Goal: Task Accomplishment & Management: Manage account settings

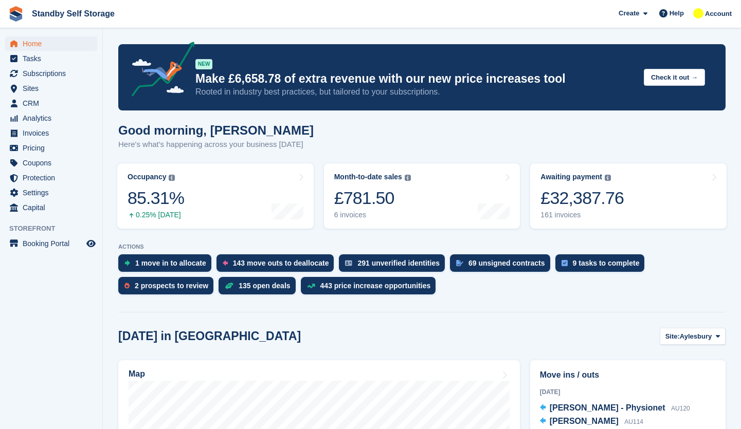
click at [701, 142] on div "Good morning, Glenn Here's what's happening across your business today" at bounding box center [421, 143] width 607 height 40
click at [47, 74] on span "Subscriptions" at bounding box center [54, 73] width 62 height 14
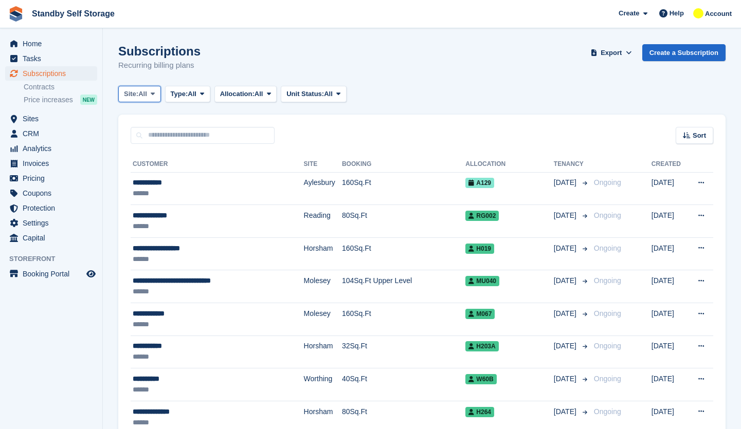
click at [138, 93] on span "Site:" at bounding box center [131, 94] width 14 height 10
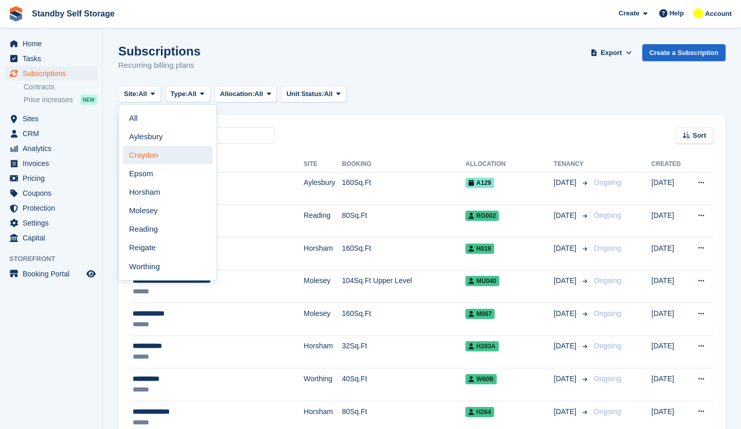
click at [158, 153] on link "Croydon" at bounding box center [167, 155] width 89 height 19
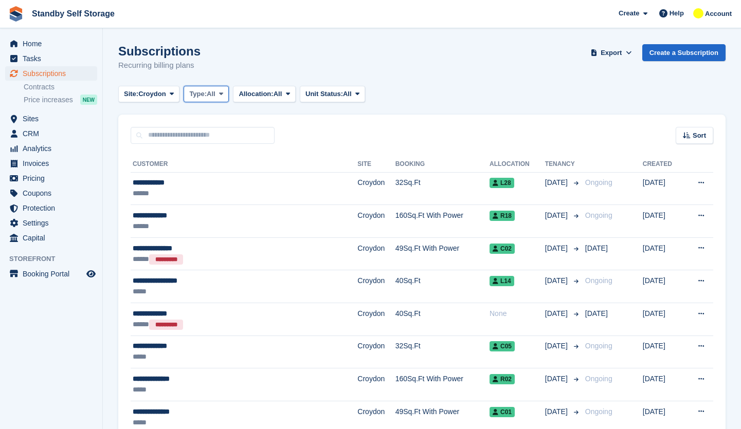
click at [223, 99] on button "Type: All" at bounding box center [206, 94] width 45 height 17
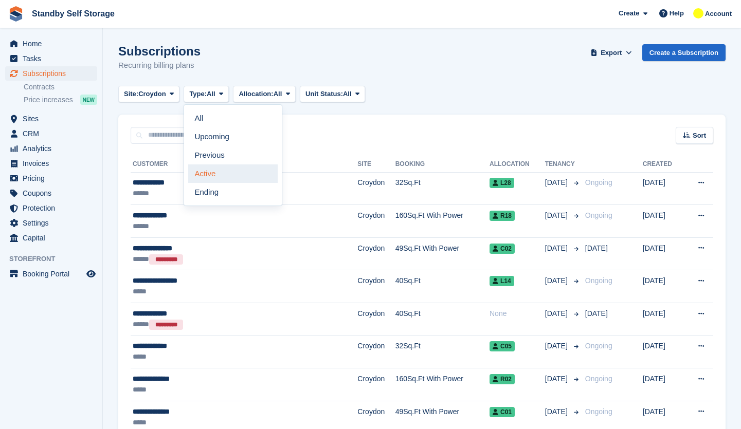
click at [227, 175] on link "Active" at bounding box center [232, 174] width 89 height 19
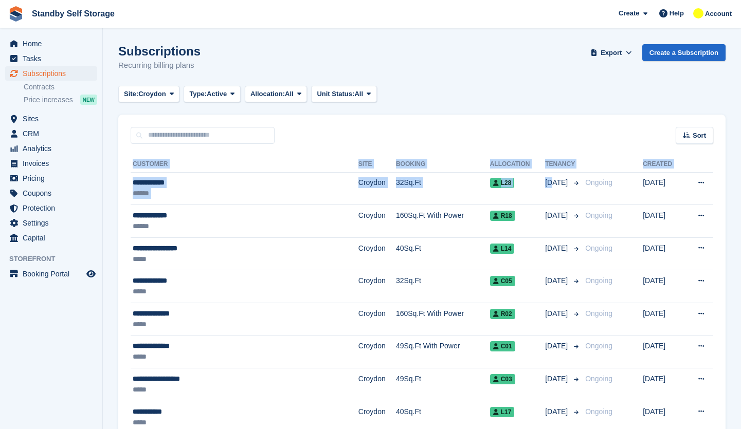
drag, startPoint x: 518, startPoint y: 195, endPoint x: 519, endPoint y: 142, distance: 53.0
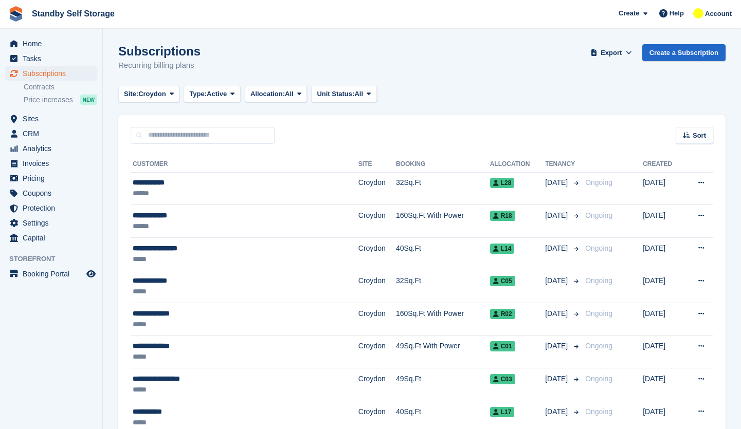
click at [519, 142] on div "Sort Sort by Customer name Date created Move in date Move out date Created (old…" at bounding box center [421, 129] width 607 height 29
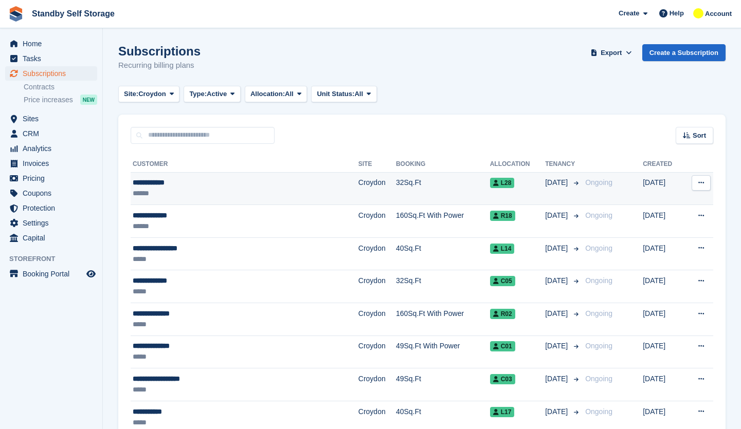
click at [396, 186] on td "32Sq.Ft" at bounding box center [443, 188] width 94 height 33
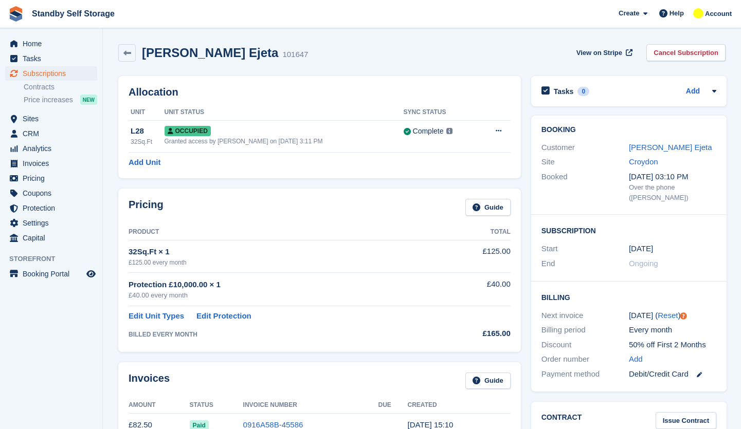
click at [724, 177] on div "Booking Customer Akpovi Ejeta Site [GEOGRAPHIC_DATA] Booked [DATE] 03:10 PM Ove…" at bounding box center [628, 165] width 195 height 99
drag, startPoint x: 212, startPoint y: 52, endPoint x: 186, endPoint y: 56, distance: 26.5
click at [186, 56] on div "[PERSON_NAME] Ejeta 101647" at bounding box center [222, 53] width 172 height 15
click at [344, 61] on div "[PERSON_NAME] Ejeta 101647 View on Stripe Cancel Subscription" at bounding box center [421, 52] width 607 height 17
drag, startPoint x: 211, startPoint y: 52, endPoint x: 144, endPoint y: 55, distance: 66.9
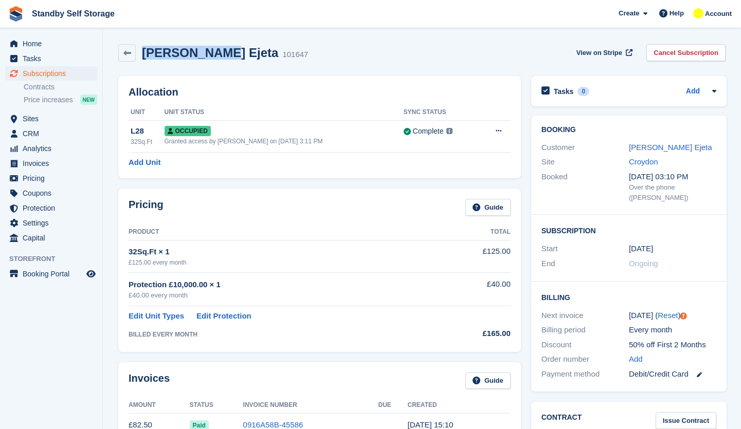
click at [144, 55] on h2 "[PERSON_NAME] Ejeta" at bounding box center [210, 53] width 136 height 14
copy h2 "[PERSON_NAME] Ejeta"
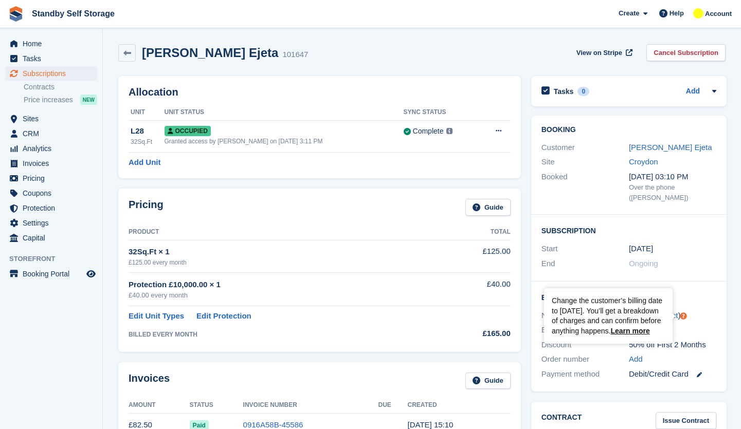
drag, startPoint x: 674, startPoint y: 329, endPoint x: 693, endPoint y: 325, distance: 19.3
click at [691, 325] on div "Every month" at bounding box center [672, 330] width 87 height 12
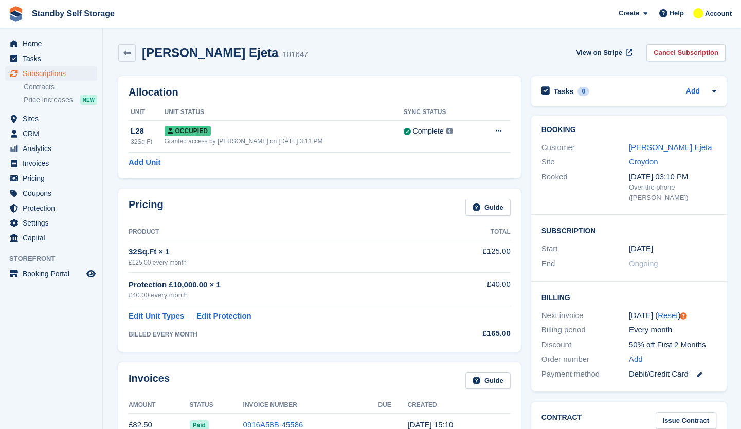
click at [700, 325] on div "Every month" at bounding box center [672, 330] width 87 height 12
drag, startPoint x: 675, startPoint y: 329, endPoint x: 624, endPoint y: 328, distance: 50.4
click at [624, 328] on div "Billing period Every month" at bounding box center [628, 330] width 175 height 15
click at [626, 332] on div "Billing period" at bounding box center [584, 330] width 87 height 12
drag, startPoint x: 679, startPoint y: 330, endPoint x: 626, endPoint y: 334, distance: 52.6
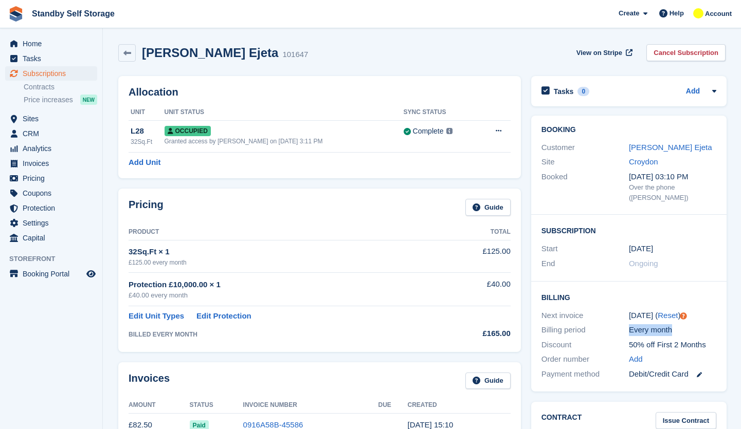
click at [626, 334] on div "Billing period Every month" at bounding box center [628, 330] width 175 height 15
click at [675, 332] on div "Every month" at bounding box center [672, 330] width 87 height 12
click at [636, 314] on div "14 Sep ( Reset )" at bounding box center [672, 316] width 87 height 12
drag, startPoint x: 650, startPoint y: 316, endPoint x: 623, endPoint y: 317, distance: 27.3
click at [623, 317] on div "Next invoice 14 Sep ( Reset )" at bounding box center [628, 315] width 175 height 15
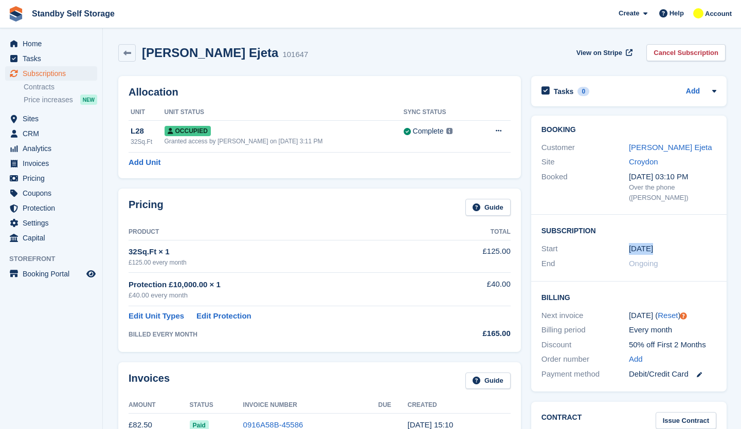
drag, startPoint x: 655, startPoint y: 246, endPoint x: 621, endPoint y: 250, distance: 34.2
click at [621, 250] on div "Start 14 Aug" at bounding box center [628, 249] width 175 height 15
drag, startPoint x: 646, startPoint y: 314, endPoint x: 629, endPoint y: 319, distance: 18.4
click at [629, 319] on div "14 Sep ( Reset )" at bounding box center [672, 316] width 87 height 12
drag, startPoint x: 628, startPoint y: 333, endPoint x: 669, endPoint y: 325, distance: 41.8
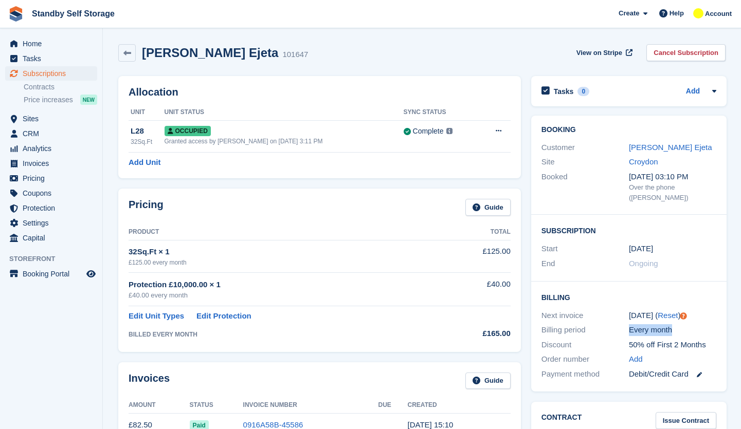
click at [669, 325] on div "Every month" at bounding box center [672, 330] width 87 height 12
drag, startPoint x: 536, startPoint y: 298, endPoint x: 565, endPoint y: 300, distance: 29.4
click at [565, 300] on div "Billing Next invoice 14 Sep ( Reset ) Billing period Every month Discount 50% o…" at bounding box center [628, 337] width 195 height 110
drag, startPoint x: 679, startPoint y: 326, endPoint x: 632, endPoint y: 336, distance: 47.3
click at [632, 336] on div "Billing period Every month" at bounding box center [628, 330] width 175 height 15
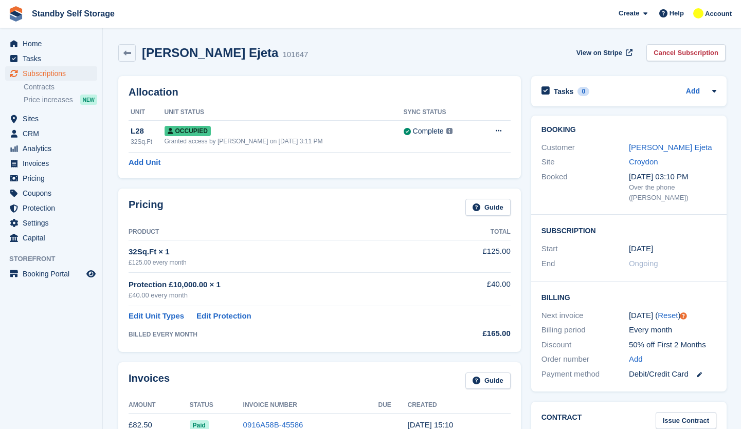
click at [183, 250] on div "32Sq.Ft × 1" at bounding box center [284, 252] width 311 height 12
drag, startPoint x: 183, startPoint y: 264, endPoint x: 127, endPoint y: 259, distance: 56.3
click at [127, 259] on div "Pricing Guide Product Total 32Sq.Ft × 1 £125.00 every month £125.00 Protection …" at bounding box center [319, 270] width 403 height 163
drag, startPoint x: 190, startPoint y: 292, endPoint x: 135, endPoint y: 298, distance: 55.4
click at [135, 298] on div "£40.00 every month" at bounding box center [284, 295] width 311 height 10
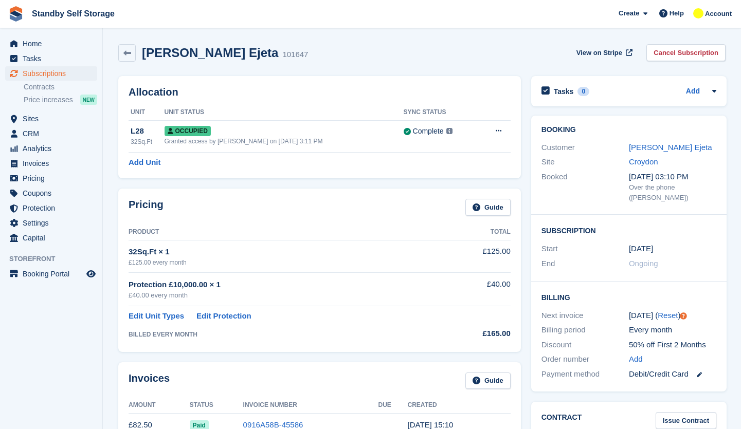
click at [725, 278] on div "Booking Customer Akpovi Ejeta Site Croydon Booked 14 Aug, 03:10 PM Over the pho…" at bounding box center [629, 254] width 206 height 286
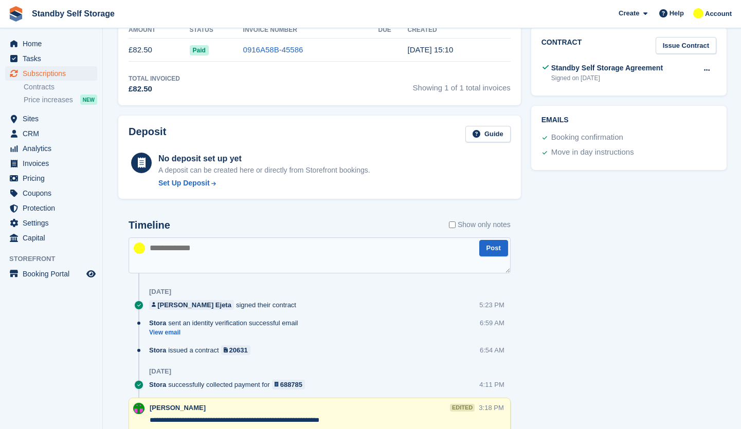
scroll to position [67, 0]
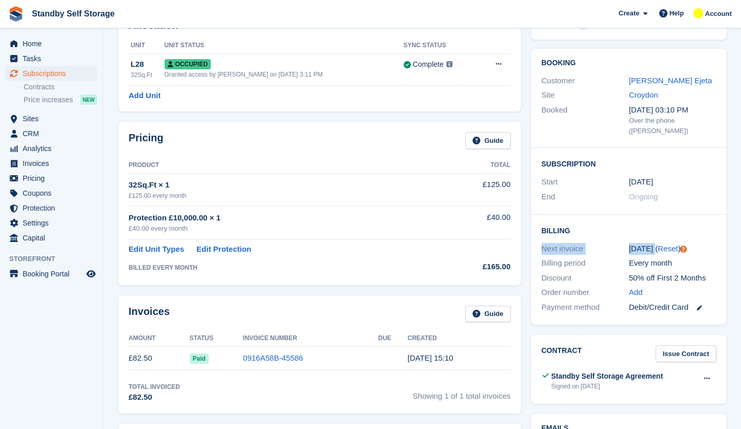
drag, startPoint x: 540, startPoint y: 247, endPoint x: 646, endPoint y: 245, distance: 106.5
click at [646, 245] on div "Next invoice 14 Sep ( Reset )" at bounding box center [628, 249] width 175 height 15
drag, startPoint x: 709, startPoint y: 277, endPoint x: 627, endPoint y: 277, distance: 81.8
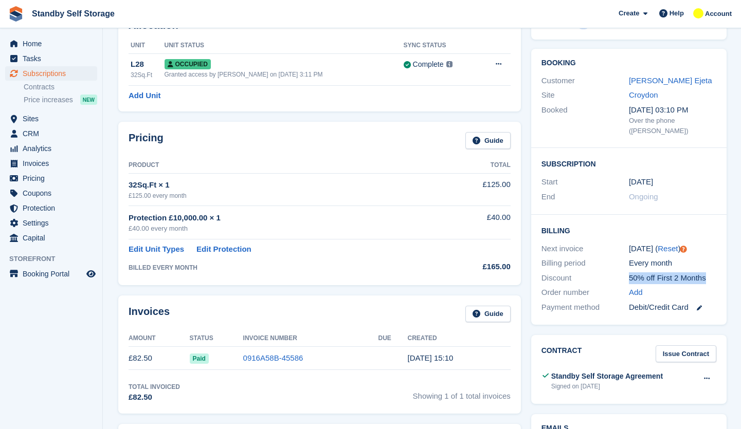
click at [627, 277] on div "Discount 50% off First 2 Months" at bounding box center [628, 278] width 175 height 15
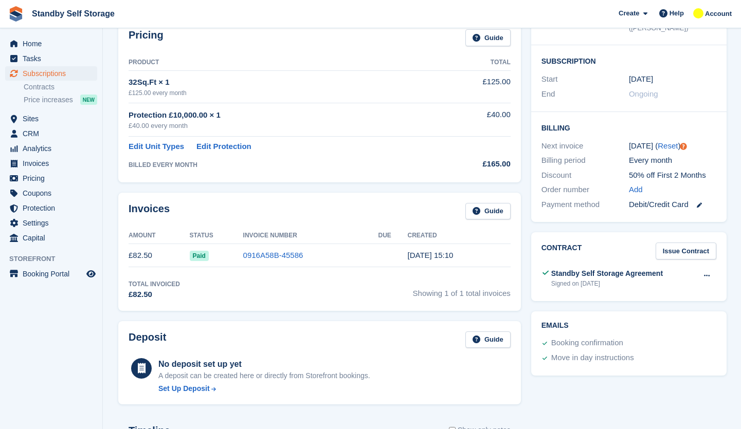
click at [729, 348] on div "Emails Booking confirmation Move in day instructions" at bounding box center [629, 343] width 206 height 75
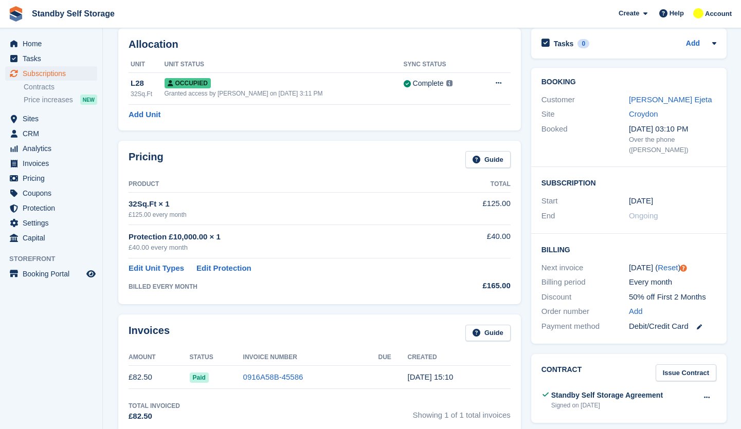
scroll to position [0, 0]
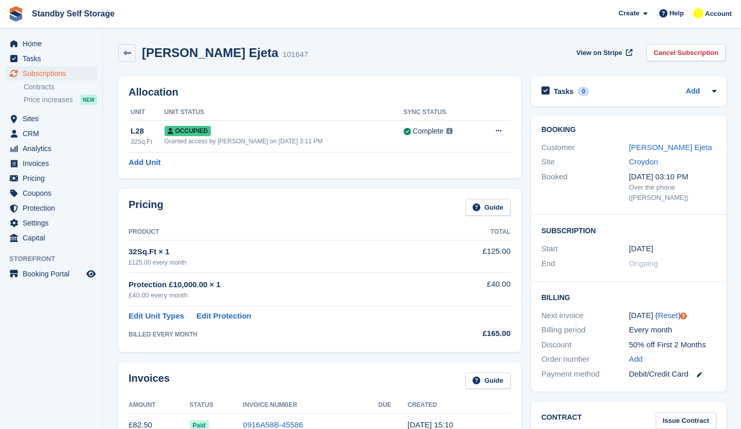
click at [722, 258] on div "Subscription Start 14 Aug End Ongoing" at bounding box center [628, 248] width 195 height 67
click at [725, 243] on div "Booking Customer Akpovi Ejeta Site Croydon Booked 14 Aug, 03:10 PM Over the pho…" at bounding box center [629, 254] width 206 height 286
click at [697, 54] on link "Cancel Subscription" at bounding box center [685, 52] width 79 height 17
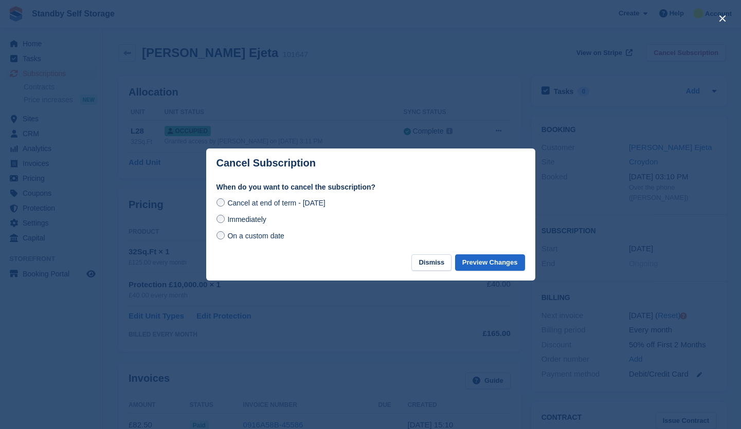
click at [248, 220] on span "Immediately" at bounding box center [246, 219] width 39 height 8
click at [482, 263] on button "Preview Changes" at bounding box center [490, 263] width 70 height 17
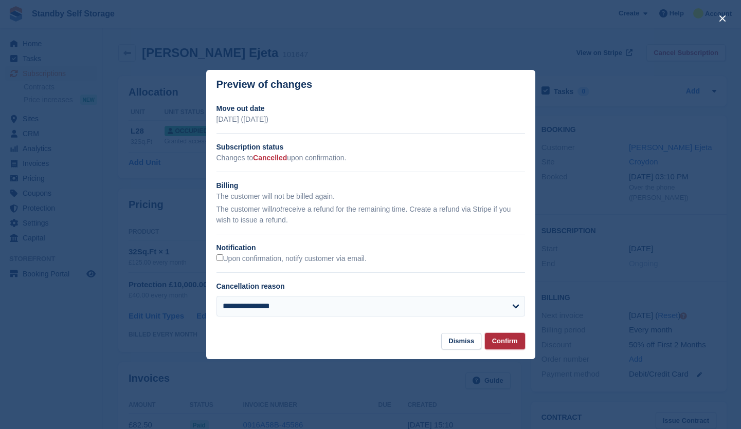
click at [500, 346] on button "Confirm" at bounding box center [505, 341] width 40 height 17
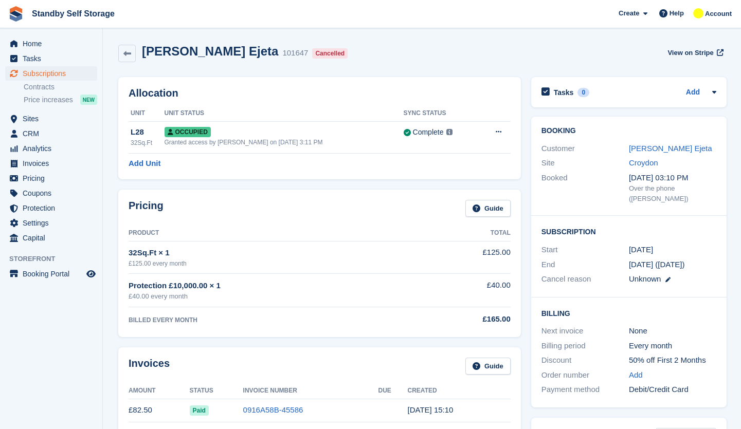
drag, startPoint x: 301, startPoint y: 55, endPoint x: 246, endPoint y: 52, distance: 55.1
click at [246, 52] on div "Akpovi Ejeta 101647 Cancelled View on Stripe" at bounding box center [421, 53] width 607 height 19
click at [419, 55] on div "Akpovi Ejeta 101647 Cancelled View on Stripe" at bounding box center [421, 53] width 607 height 19
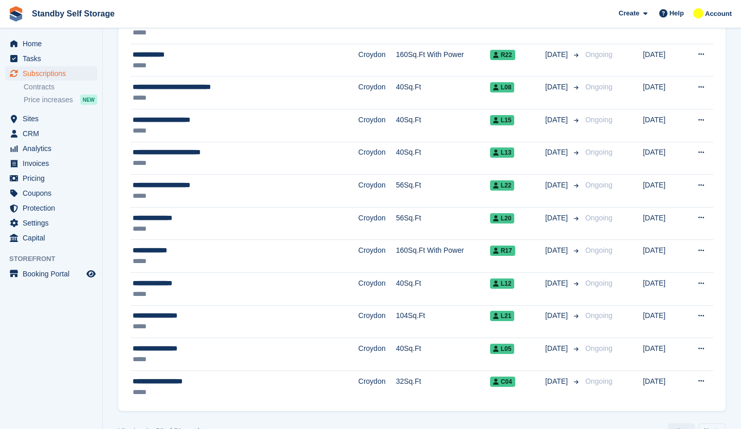
scroll to position [1429, 0]
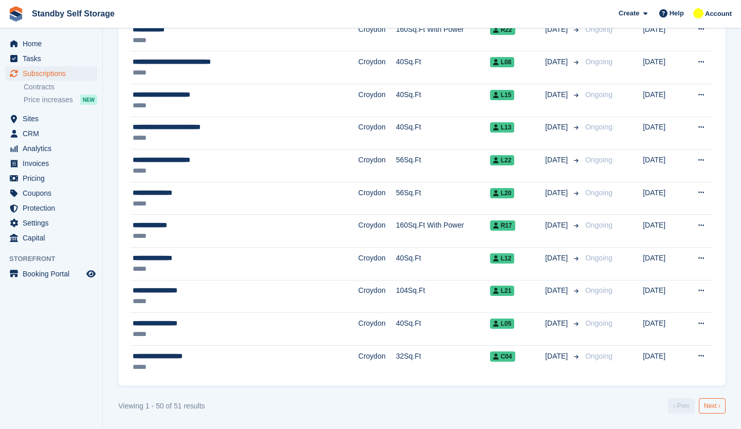
click at [710, 401] on link "Next ›" at bounding box center [712, 405] width 27 height 15
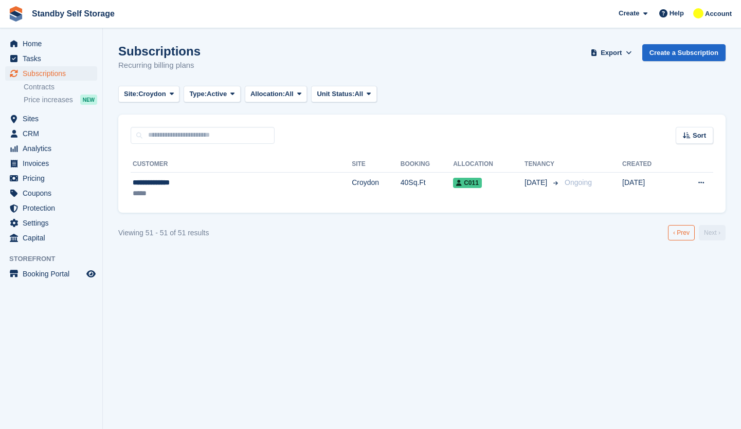
click at [683, 227] on link "‹ Prev" at bounding box center [681, 232] width 27 height 15
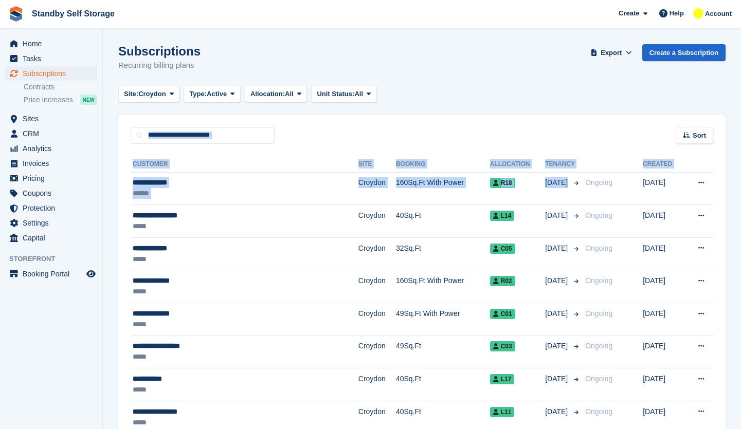
drag, startPoint x: 544, startPoint y: 195, endPoint x: 489, endPoint y: 70, distance: 136.7
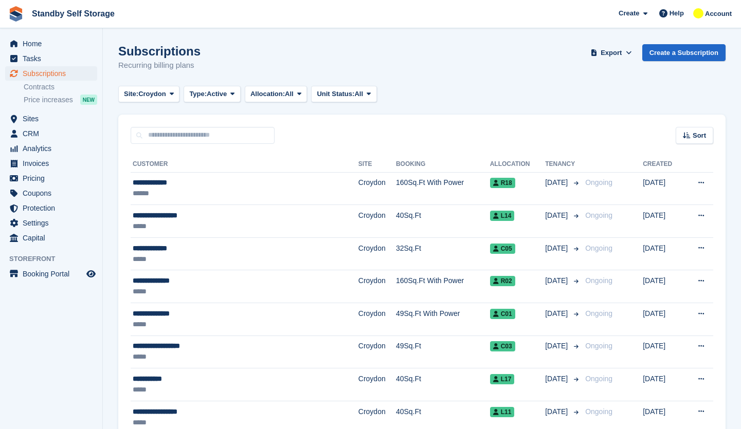
click at [490, 72] on div "Subscriptions Recurring billing plans Export Export Subscriptions Export a CSV …" at bounding box center [421, 64] width 607 height 40
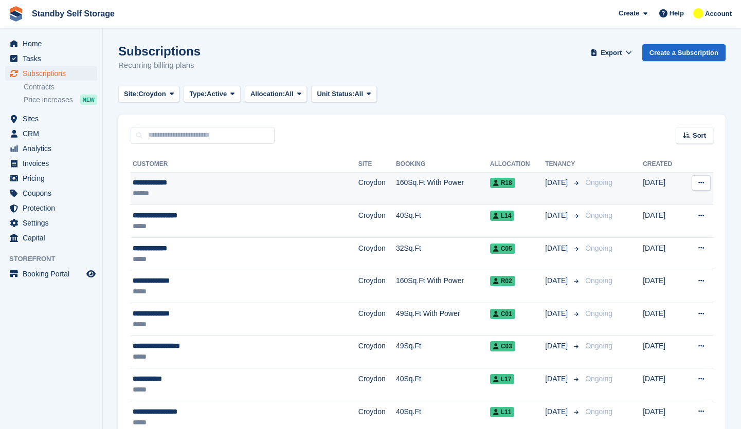
click at [358, 181] on td "Croydon" at bounding box center [377, 188] width 38 height 33
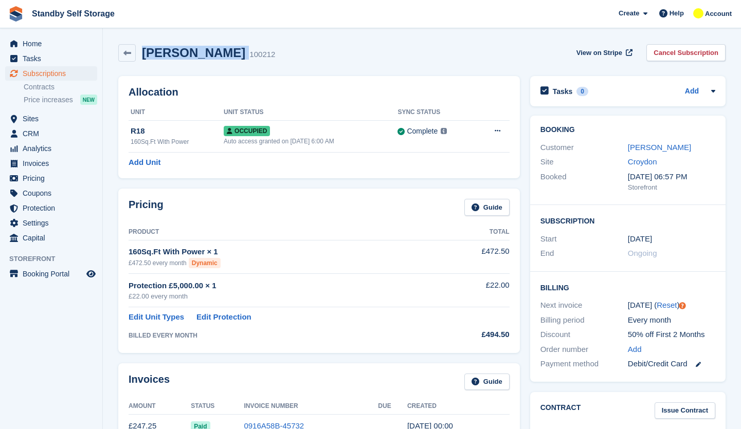
drag, startPoint x: 222, startPoint y: 56, endPoint x: 146, endPoint y: 55, distance: 76.1
click at [146, 55] on div "[PERSON_NAME] 100212" at bounding box center [205, 53] width 139 height 15
copy div "[PERSON_NAME]"
click at [680, 59] on link "Cancel Subscription" at bounding box center [685, 52] width 79 height 17
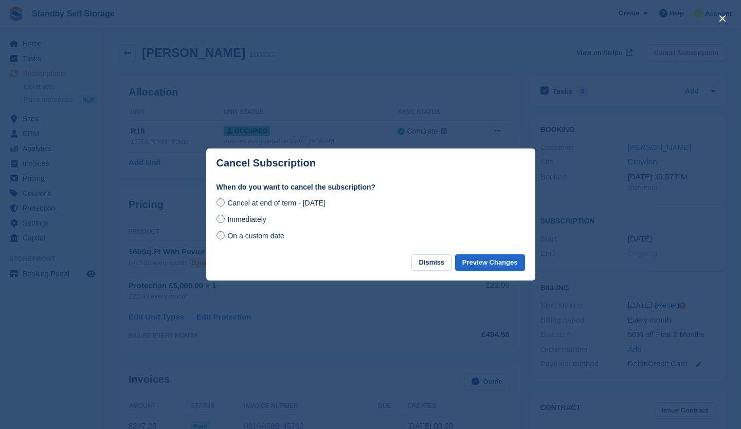
click at [280, 225] on div "Immediately" at bounding box center [370, 219] width 308 height 12
click at [227, 222] on label "Immediately" at bounding box center [241, 219] width 50 height 11
click at [485, 257] on button "Preview Changes" at bounding box center [490, 263] width 70 height 17
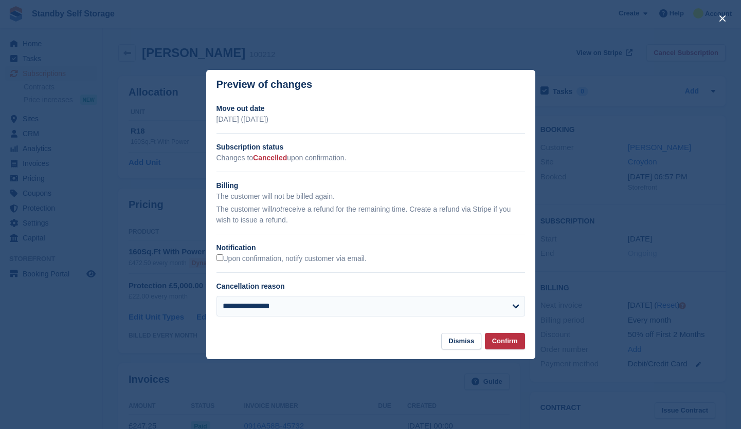
click at [213, 251] on div "**********" at bounding box center [370, 214] width 329 height 222
click at [507, 341] on button "Confirm" at bounding box center [505, 341] width 40 height 17
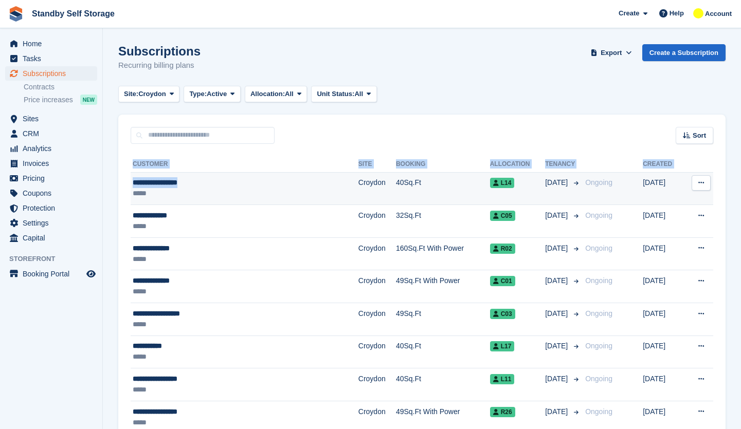
drag, startPoint x: 129, startPoint y: 182, endPoint x: 196, endPoint y: 185, distance: 67.9
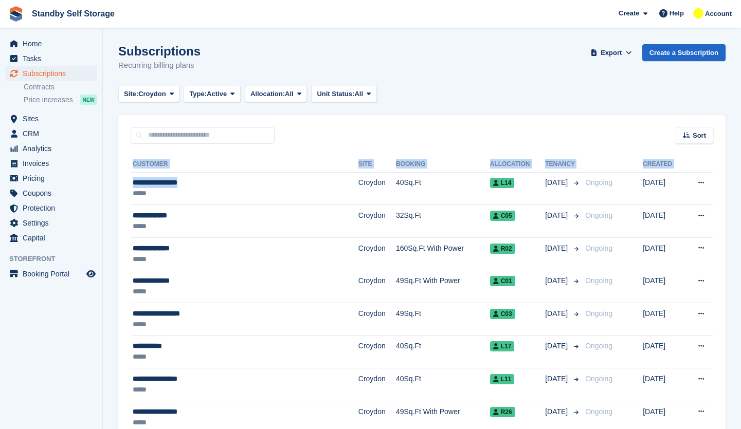
click at [202, 165] on th "Customer" at bounding box center [245, 164] width 228 height 16
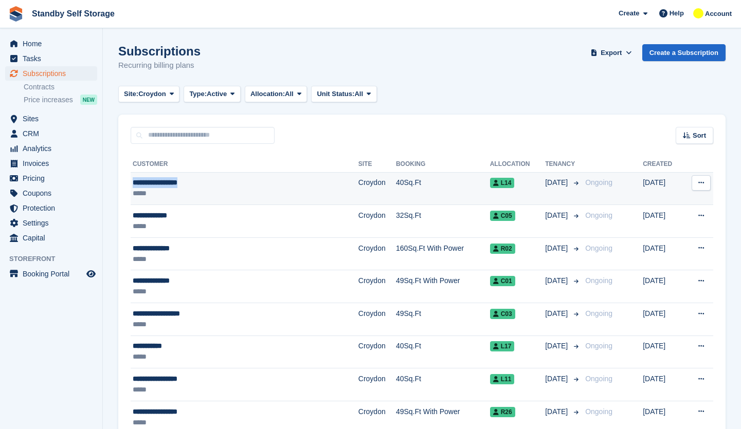
drag, startPoint x: 198, startPoint y: 184, endPoint x: 132, endPoint y: 187, distance: 66.9
click at [132, 187] on td "**********" at bounding box center [245, 188] width 228 height 33
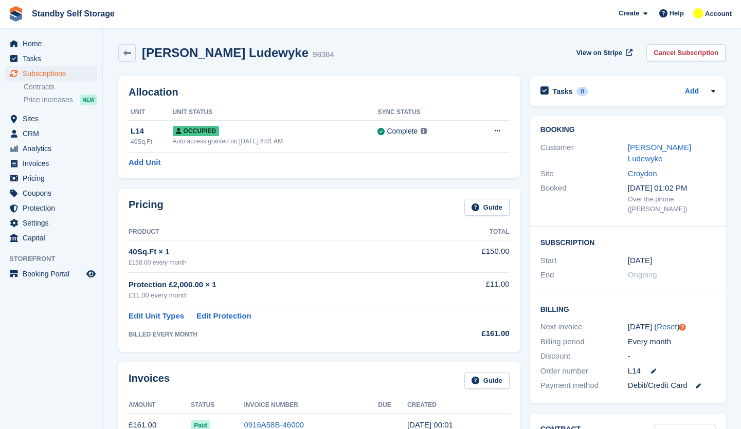
drag, startPoint x: 0, startPoint y: 0, endPoint x: 252, endPoint y: 53, distance: 257.9
click at [252, 53] on div "Gladston Ludewyke 98384" at bounding box center [235, 53] width 198 height 15
drag, startPoint x: 252, startPoint y: 56, endPoint x: 144, endPoint y: 60, distance: 108.1
click at [144, 60] on div "Gladston Ludewyke 98384" at bounding box center [235, 53] width 198 height 15
copy h2 "Gladston Ludewyke"
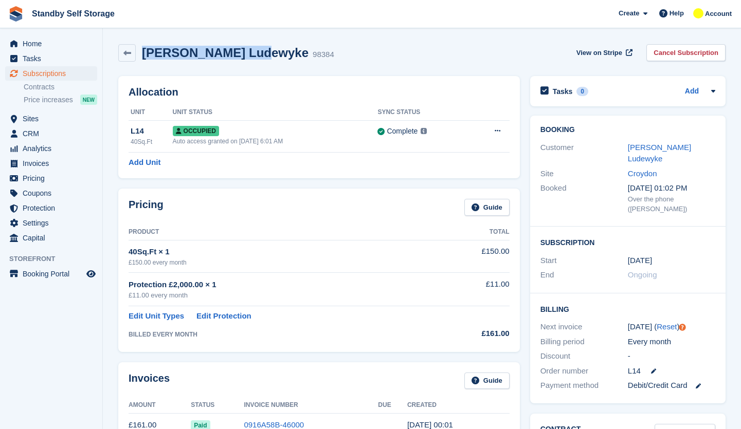
scroll to position [1, 0]
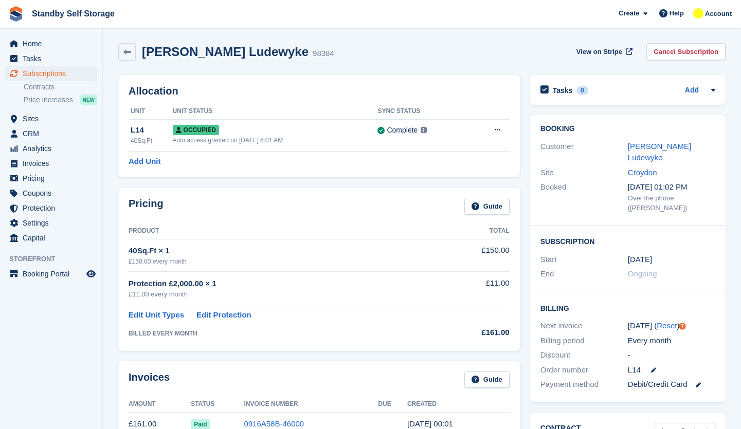
click at [518, 177] on div "Allocation Unit Unit Status Sync Status L14 40Sq.Ft Occupied Auto access grante…" at bounding box center [319, 126] width 402 height 102
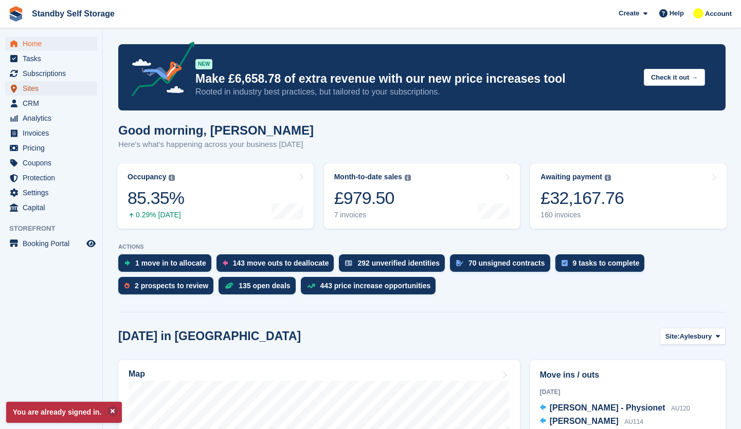
click at [42, 89] on span "Sites" at bounding box center [54, 88] width 62 height 14
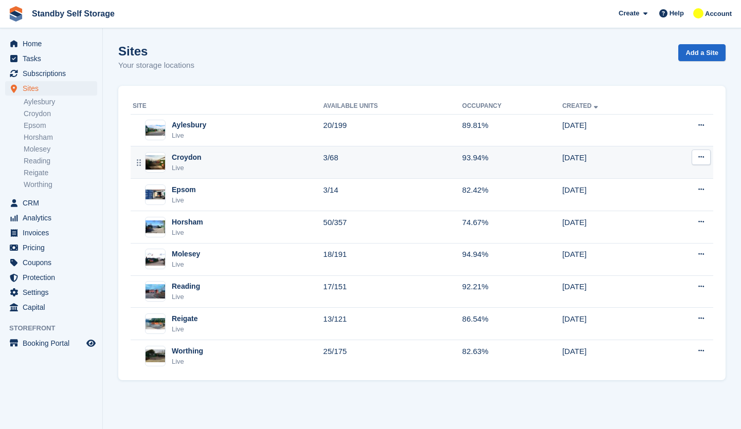
click at [217, 165] on div "Croydon Live" at bounding box center [228, 162] width 191 height 21
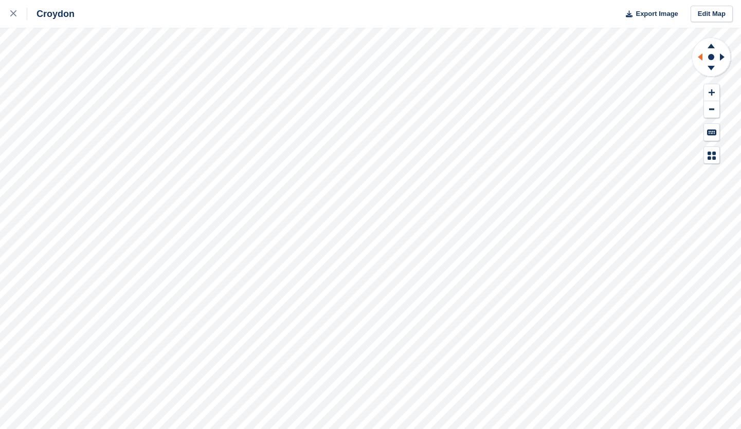
click at [699, 56] on icon at bounding box center [698, 57] width 13 height 27
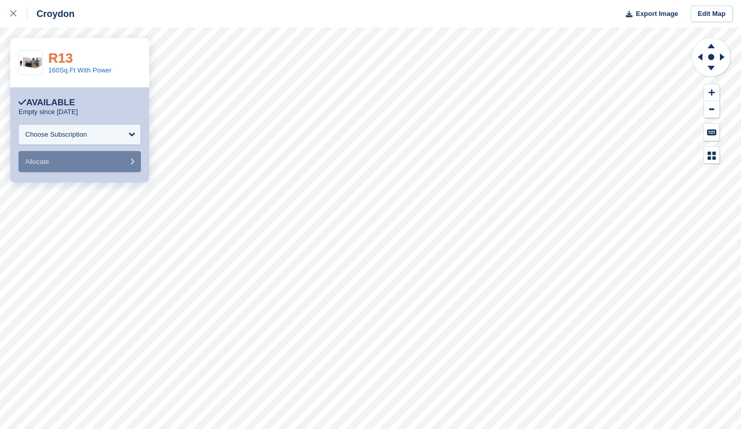
click at [56, 56] on link "R13" at bounding box center [60, 57] width 25 height 15
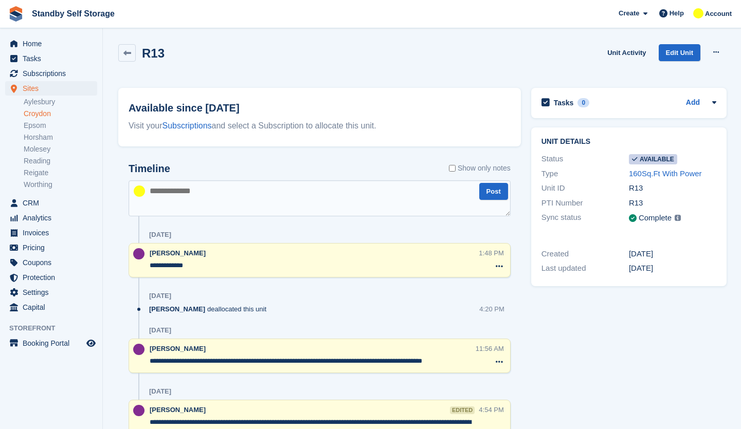
click at [713, 332] on div "Tasks 0 Add No tasks related to R13 Unit details Status Available Type 160Sq.Ft…" at bounding box center [629, 370] width 206 height 574
click at [45, 185] on link "Worthing" at bounding box center [61, 185] width 74 height 10
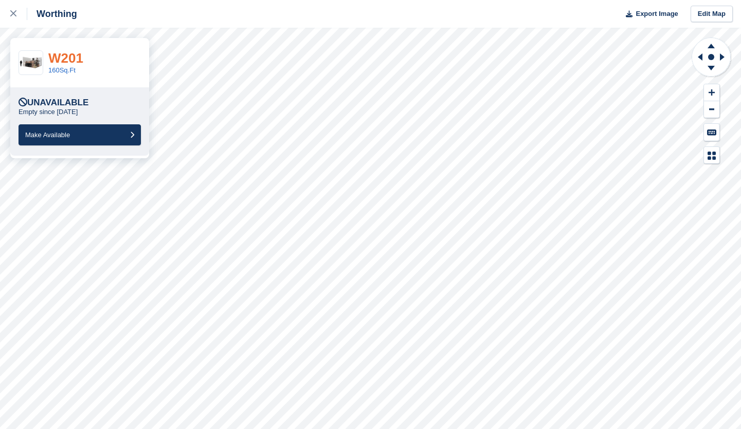
click at [69, 57] on link "W201" at bounding box center [65, 57] width 35 height 15
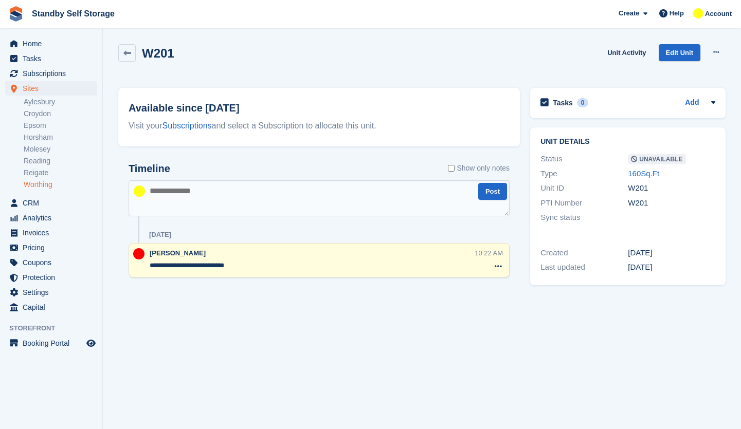
drag, startPoint x: 260, startPoint y: 264, endPoint x: 138, endPoint y: 269, distance: 121.4
click at [138, 269] on div "**********" at bounding box center [319, 260] width 381 height 34
click at [129, 56] on icon at bounding box center [127, 53] width 8 height 8
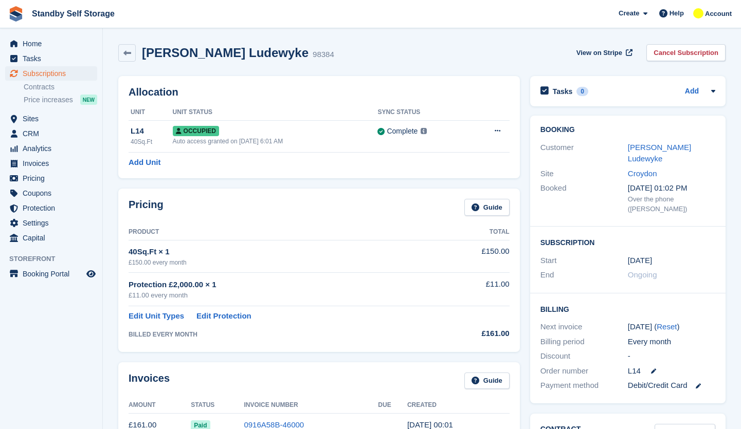
scroll to position [1, 0]
click at [50, 72] on span "Subscriptions" at bounding box center [54, 73] width 62 height 14
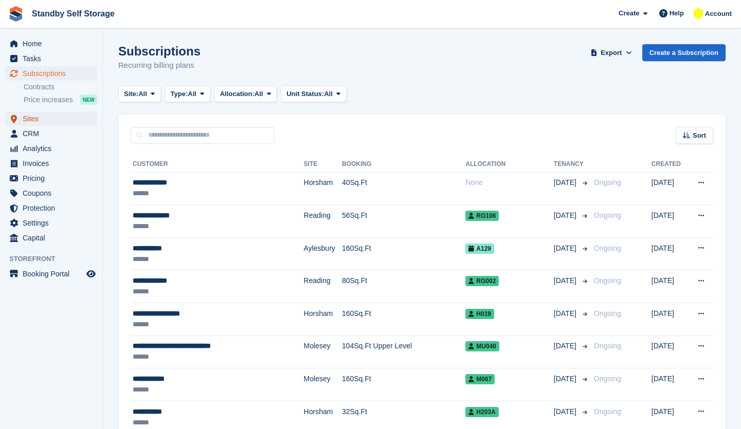
click at [51, 120] on span "Sites" at bounding box center [54, 119] width 62 height 14
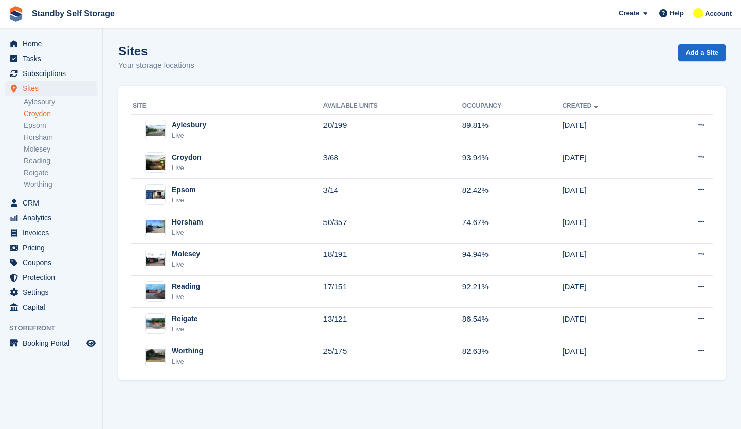
click at [45, 113] on link "Croydon" at bounding box center [61, 114] width 74 height 10
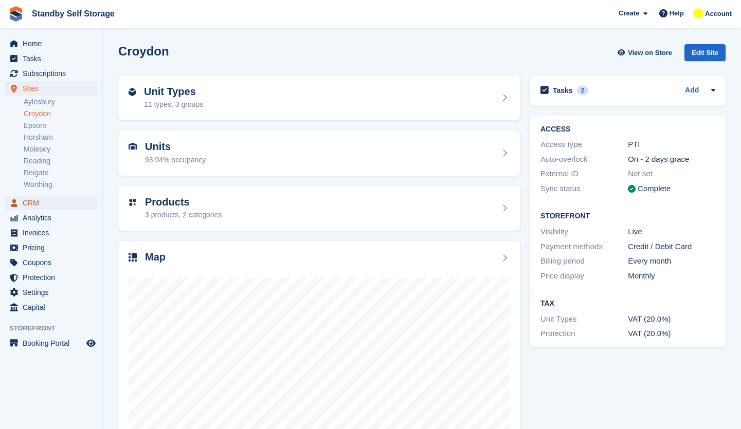
click at [40, 200] on span "CRM" at bounding box center [54, 203] width 62 height 14
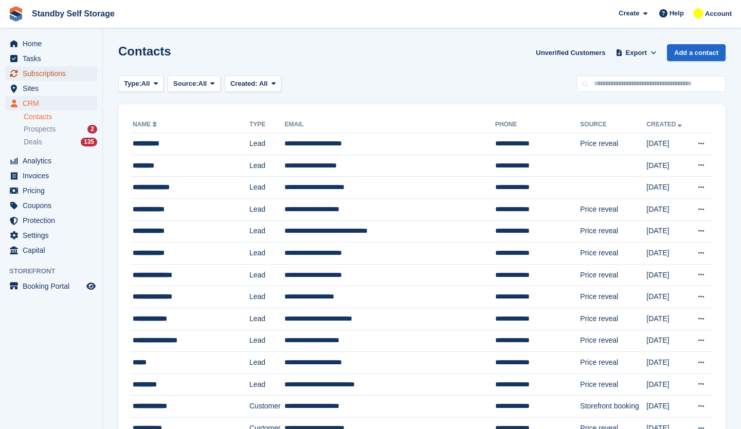
click at [71, 75] on span "Subscriptions" at bounding box center [54, 73] width 62 height 14
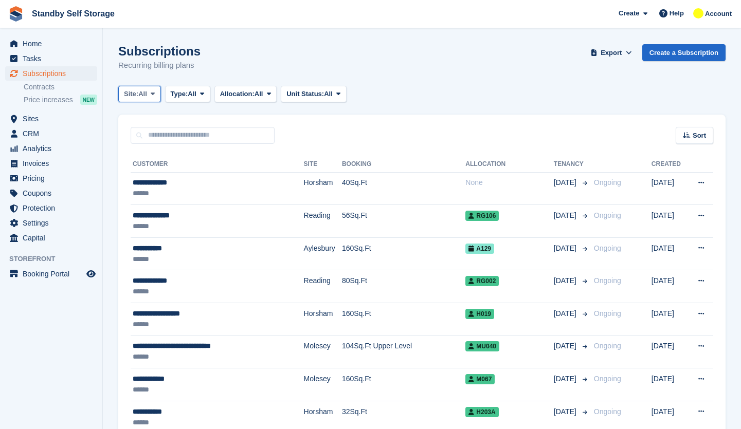
click at [151, 96] on span at bounding box center [153, 94] width 8 height 8
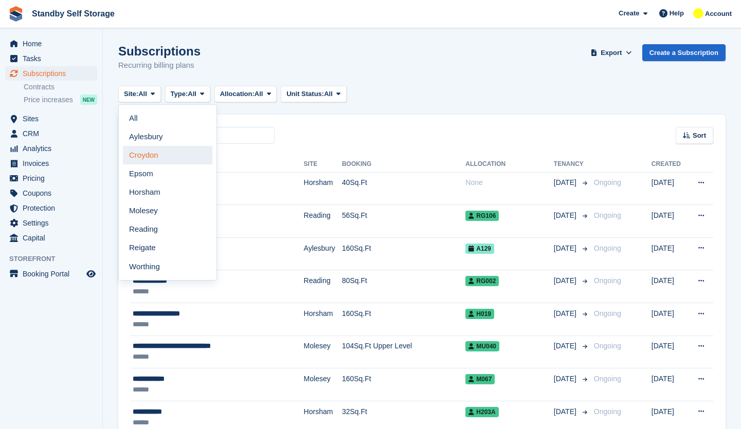
click at [165, 161] on link "Croydon" at bounding box center [167, 155] width 89 height 19
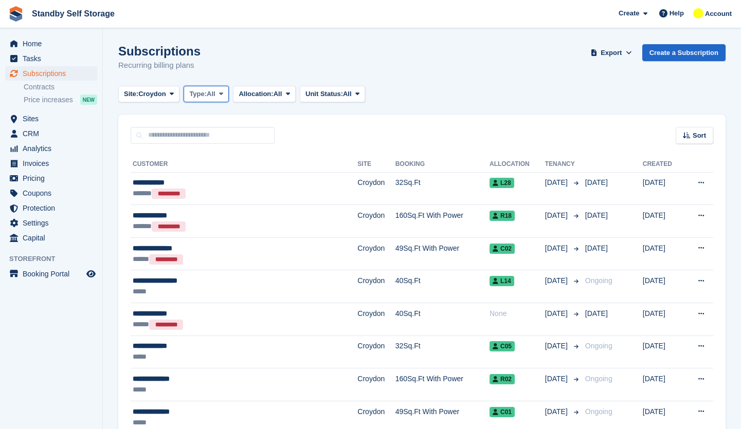
click at [207, 100] on button "Type: All" at bounding box center [206, 94] width 45 height 17
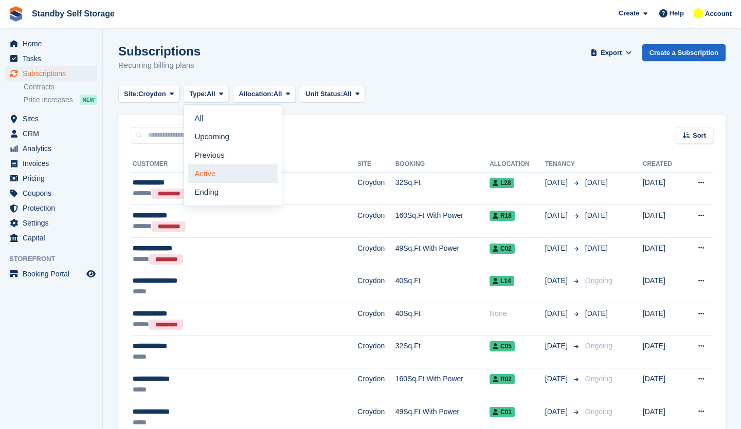
click at [222, 170] on link "Active" at bounding box center [232, 174] width 89 height 19
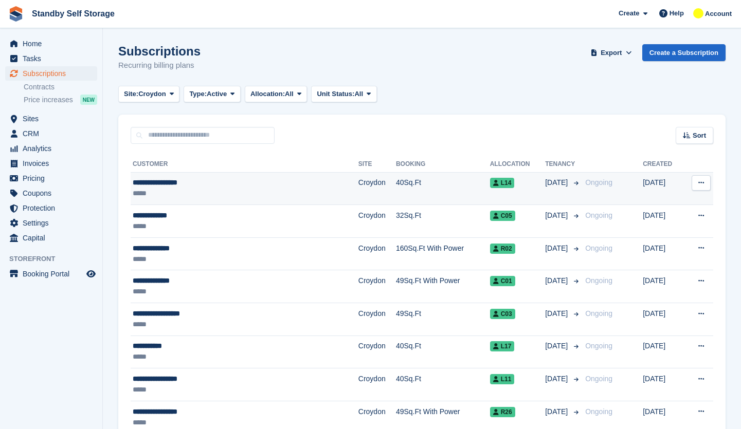
click at [190, 182] on div "**********" at bounding box center [214, 182] width 162 height 11
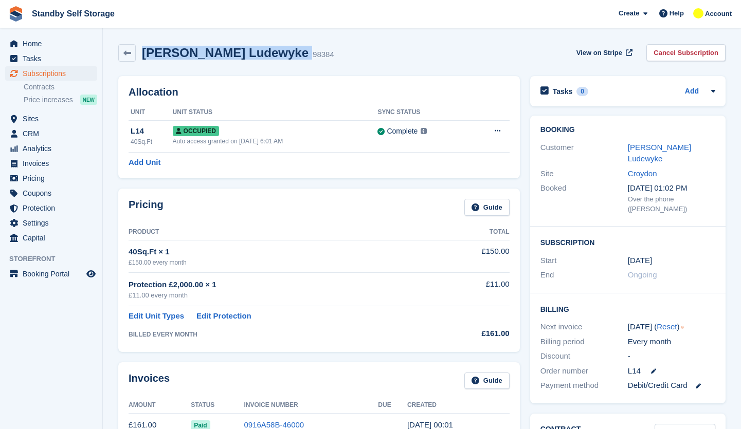
drag, startPoint x: 253, startPoint y: 50, endPoint x: 143, endPoint y: 57, distance: 110.2
click at [143, 57] on div "[PERSON_NAME] Ludewyke 98384" at bounding box center [235, 53] width 198 height 15
copy div "[PERSON_NAME] Ludewyke"
click at [692, 56] on link "Cancel Subscription" at bounding box center [685, 52] width 79 height 17
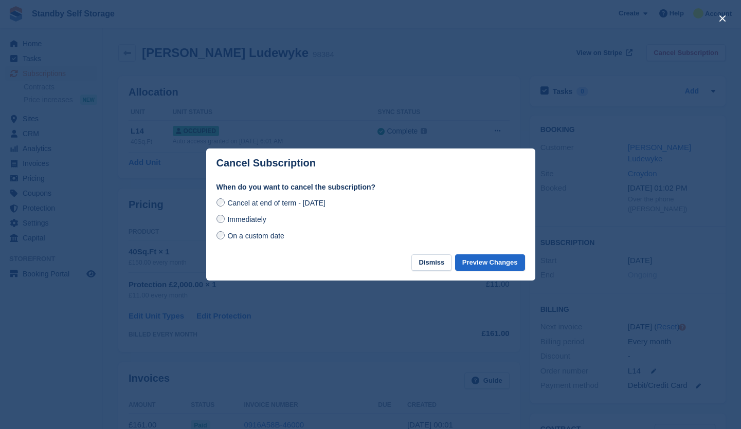
click at [263, 224] on span "Immediately" at bounding box center [246, 219] width 39 height 8
click at [477, 267] on button "Preview Changes" at bounding box center [490, 263] width 70 height 17
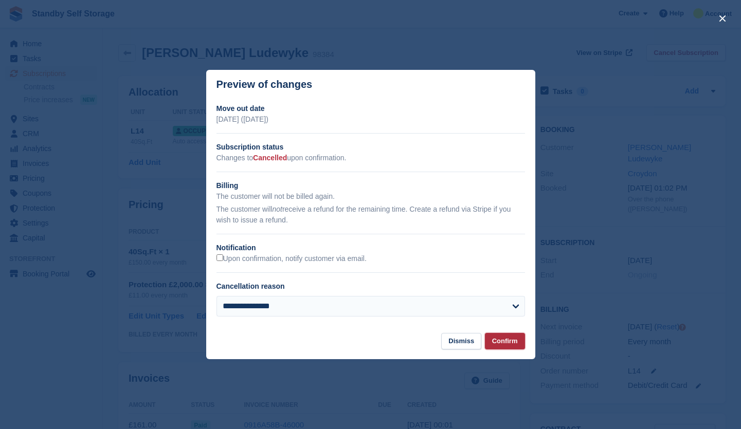
click at [504, 340] on button "Confirm" at bounding box center [505, 341] width 40 height 17
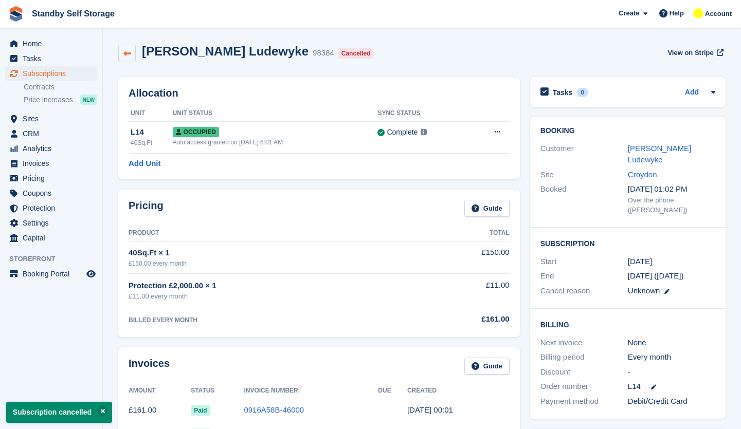
click at [130, 48] on link at bounding box center [126, 53] width 17 height 17
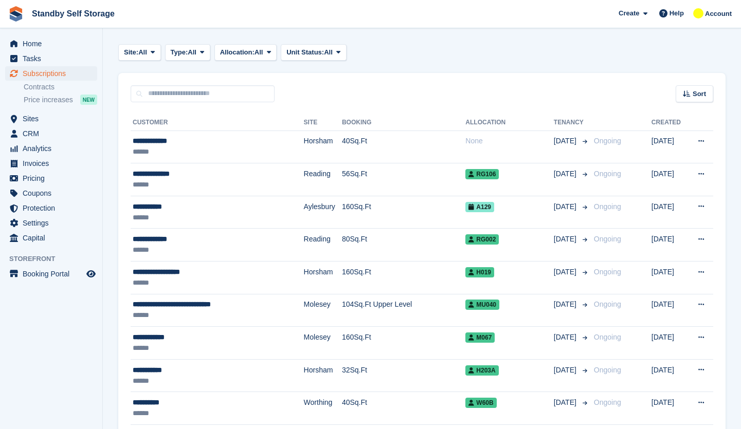
scroll to position [41, 0]
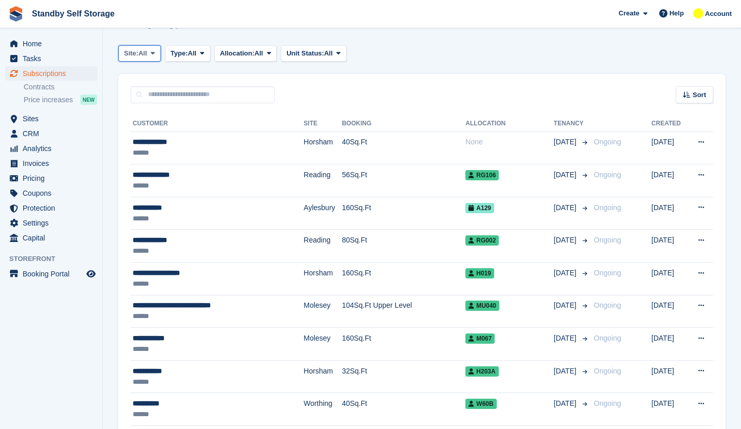
click at [135, 55] on span "Site:" at bounding box center [131, 53] width 14 height 10
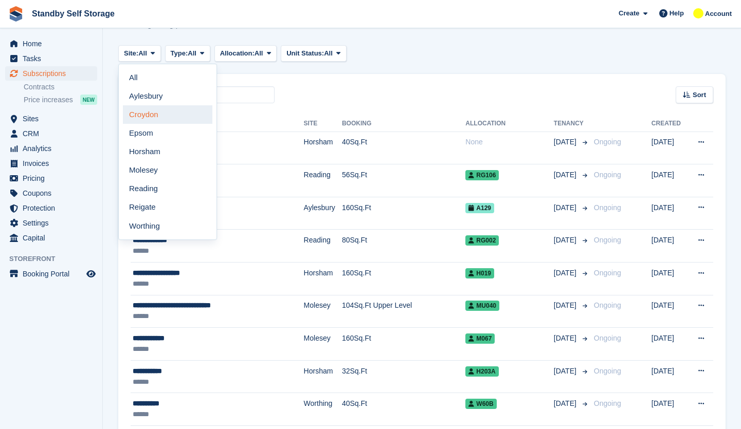
click at [162, 113] on link "Croydon" at bounding box center [167, 114] width 89 height 19
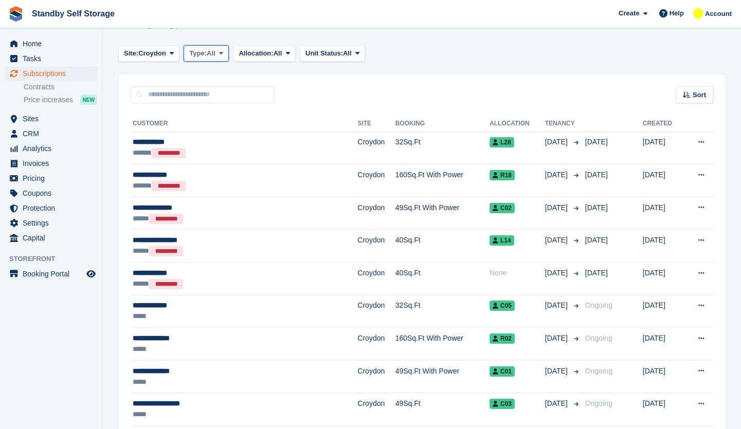
click at [198, 56] on span "Type:" at bounding box center [197, 53] width 17 height 10
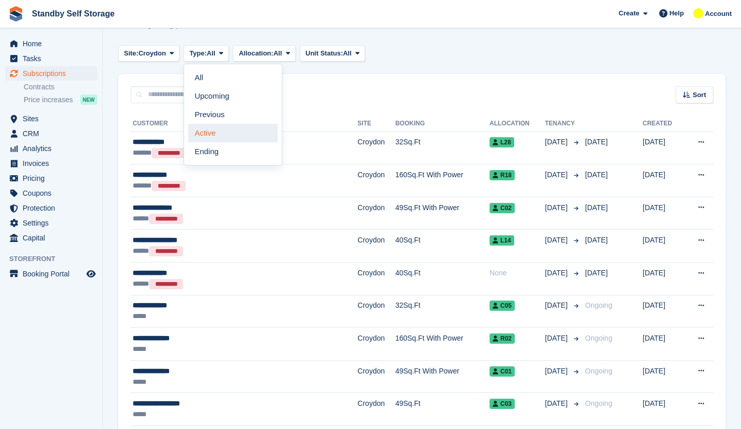
click at [223, 132] on link "Active" at bounding box center [232, 133] width 89 height 19
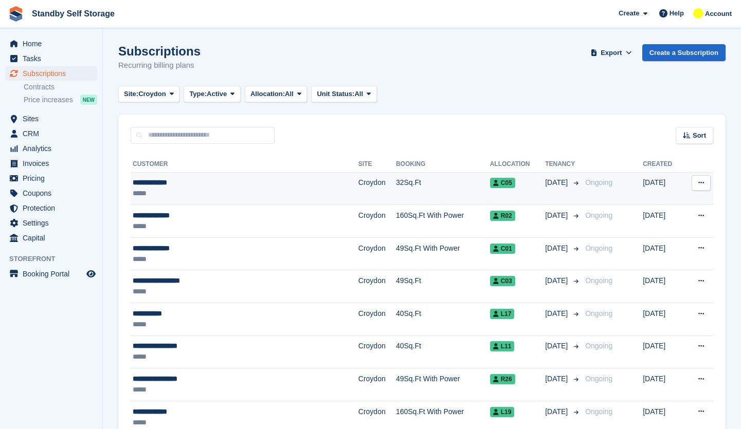
click at [396, 184] on td "32Sq.Ft" at bounding box center [443, 188] width 94 height 33
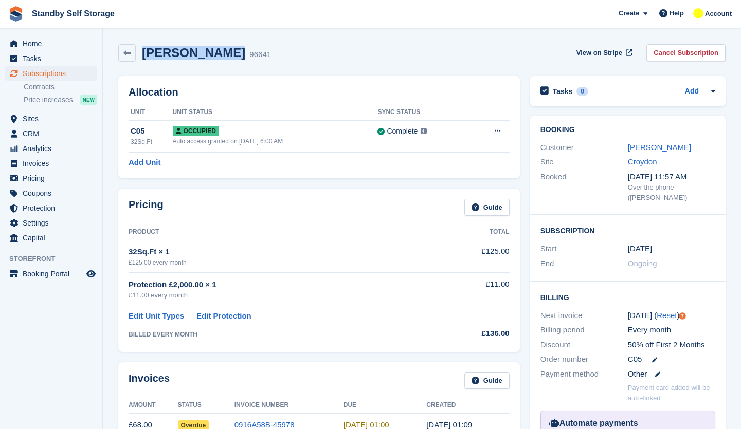
drag, startPoint x: 217, startPoint y: 56, endPoint x: 144, endPoint y: 56, distance: 72.5
click at [144, 56] on div "[PERSON_NAME] 96641" at bounding box center [203, 53] width 135 height 15
copy h2 "[PERSON_NAME]"
click at [683, 56] on link "Cancel Subscription" at bounding box center [685, 52] width 79 height 17
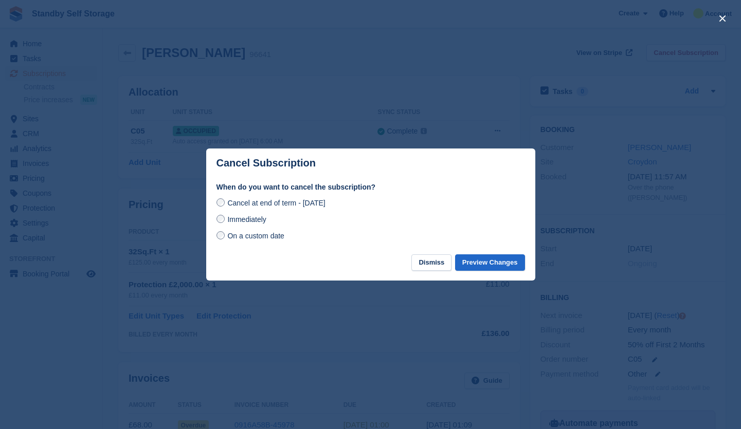
click at [268, 223] on div "Immediately" at bounding box center [370, 219] width 308 height 12
click at [259, 220] on span "Immediately" at bounding box center [246, 219] width 39 height 8
click at [483, 266] on button "Preview Changes" at bounding box center [490, 263] width 70 height 17
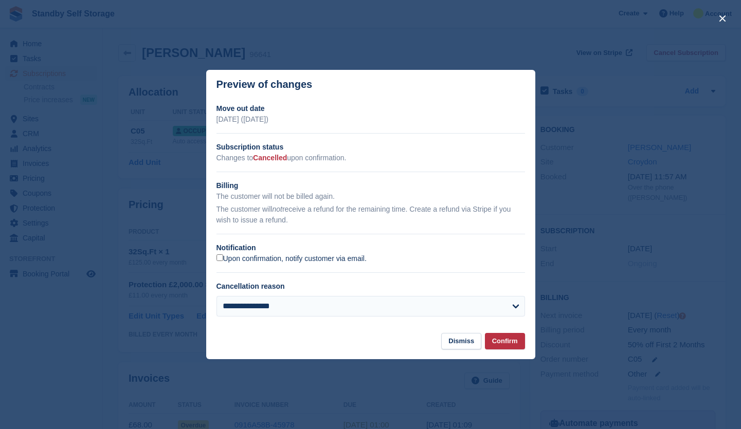
click at [220, 255] on label "Upon confirmation, notify customer via email." at bounding box center [291, 259] width 150 height 9
click at [520, 344] on button "Confirm" at bounding box center [505, 341] width 40 height 17
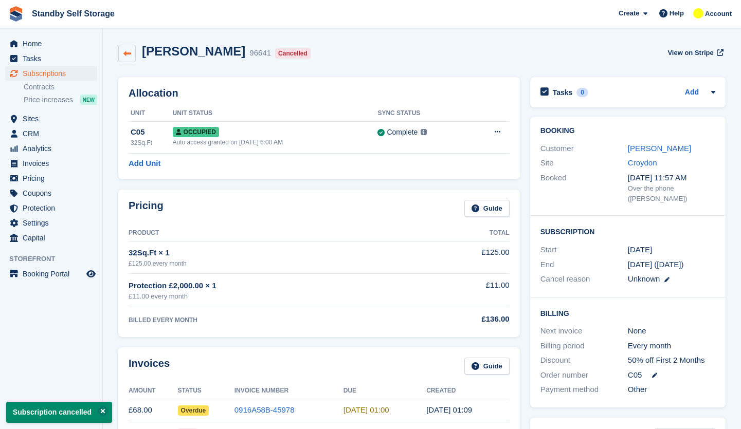
click at [127, 53] on icon at bounding box center [127, 54] width 8 height 8
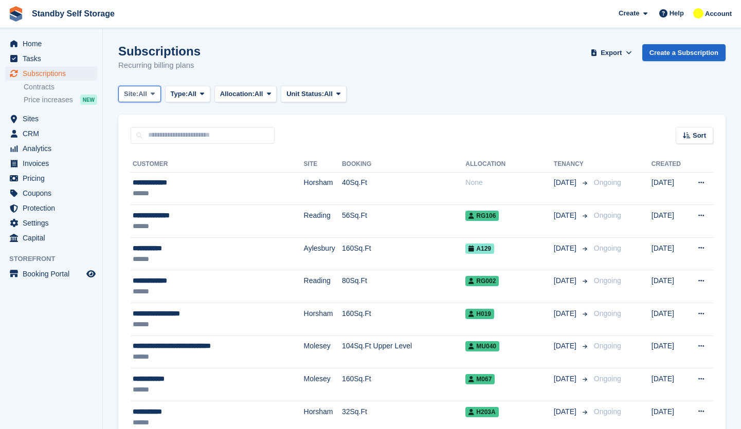
click at [138, 99] on button "Site: All" at bounding box center [139, 94] width 43 height 17
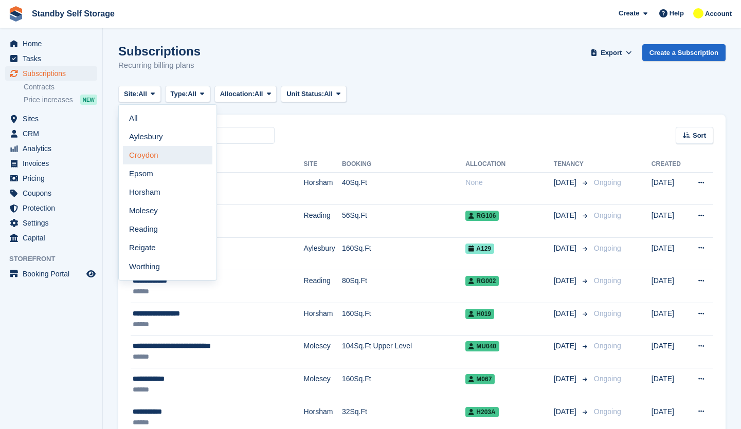
click at [153, 155] on link "Croydon" at bounding box center [167, 155] width 89 height 19
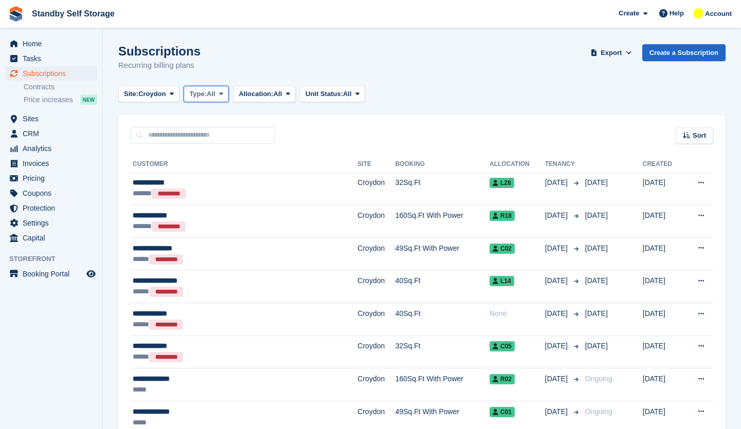
click at [185, 96] on button "Type: All" at bounding box center [206, 94] width 45 height 17
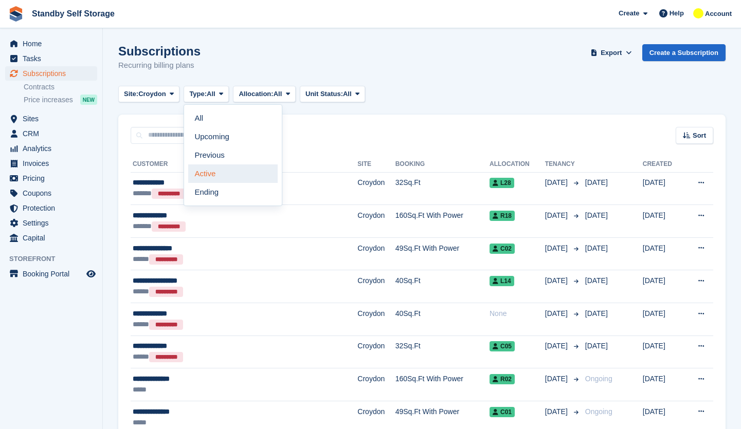
click at [222, 175] on link "Active" at bounding box center [232, 174] width 89 height 19
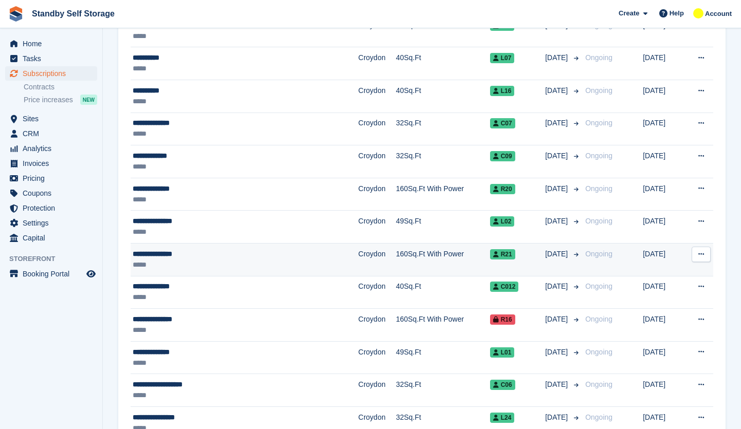
scroll to position [27, 0]
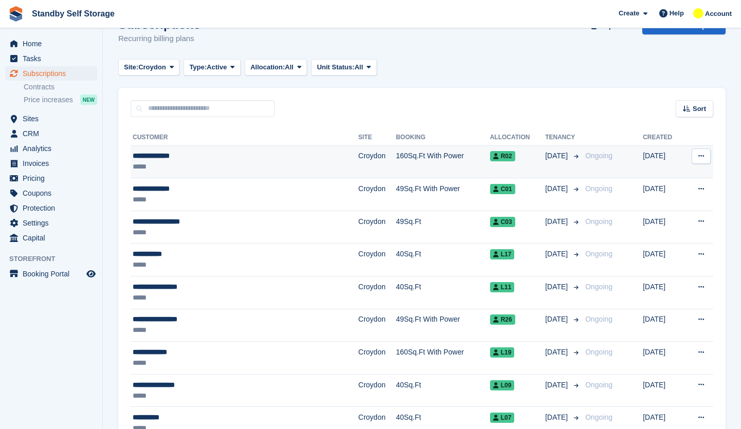
click at [202, 165] on div "*****" at bounding box center [214, 166] width 162 height 11
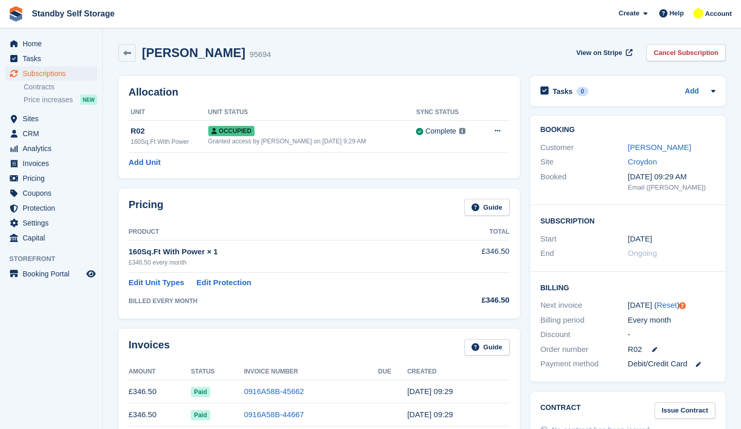
drag, startPoint x: 239, startPoint y: 54, endPoint x: 144, endPoint y: 55, distance: 94.6
click at [144, 55] on h2 "Mohammad Irfan" at bounding box center [193, 53] width 103 height 14
copy h2 "Mohammad Irfan"
click at [679, 45] on link "Cancel Subscription" at bounding box center [685, 52] width 79 height 17
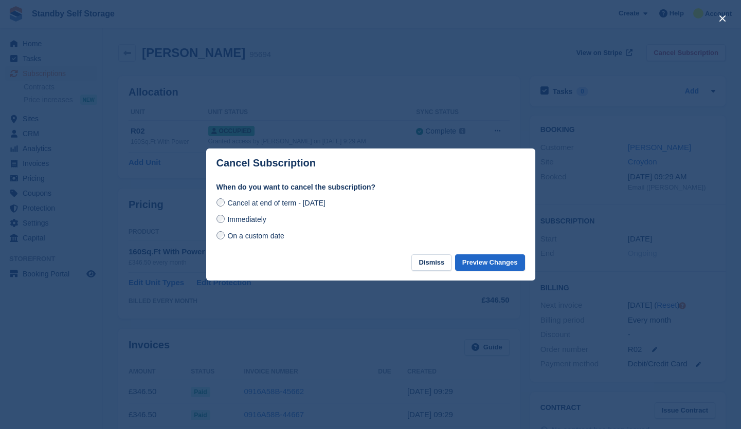
click at [248, 221] on span "Immediately" at bounding box center [246, 219] width 39 height 8
click at [490, 265] on button "Preview Changes" at bounding box center [490, 263] width 70 height 17
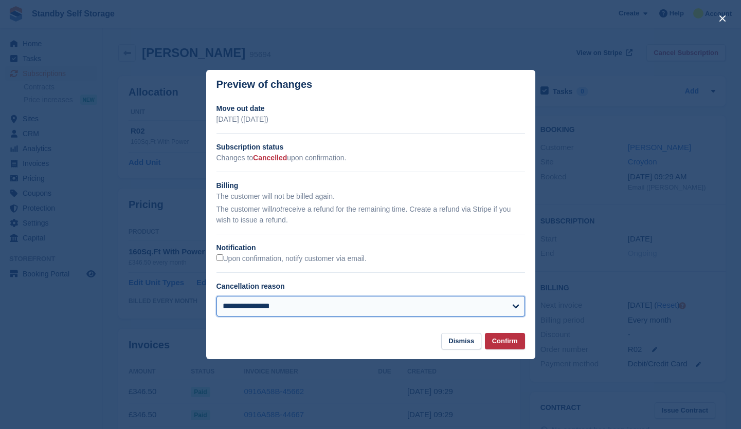
click at [279, 302] on select "**********" at bounding box center [370, 306] width 308 height 21
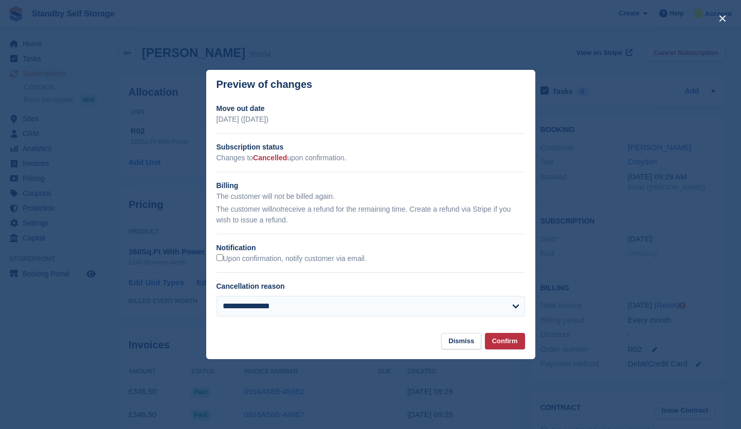
click at [407, 332] on section "**********" at bounding box center [370, 216] width 329 height 234
click at [497, 340] on button "Confirm" at bounding box center [505, 341] width 40 height 17
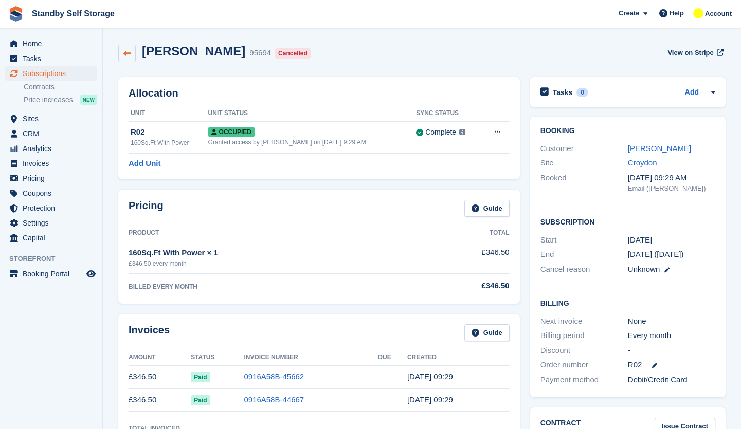
click at [129, 50] on icon at bounding box center [127, 54] width 8 height 8
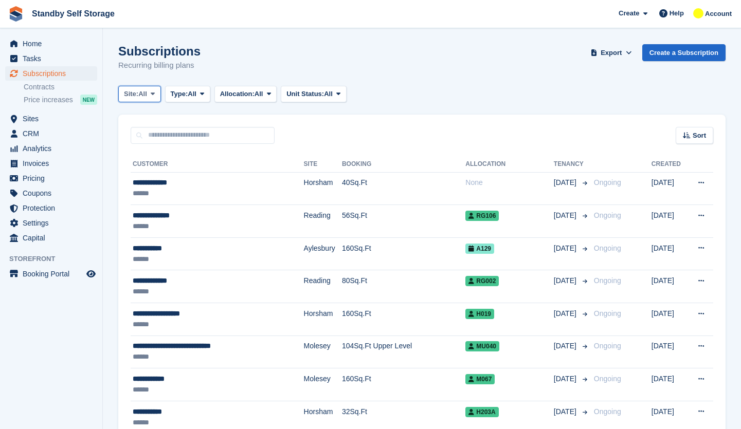
click at [158, 88] on button "Site: All" at bounding box center [139, 94] width 43 height 17
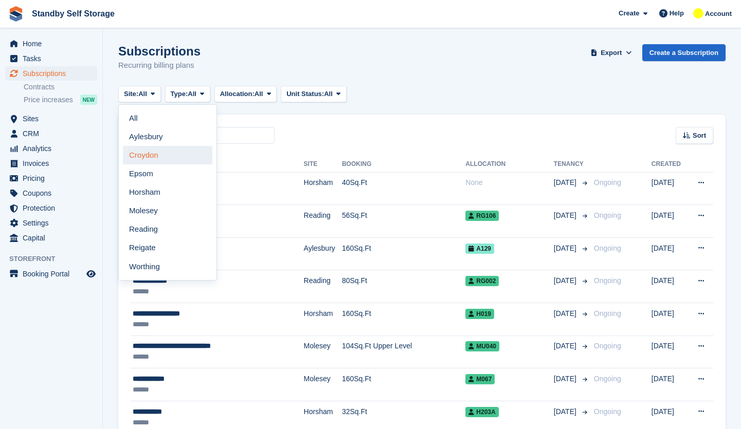
click at [158, 158] on link "Croydon" at bounding box center [167, 155] width 89 height 19
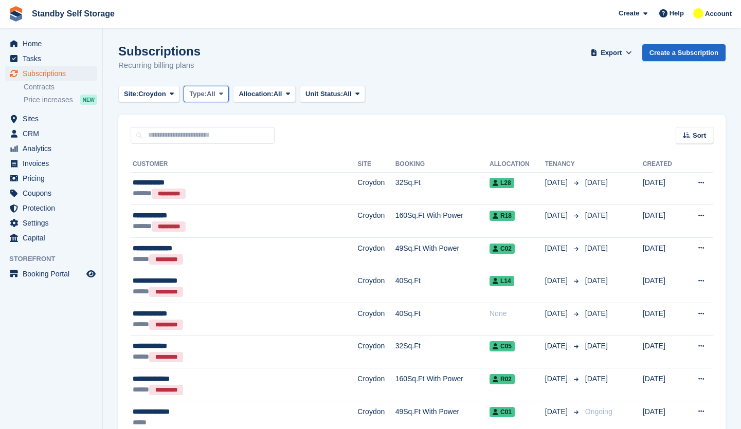
click at [201, 95] on span "Type:" at bounding box center [197, 94] width 17 height 10
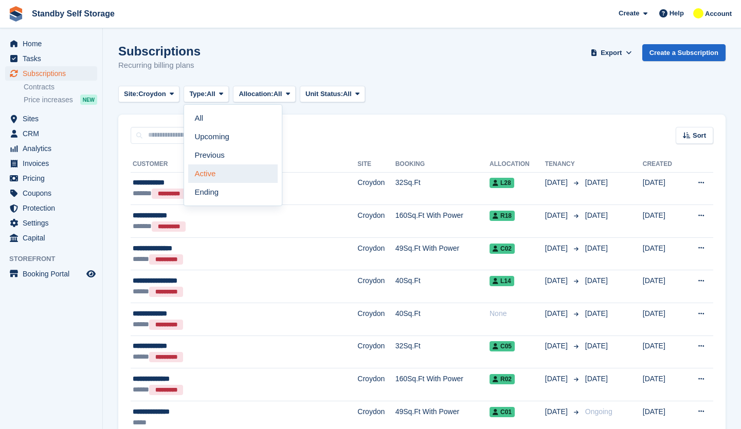
click at [216, 173] on link "Active" at bounding box center [232, 174] width 89 height 19
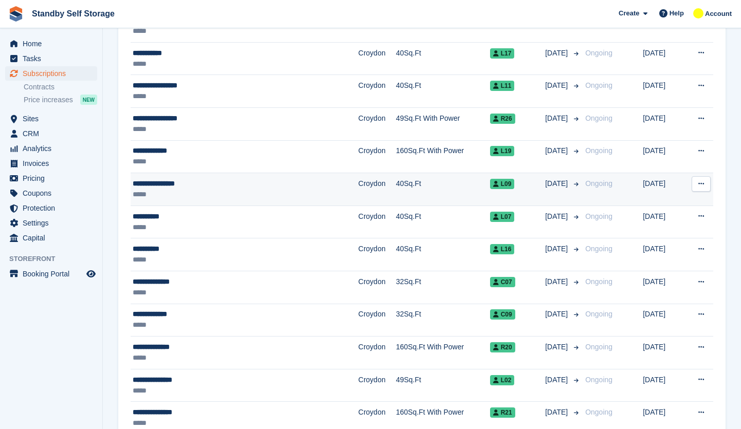
scroll to position [97, 0]
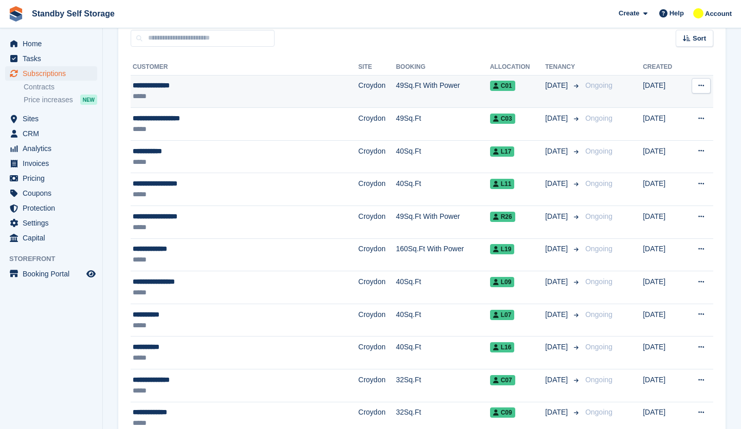
click at [250, 88] on div "**********" at bounding box center [214, 85] width 162 height 11
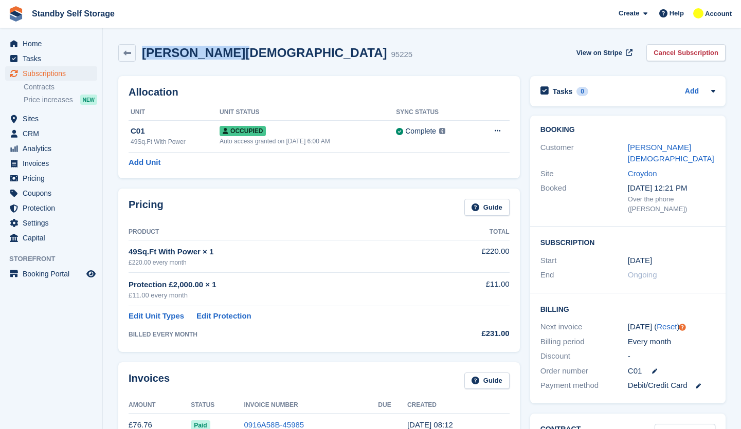
drag, startPoint x: 242, startPoint y: 52, endPoint x: 141, endPoint y: 52, distance: 100.8
click at [141, 52] on div "[PERSON_NAME][DEMOGRAPHIC_DATA] 95225" at bounding box center [274, 53] width 277 height 15
copy h2 "[PERSON_NAME][DEMOGRAPHIC_DATA]"
click at [1, 205] on li "Protection" at bounding box center [51, 208] width 102 height 14
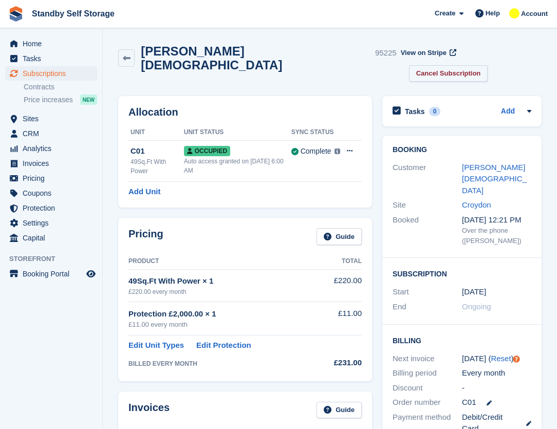
click at [488, 65] on link "Cancel Subscription" at bounding box center [448, 73] width 79 height 17
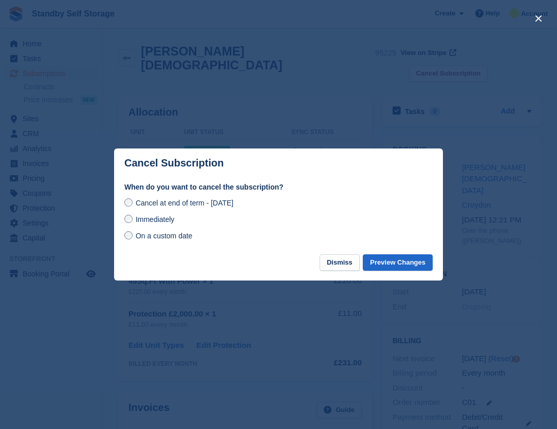
click at [161, 218] on span "Immediately" at bounding box center [155, 219] width 39 height 8
click at [414, 259] on button "Preview Changes" at bounding box center [398, 263] width 70 height 17
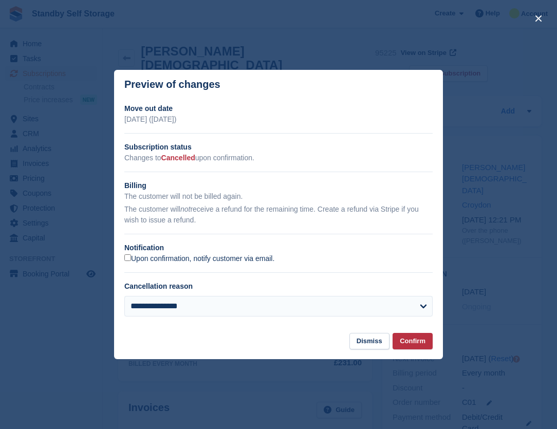
click at [132, 257] on label "Upon confirmation, notify customer via email." at bounding box center [199, 259] width 150 height 9
click at [421, 347] on button "Confirm" at bounding box center [413, 341] width 40 height 17
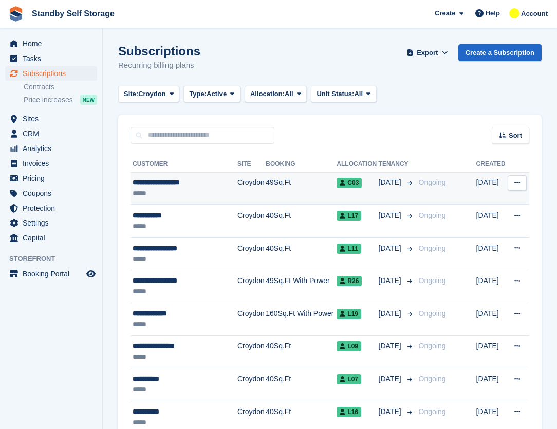
click at [195, 186] on div "**********" at bounding box center [183, 182] width 100 height 11
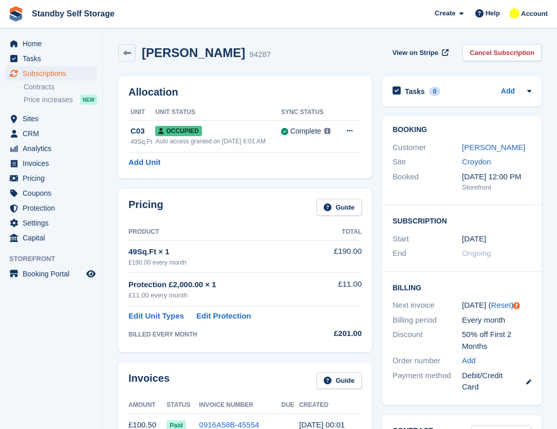
drag, startPoint x: 260, startPoint y: 51, endPoint x: 138, endPoint y: 63, distance: 122.4
click at [138, 63] on div "[PERSON_NAME] 94287 View on Stripe Cancel Subscription" at bounding box center [330, 55] width 434 height 32
copy h2 "[PERSON_NAME]"
click at [231, 67] on div "[PERSON_NAME] 94287 View on Stripe Cancel Subscription" at bounding box center [330, 55] width 434 height 32
click at [62, 74] on span "Subscriptions" at bounding box center [54, 73] width 62 height 14
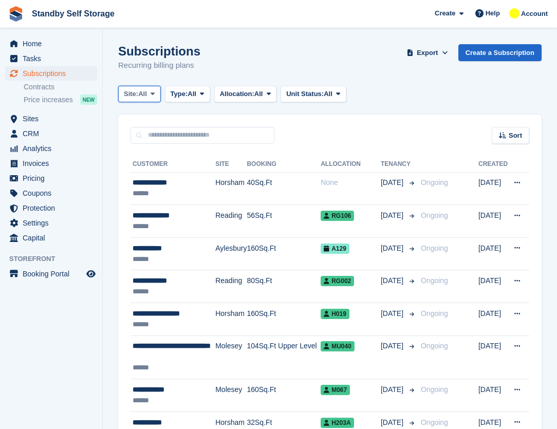
click at [130, 101] on button "Site: All" at bounding box center [139, 94] width 43 height 17
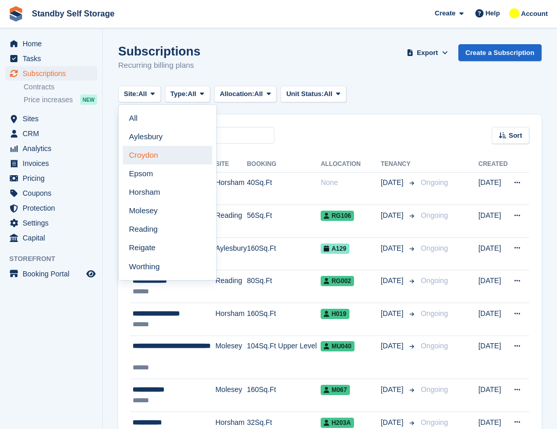
click at [153, 153] on link "Croydon" at bounding box center [167, 155] width 89 height 19
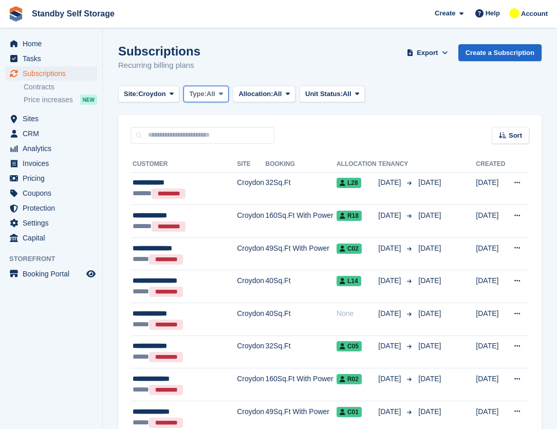
click at [201, 94] on span "Type:" at bounding box center [197, 94] width 17 height 10
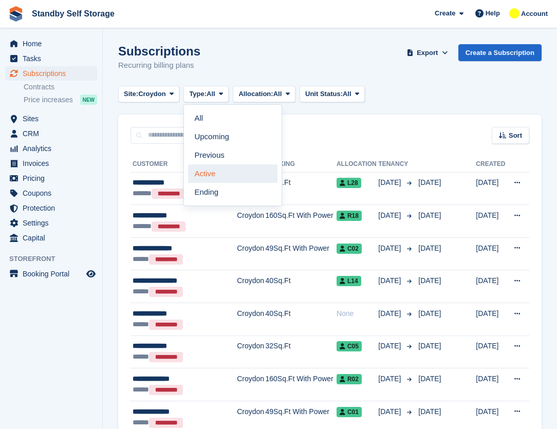
click at [217, 176] on link "Active" at bounding box center [232, 174] width 89 height 19
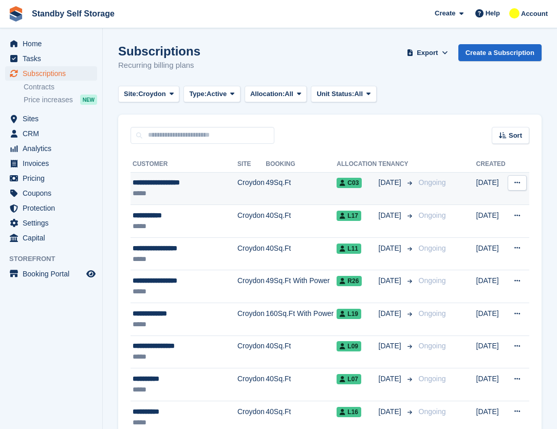
click at [208, 184] on div "**********" at bounding box center [183, 182] width 100 height 11
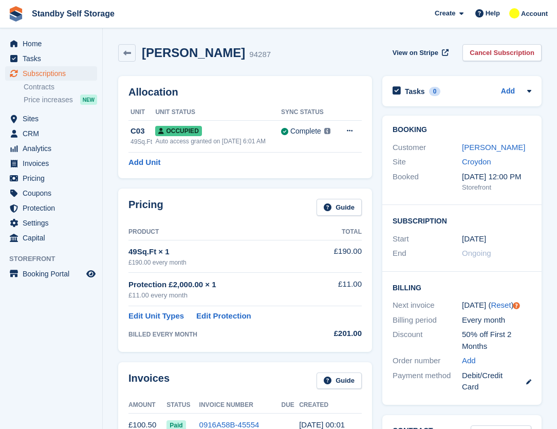
drag, startPoint x: 263, startPoint y: 52, endPoint x: 146, endPoint y: 58, distance: 117.4
click at [146, 58] on div "[PERSON_NAME] 94287" at bounding box center [203, 53] width 135 height 15
drag, startPoint x: 150, startPoint y: 53, endPoint x: 203, endPoint y: 38, distance: 54.8
drag, startPoint x: 260, startPoint y: 55, endPoint x: 143, endPoint y: 60, distance: 116.8
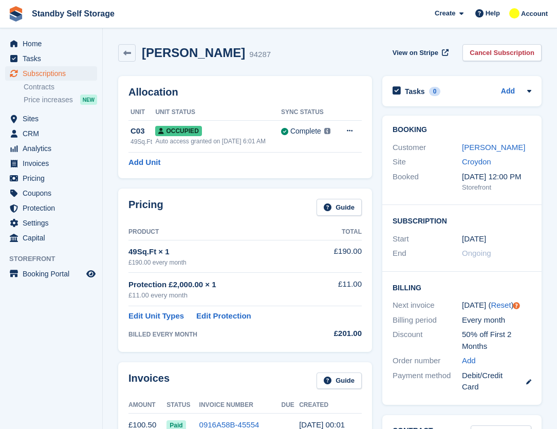
click at [143, 60] on h2 "Rowshon Chowdhury" at bounding box center [193, 53] width 103 height 14
copy h2 "Rowshon Chowdhury"
click at [494, 151] on div "Rowshon Chowdhury" at bounding box center [496, 148] width 69 height 12
click at [484, 153] on div "Rowshon Chowdhury" at bounding box center [496, 148] width 69 height 12
click at [475, 148] on link "Rowshon Chowdhury" at bounding box center [493, 147] width 63 height 9
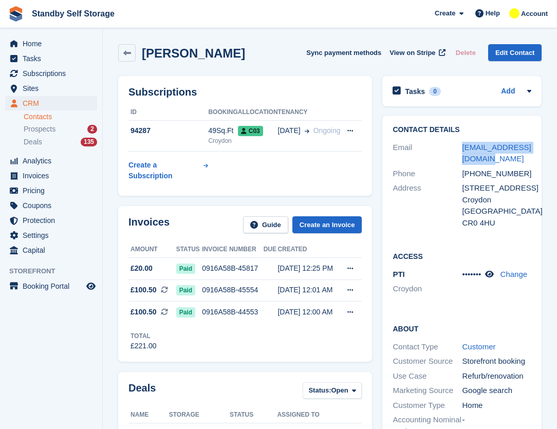
drag, startPoint x: 494, startPoint y: 159, endPoint x: 462, endPoint y: 148, distance: 33.7
click at [462, 148] on div "Email rowshonyusuf@gmail.com" at bounding box center [462, 153] width 139 height 26
click at [130, 56] on icon at bounding box center [127, 53] width 8 height 8
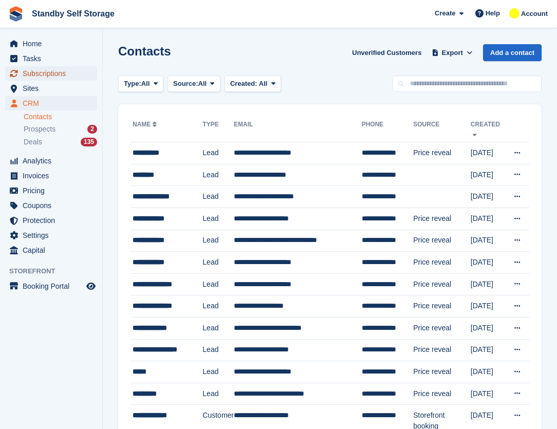
click at [51, 70] on span "Subscriptions" at bounding box center [54, 73] width 62 height 14
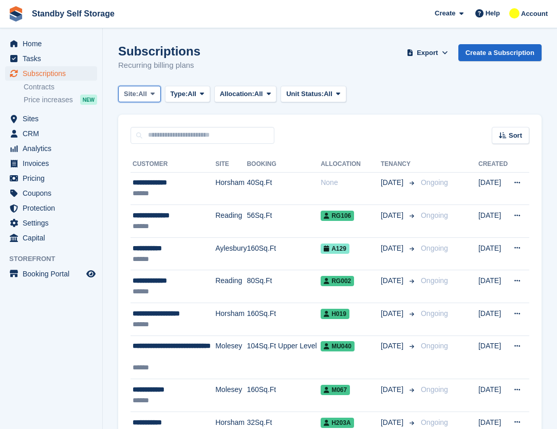
drag, startPoint x: 56, startPoint y: 85, endPoint x: 155, endPoint y: 100, distance: 100.4
click at [155, 100] on button "Site: All" at bounding box center [139, 94] width 43 height 17
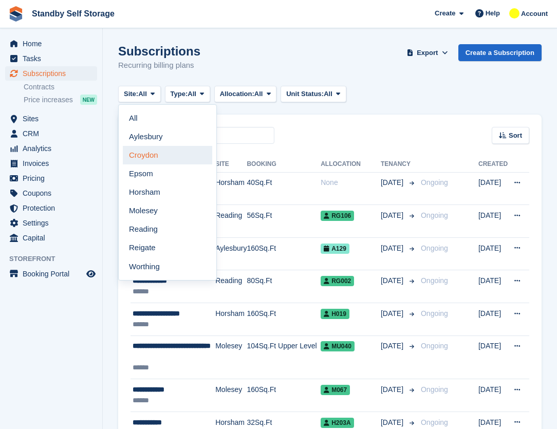
click at [156, 154] on link "Croydon" at bounding box center [167, 155] width 89 height 19
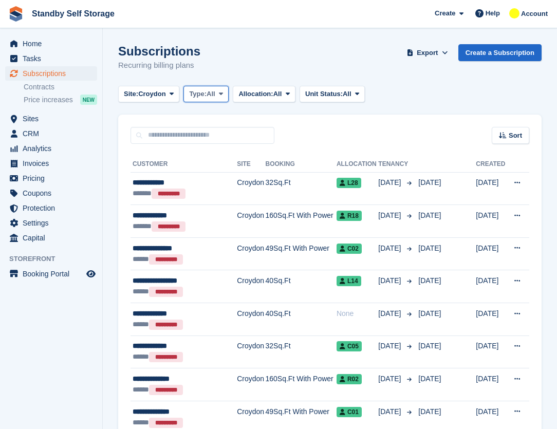
click at [190, 96] on span "Type:" at bounding box center [197, 94] width 17 height 10
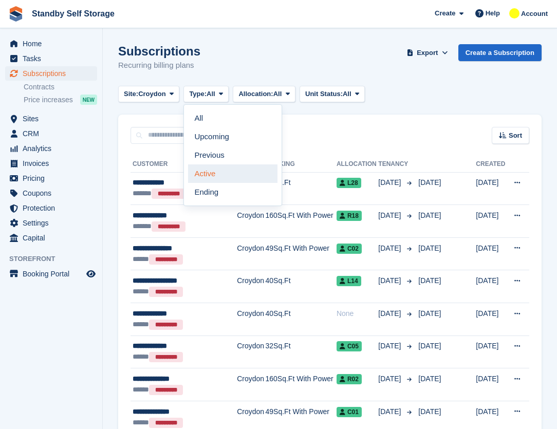
click at [223, 170] on link "Active" at bounding box center [232, 174] width 89 height 19
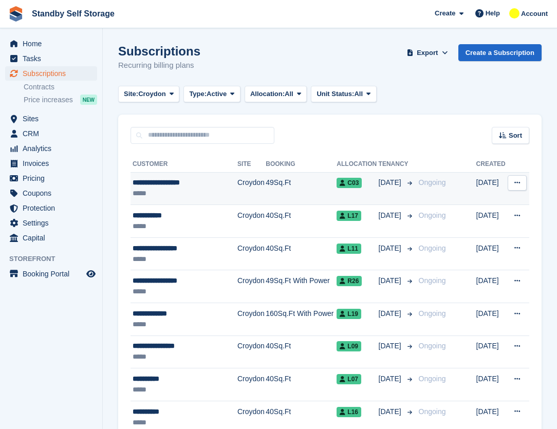
click at [238, 183] on td "Croydon" at bounding box center [252, 188] width 28 height 33
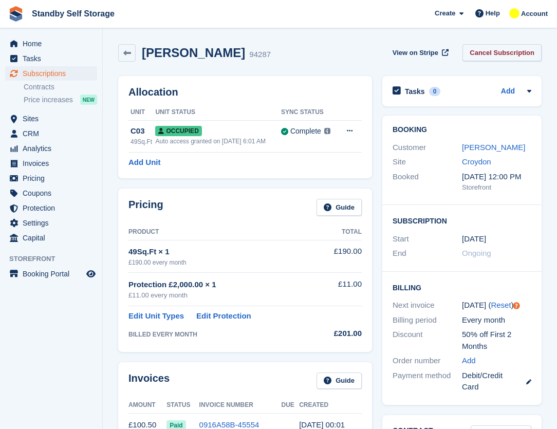
click at [494, 46] on link "Cancel Subscription" at bounding box center [502, 52] width 79 height 17
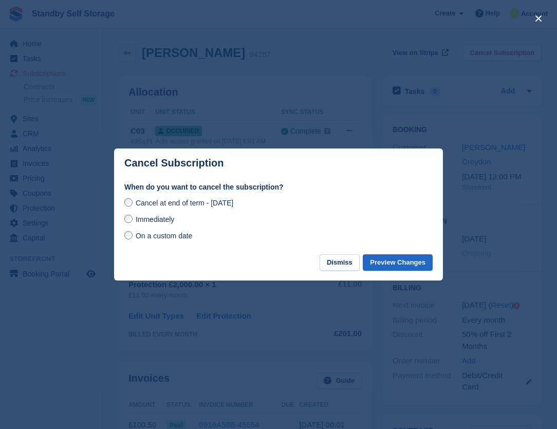
click at [158, 222] on span "Immediately" at bounding box center [155, 219] width 39 height 8
click at [387, 259] on button "Preview Changes" at bounding box center [398, 263] width 70 height 17
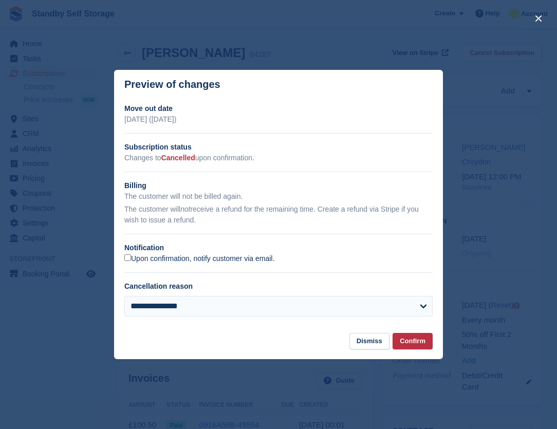
click at [148, 256] on label "Upon confirmation, notify customer via email." at bounding box center [199, 259] width 150 height 9
click at [418, 336] on button "Confirm" at bounding box center [413, 341] width 40 height 17
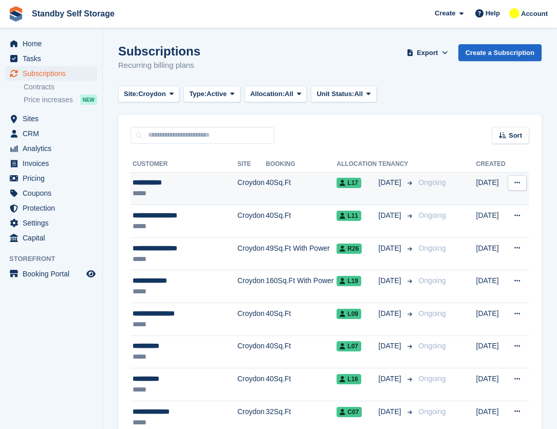
click at [193, 185] on div "**********" at bounding box center [183, 182] width 100 height 11
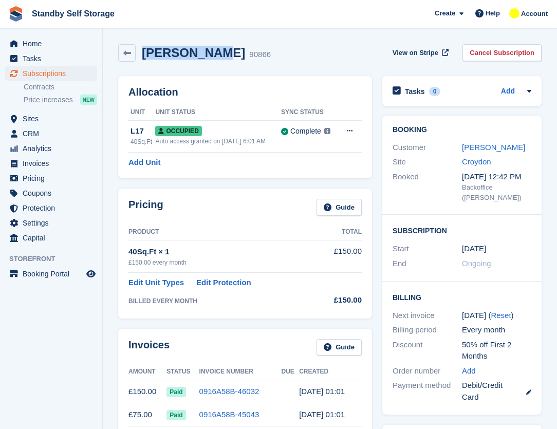
drag, startPoint x: 210, startPoint y: 51, endPoint x: 138, endPoint y: 57, distance: 72.2
click at [138, 57] on div "[PERSON_NAME] 90866" at bounding box center [203, 53] width 135 height 15
copy h2 "[PERSON_NAME]"
click at [514, 58] on link "Cancel Subscription" at bounding box center [502, 52] width 79 height 17
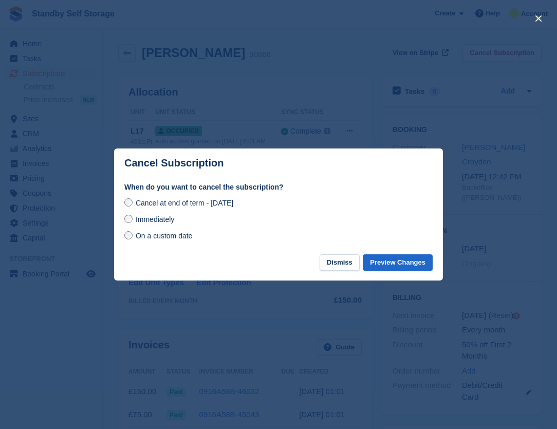
click at [153, 220] on span "Immediately" at bounding box center [155, 219] width 39 height 8
click at [411, 267] on button "Preview Changes" at bounding box center [398, 263] width 70 height 17
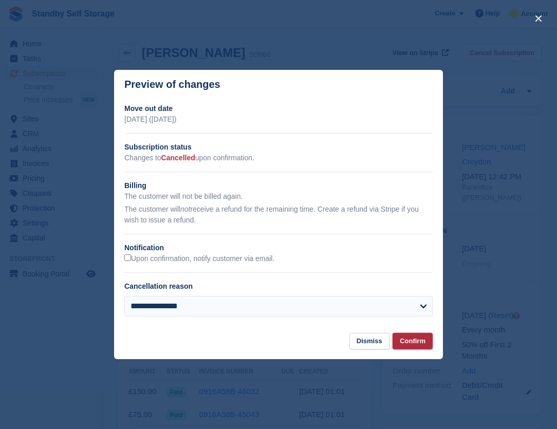
click at [412, 344] on button "Confirm" at bounding box center [413, 341] width 40 height 17
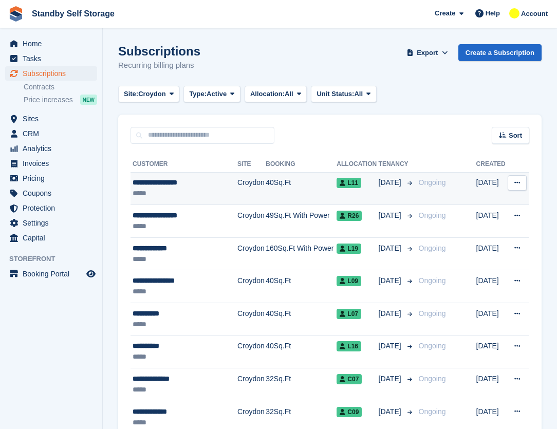
click at [186, 190] on div "*****" at bounding box center [183, 193] width 100 height 11
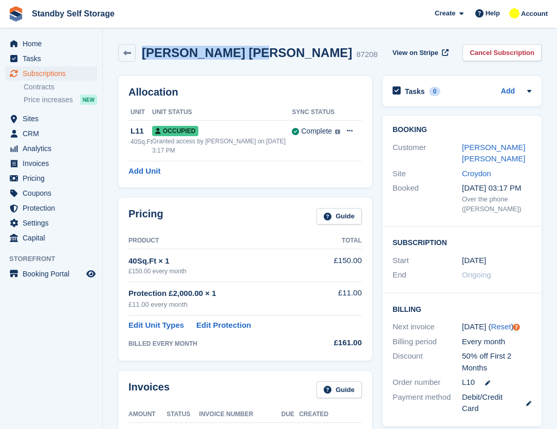
drag, startPoint x: 253, startPoint y: 58, endPoint x: 142, endPoint y: 61, distance: 111.1
click at [142, 61] on div "Brandon Lee Brown 87208" at bounding box center [248, 52] width 260 height 17
copy h2 "Brandon Lee Brown"
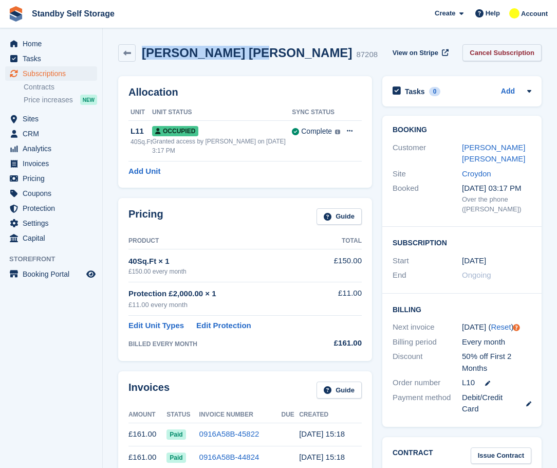
click at [500, 55] on link "Cancel Subscription" at bounding box center [502, 52] width 79 height 17
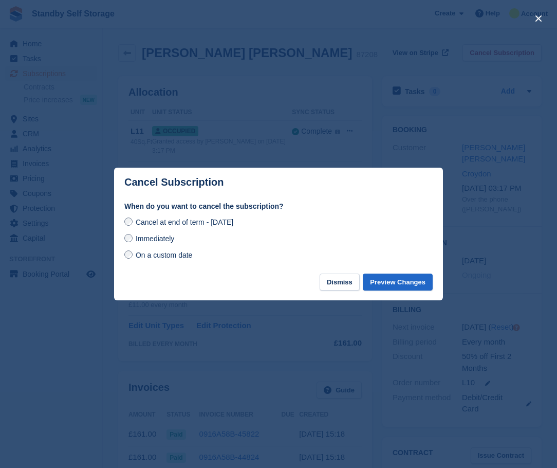
click at [145, 242] on span "Immediately" at bounding box center [155, 238] width 39 height 8
click at [408, 285] on button "Preview Changes" at bounding box center [398, 282] width 70 height 17
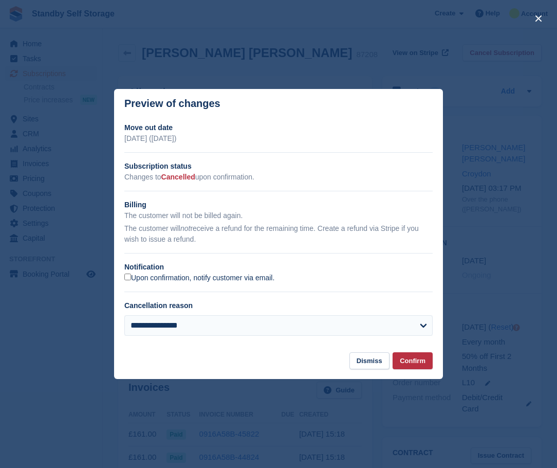
click at [131, 280] on label "Upon confirmation, notify customer via email." at bounding box center [199, 278] width 150 height 9
click at [407, 359] on button "Confirm" at bounding box center [413, 360] width 40 height 17
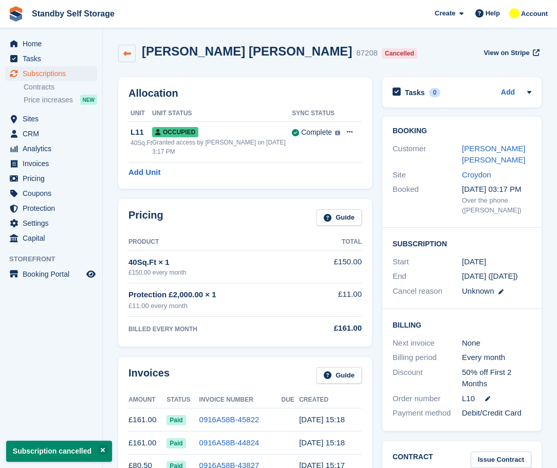
click at [126, 57] on icon at bounding box center [127, 54] width 8 height 8
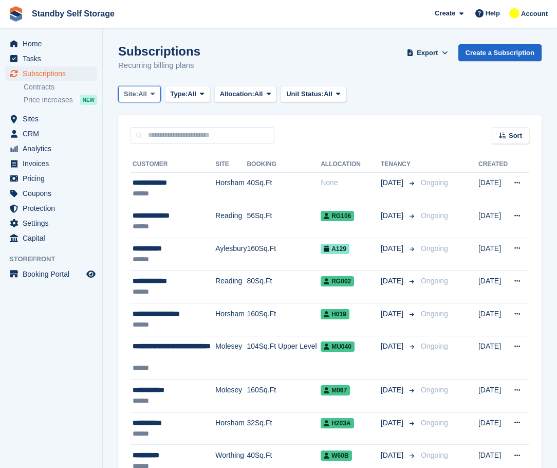
click at [151, 92] on span at bounding box center [153, 94] width 8 height 8
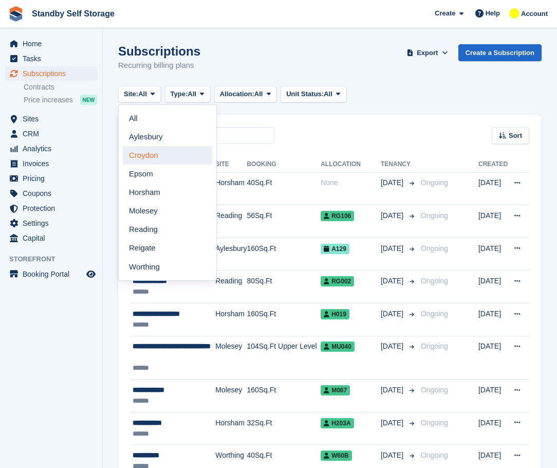
click at [153, 155] on link "Croydon" at bounding box center [167, 155] width 89 height 19
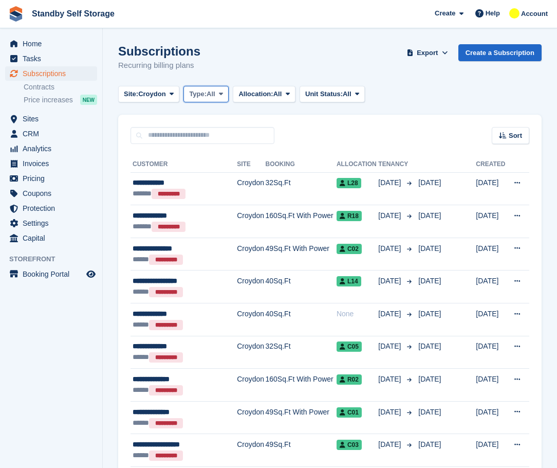
click at [195, 96] on span "Type:" at bounding box center [197, 94] width 17 height 10
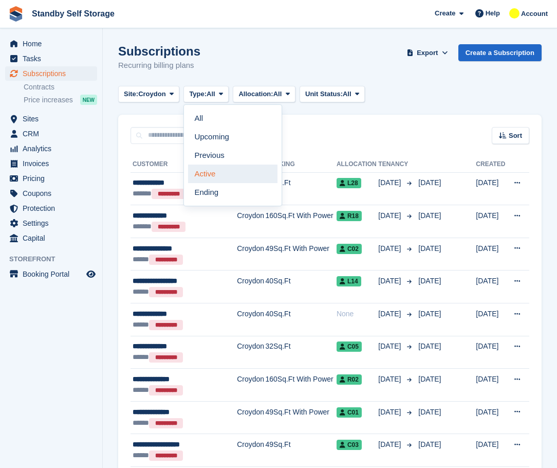
click at [212, 167] on link "Active" at bounding box center [232, 174] width 89 height 19
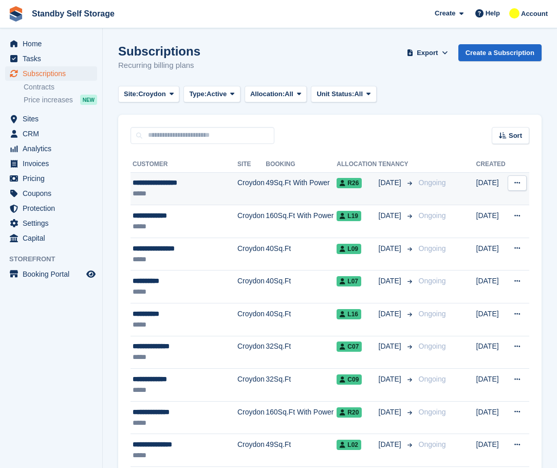
click at [144, 189] on div "*****" at bounding box center [183, 193] width 100 height 11
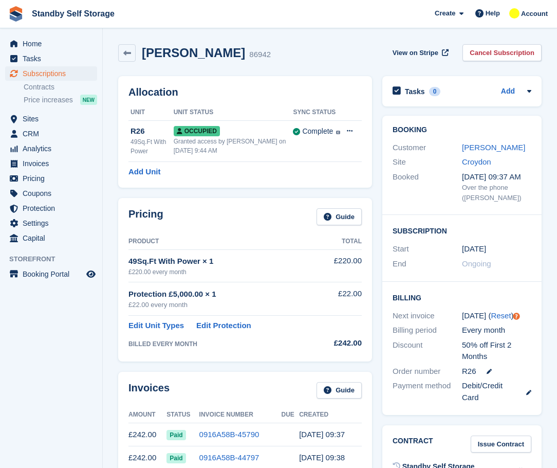
drag, startPoint x: 235, startPoint y: 57, endPoint x: 144, endPoint y: 58, distance: 91.0
click at [144, 58] on h2 "[PERSON_NAME]" at bounding box center [193, 53] width 103 height 14
copy h2 "[PERSON_NAME]"
click at [478, 59] on link "Cancel Subscription" at bounding box center [502, 52] width 79 height 17
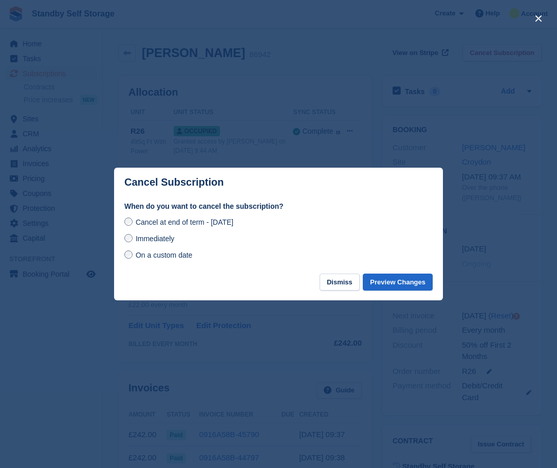
click at [167, 239] on span "Immediately" at bounding box center [155, 238] width 39 height 8
click at [414, 285] on button "Preview Changes" at bounding box center [398, 282] width 70 height 17
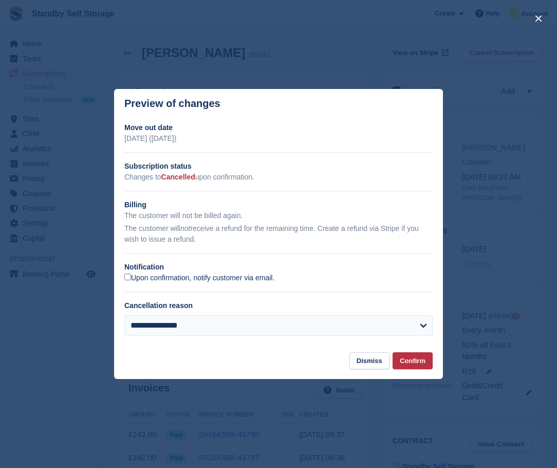
click at [147, 276] on label "Upon confirmation, notify customer via email." at bounding box center [199, 278] width 150 height 9
click at [407, 358] on button "Confirm" at bounding box center [413, 360] width 40 height 17
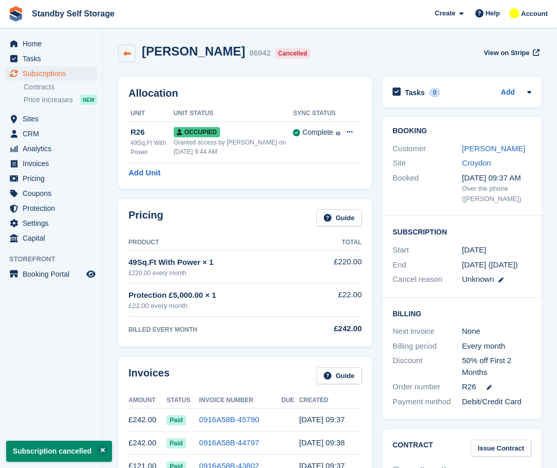
click at [121, 59] on link at bounding box center [126, 53] width 17 height 17
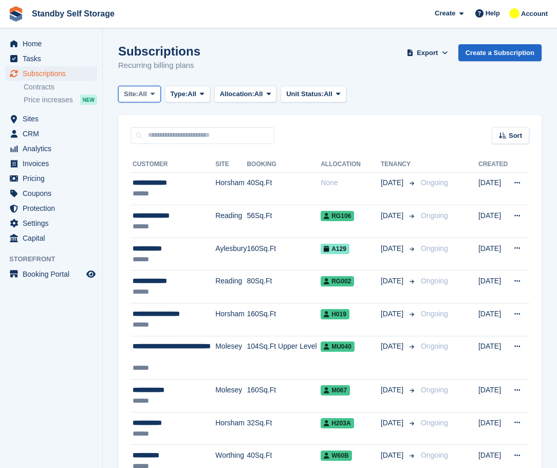
click at [143, 98] on span "All" at bounding box center [142, 94] width 9 height 10
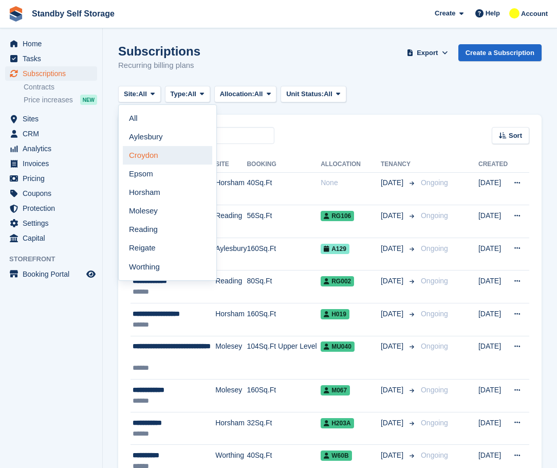
click at [158, 155] on link "Croydon" at bounding box center [167, 155] width 89 height 19
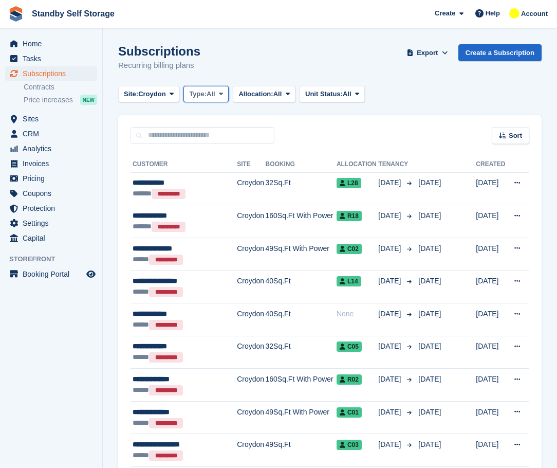
click at [191, 100] on button "Type: All" at bounding box center [206, 94] width 45 height 17
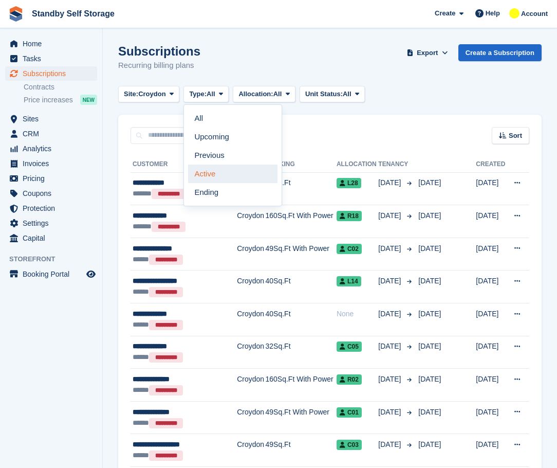
click at [214, 169] on link "Active" at bounding box center [232, 174] width 89 height 19
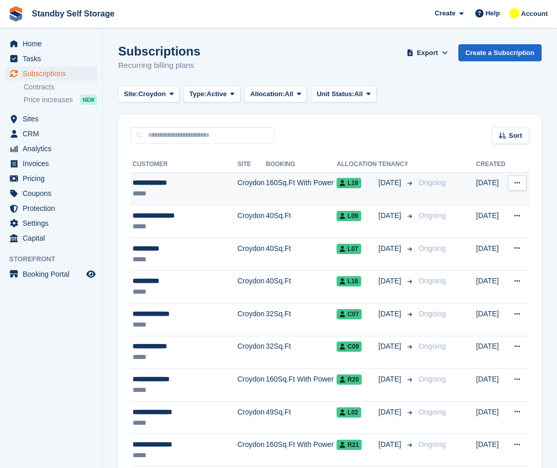
click at [200, 190] on div "*****" at bounding box center [183, 193] width 100 height 11
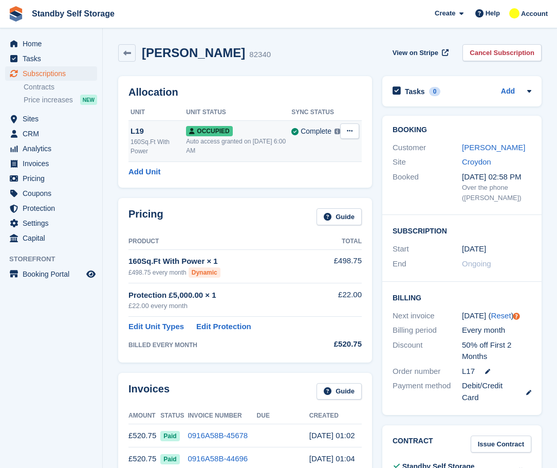
click at [251, 150] on div "Auto access granted on [DATE] 6:00 AM" at bounding box center [238, 146] width 105 height 19
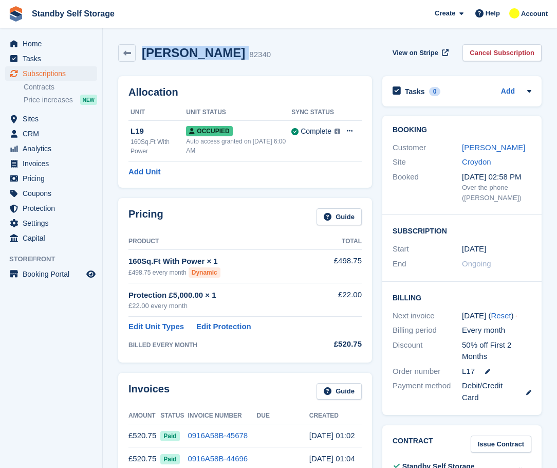
drag, startPoint x: 239, startPoint y: 52, endPoint x: 141, endPoint y: 56, distance: 97.8
click at [141, 56] on div "Omar Maimounk 82340" at bounding box center [203, 53] width 135 height 15
copy div "Omar Maimounk"
click at [484, 55] on link "Cancel Subscription" at bounding box center [502, 52] width 79 height 17
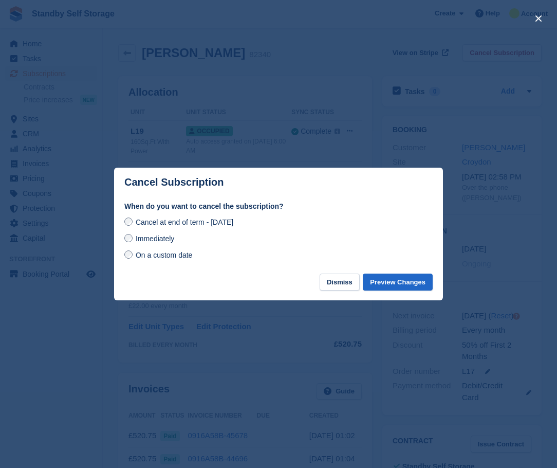
click at [163, 242] on span "Immediately" at bounding box center [155, 238] width 39 height 8
click at [390, 277] on button "Preview Changes" at bounding box center [398, 282] width 70 height 17
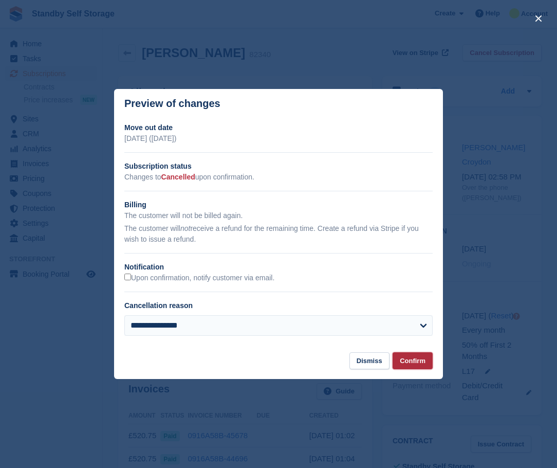
click at [408, 365] on button "Confirm" at bounding box center [413, 360] width 40 height 17
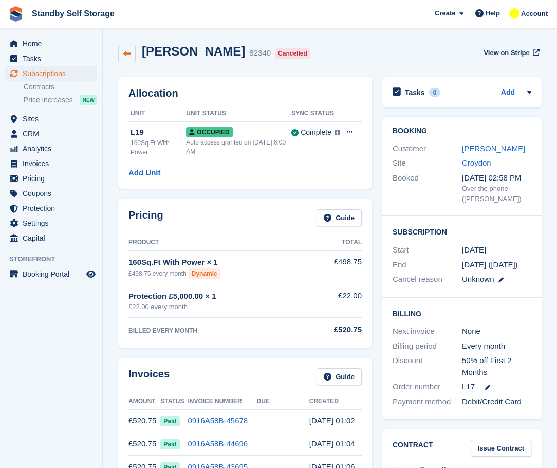
click at [122, 58] on link at bounding box center [126, 53] width 17 height 17
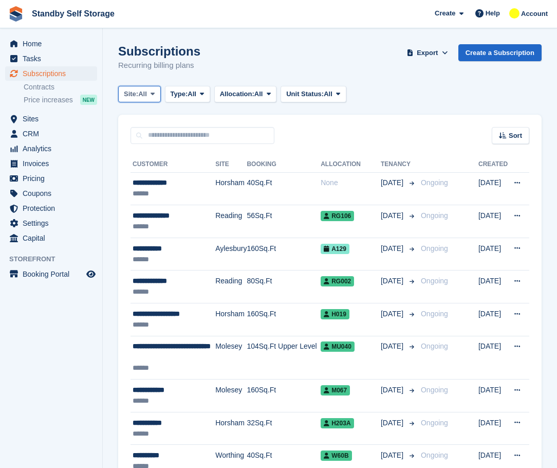
click at [136, 95] on span "Site:" at bounding box center [131, 94] width 14 height 10
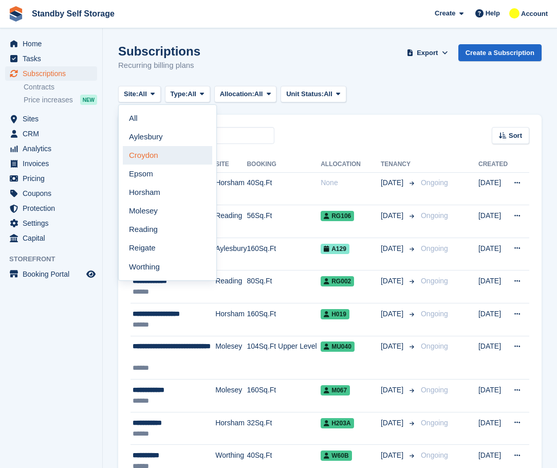
click at [161, 159] on link "Croydon" at bounding box center [167, 155] width 89 height 19
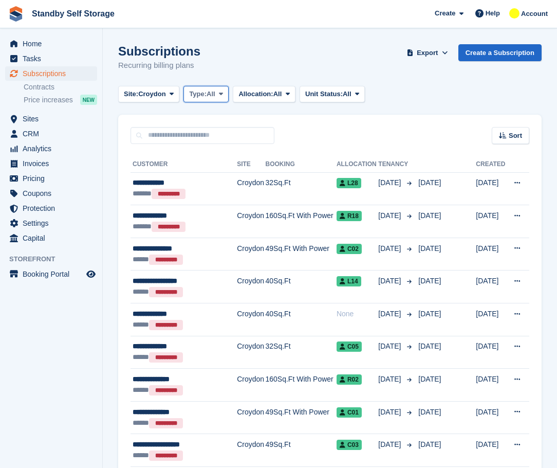
click at [196, 97] on span "Type:" at bounding box center [197, 94] width 17 height 10
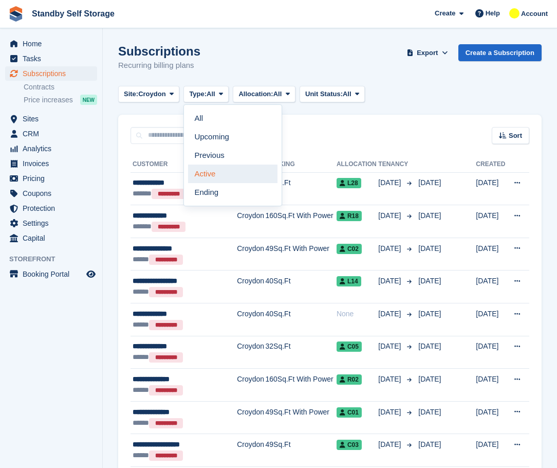
click at [216, 176] on link "Active" at bounding box center [232, 174] width 89 height 19
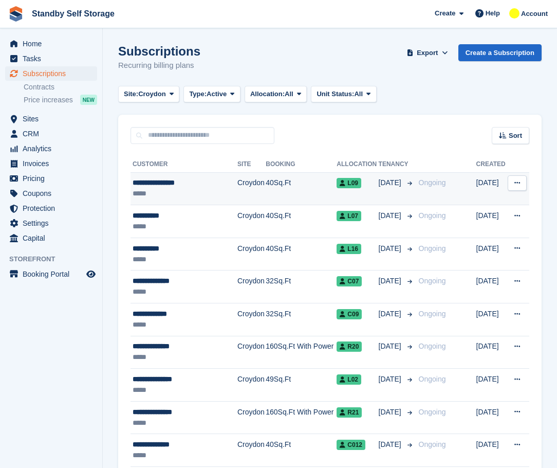
click at [215, 185] on div "**********" at bounding box center [183, 182] width 100 height 11
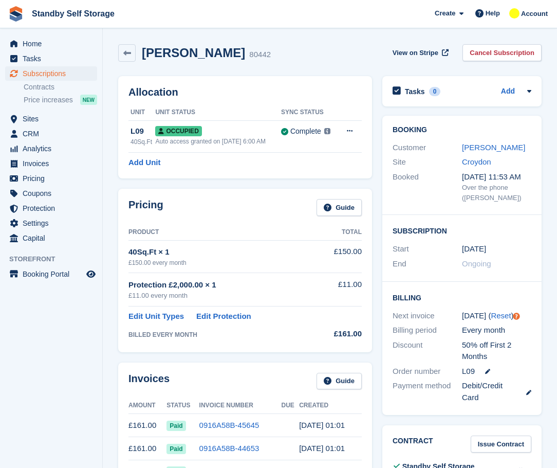
drag, startPoint x: 252, startPoint y: 54, endPoint x: 142, endPoint y: 56, distance: 110.0
click at [142, 56] on div "[PERSON_NAME] 80442" at bounding box center [203, 53] width 135 height 15
copy h2 "[PERSON_NAME]"
click at [517, 54] on link "Cancel Subscription" at bounding box center [502, 52] width 79 height 17
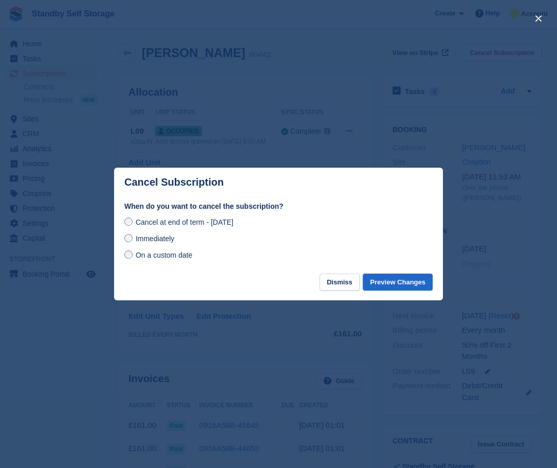
click at [174, 241] on span "Immediately" at bounding box center [155, 238] width 39 height 8
click at [406, 280] on button "Preview Changes" at bounding box center [398, 282] width 70 height 17
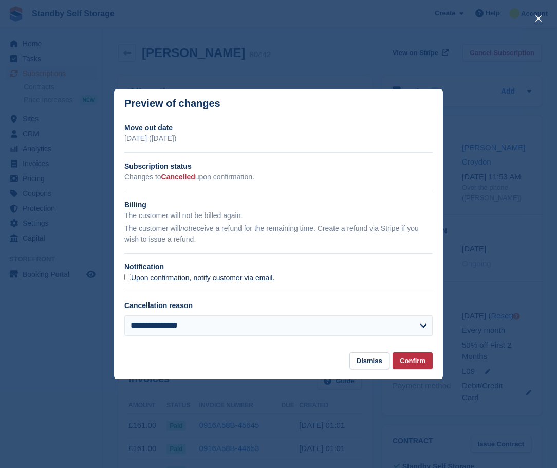
click at [211, 279] on label "Upon confirmation, notify customer via email." at bounding box center [199, 278] width 150 height 9
click at [417, 358] on button "Confirm" at bounding box center [413, 360] width 40 height 17
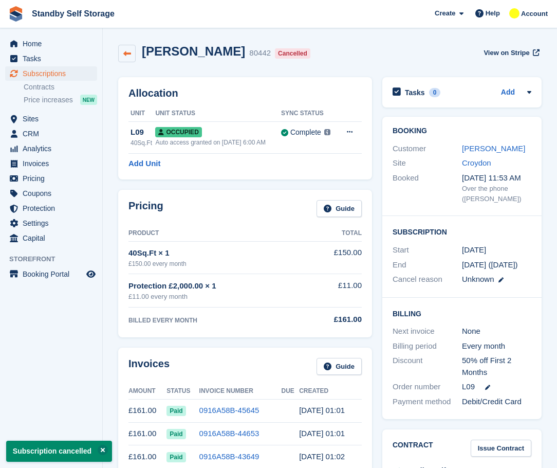
click at [121, 52] on link at bounding box center [126, 53] width 17 height 17
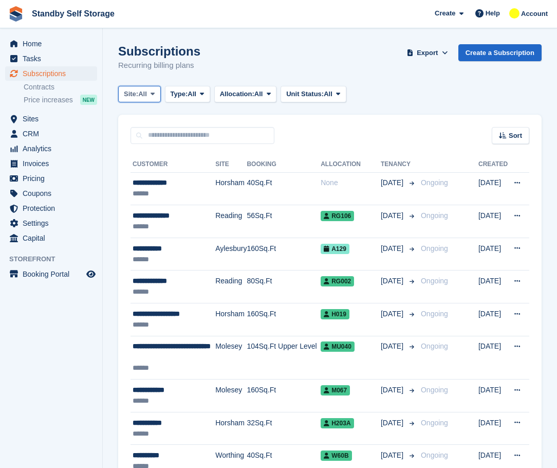
click at [155, 93] on icon at bounding box center [153, 93] width 4 height 7
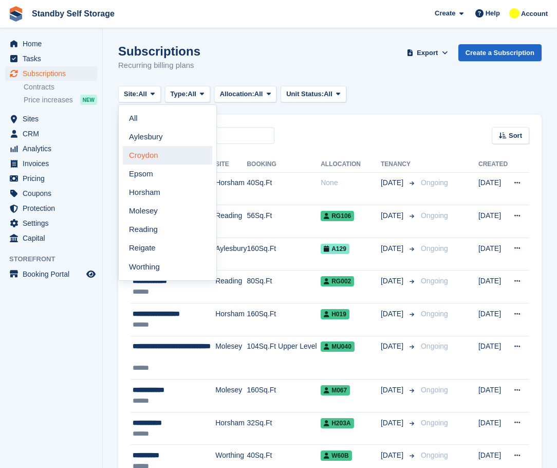
click at [157, 158] on link "Croydon" at bounding box center [167, 155] width 89 height 19
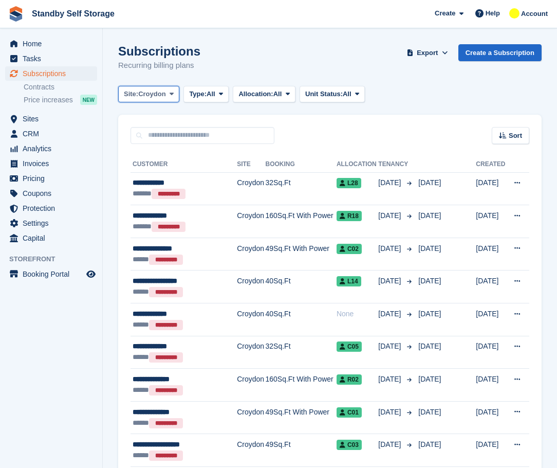
click at [177, 101] on button "Site: Croydon" at bounding box center [148, 94] width 61 height 17
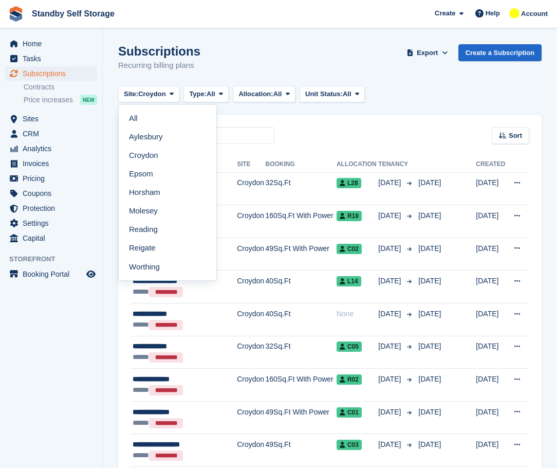
click at [203, 83] on div "Subscriptions Recurring billing plans Export Export Subscriptions Export a CSV …" at bounding box center [330, 64] width 424 height 40
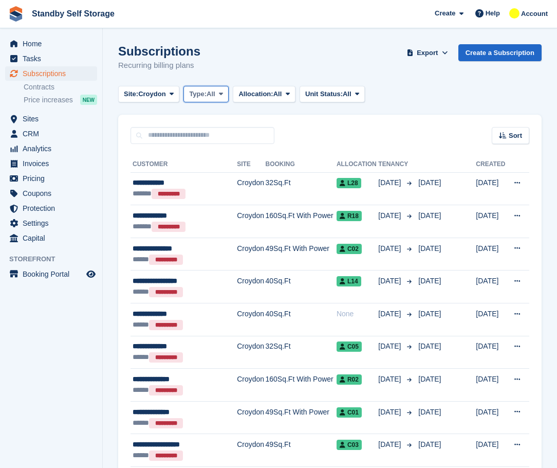
click at [210, 94] on span "All" at bounding box center [211, 94] width 9 height 10
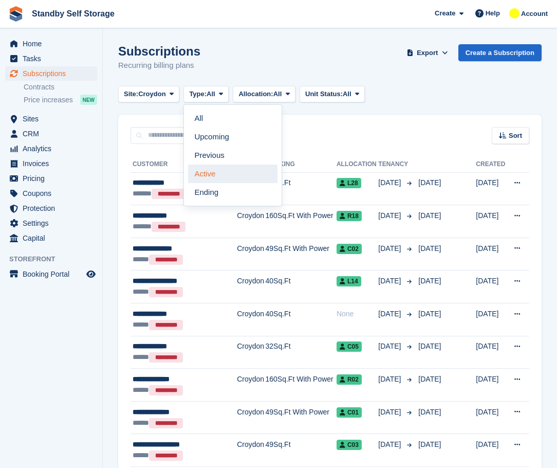
click at [227, 175] on link "Active" at bounding box center [232, 174] width 89 height 19
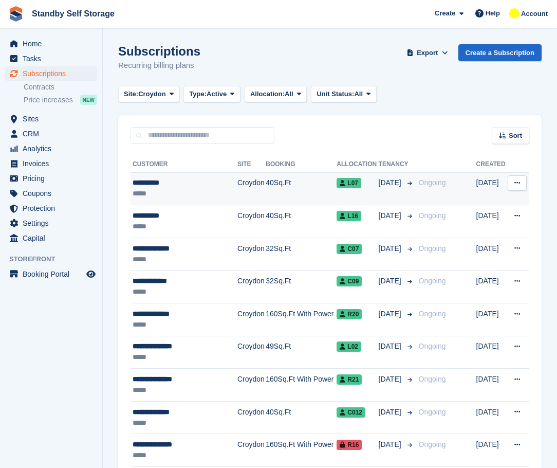
click at [157, 194] on div "*****" at bounding box center [183, 193] width 100 height 11
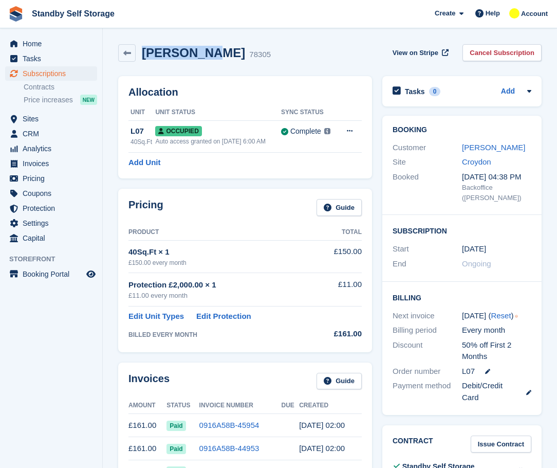
drag, startPoint x: 209, startPoint y: 53, endPoint x: 144, endPoint y: 54, distance: 64.3
click at [144, 54] on h2 "Tsunwah Ho" at bounding box center [193, 53] width 103 height 14
copy h2 "Tsunwah Ho"
click at [504, 54] on link "Cancel Subscription" at bounding box center [502, 52] width 79 height 17
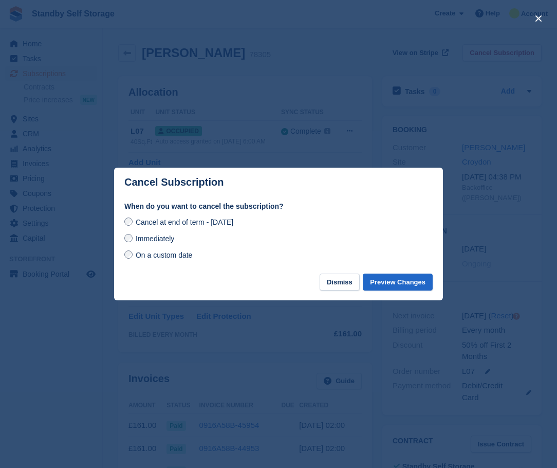
click at [158, 241] on span "Immediately" at bounding box center [155, 238] width 39 height 8
click at [378, 280] on button "Preview Changes" at bounding box center [398, 282] width 70 height 17
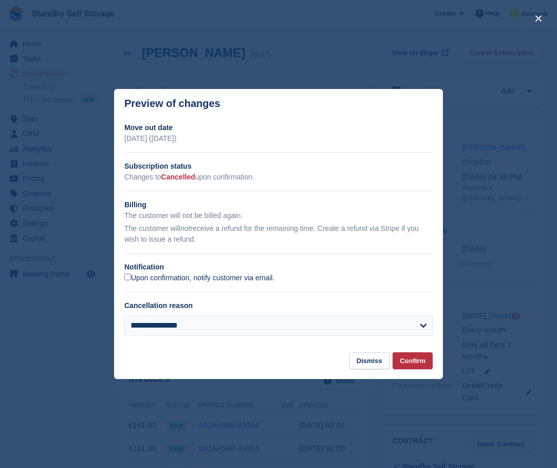
click at [132, 277] on label "Upon confirmation, notify customer via email." at bounding box center [199, 278] width 150 height 9
click at [427, 370] on footer "Dismiss Confirm" at bounding box center [278, 365] width 329 height 27
click at [426, 366] on button "Confirm" at bounding box center [413, 360] width 40 height 17
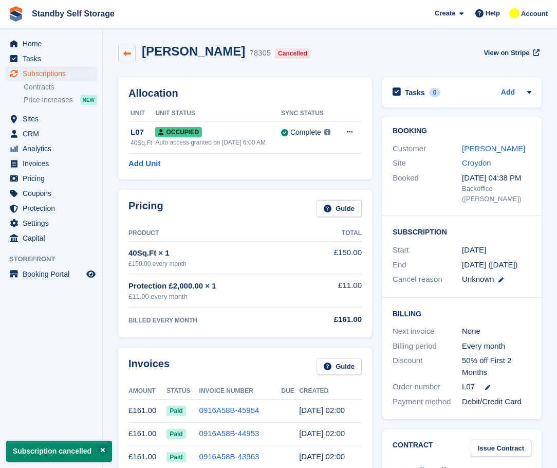
click at [123, 57] on icon at bounding box center [127, 54] width 8 height 8
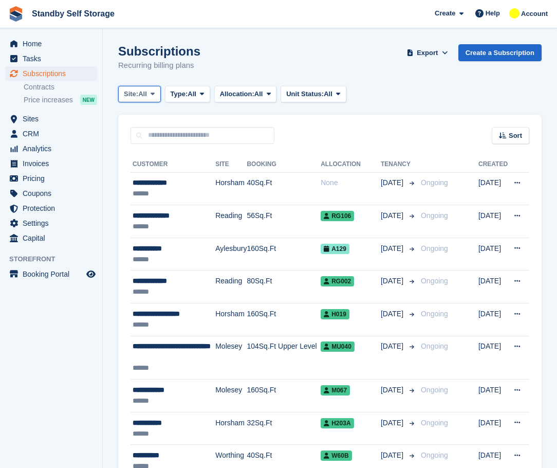
click at [131, 87] on button "Site: All" at bounding box center [139, 94] width 43 height 17
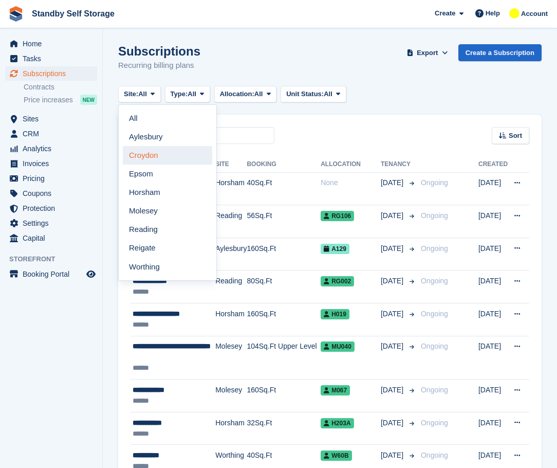
click at [144, 159] on link "Croydon" at bounding box center [167, 155] width 89 height 19
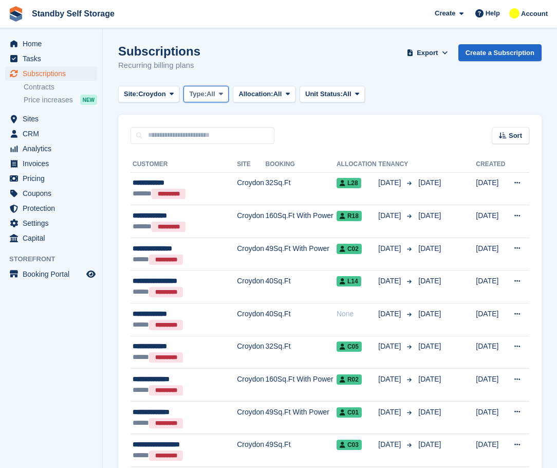
click at [189, 95] on button "Type: All" at bounding box center [206, 94] width 45 height 17
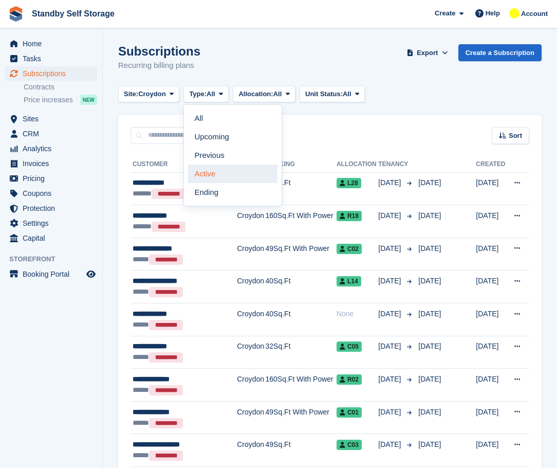
click at [206, 172] on link "Active" at bounding box center [232, 174] width 89 height 19
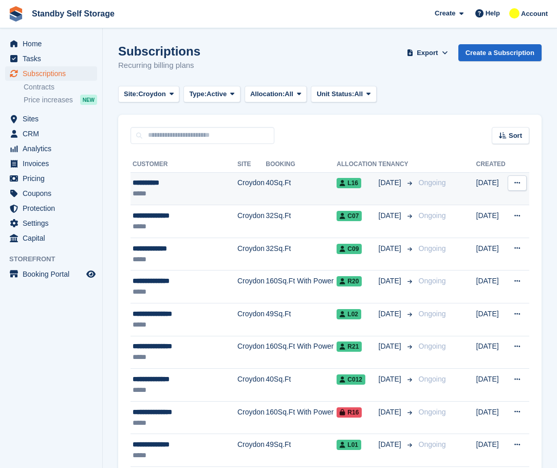
click at [220, 182] on div "**********" at bounding box center [183, 182] width 100 height 11
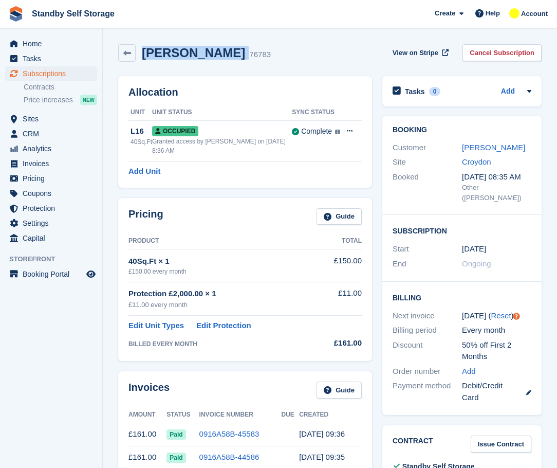
drag, startPoint x: 196, startPoint y: 55, endPoint x: 144, endPoint y: 52, distance: 52.5
click at [144, 52] on div "[PERSON_NAME] 76783" at bounding box center [203, 53] width 135 height 15
copy div "[PERSON_NAME]"
click at [489, 47] on link "Cancel Subscription" at bounding box center [502, 52] width 79 height 17
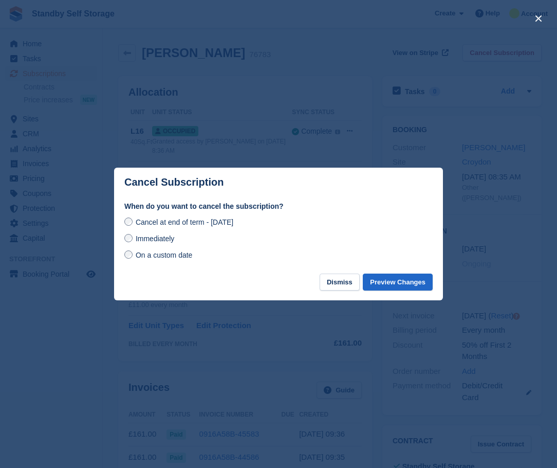
click at [172, 239] on span "Immediately" at bounding box center [155, 238] width 39 height 8
click at [410, 281] on button "Preview Changes" at bounding box center [398, 282] width 70 height 17
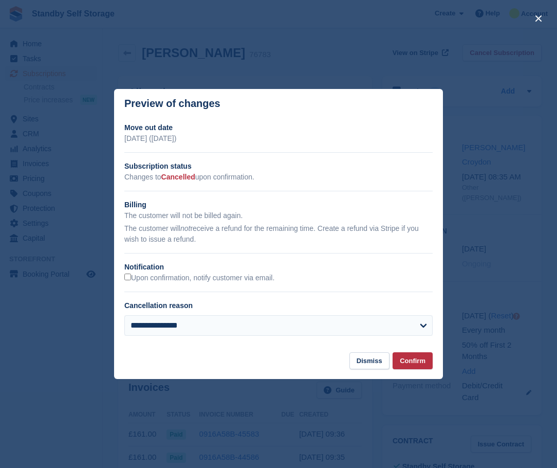
click at [122, 276] on div "**********" at bounding box center [278, 233] width 329 height 222
click at [412, 361] on button "Confirm" at bounding box center [413, 360] width 40 height 17
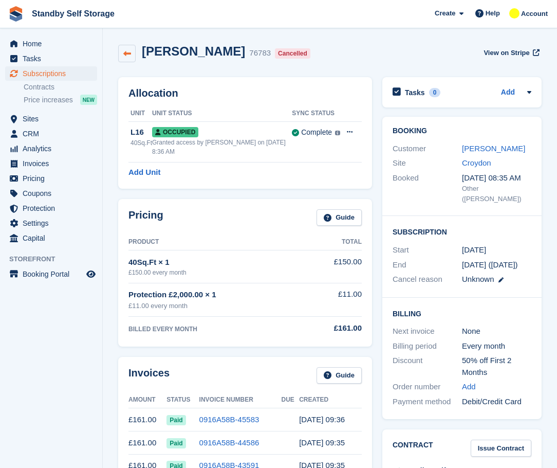
click at [130, 60] on link at bounding box center [126, 53] width 17 height 17
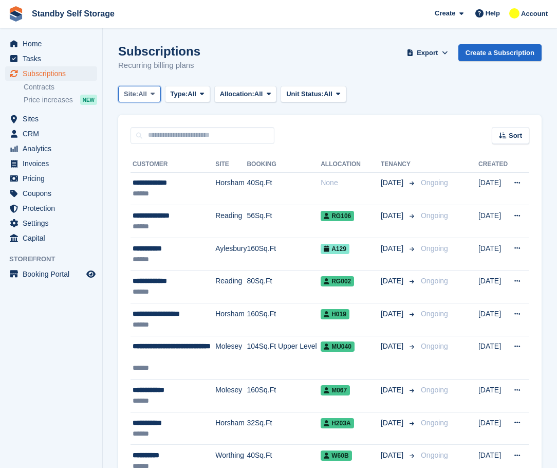
click at [143, 96] on span "All" at bounding box center [142, 94] width 9 height 10
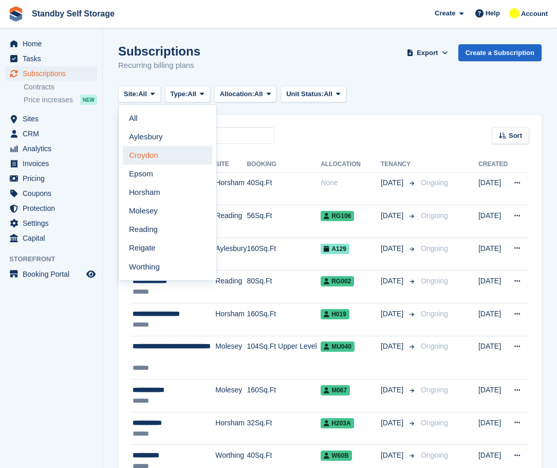
click at [153, 149] on link "Croydon" at bounding box center [167, 155] width 89 height 19
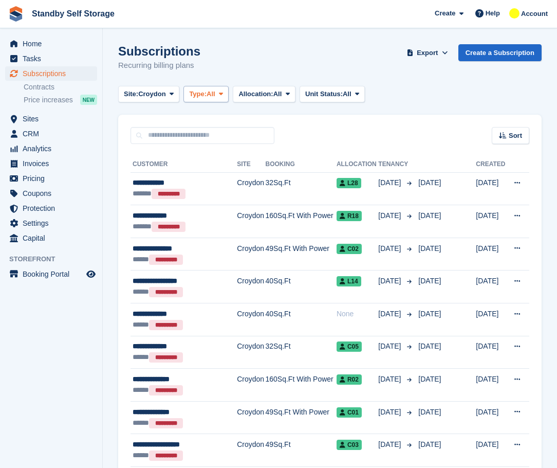
click at [191, 92] on span "Type:" at bounding box center [197, 94] width 17 height 10
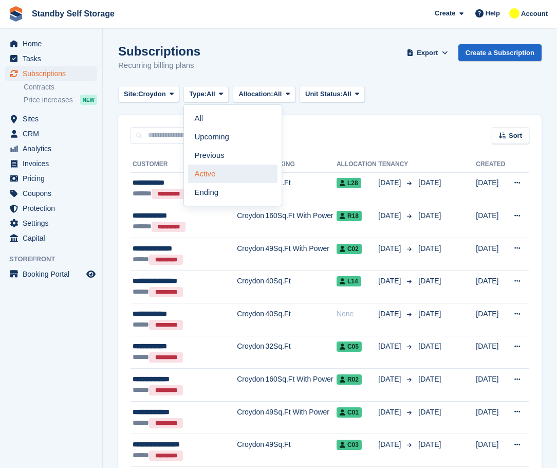
click at [214, 169] on link "Active" at bounding box center [232, 174] width 89 height 19
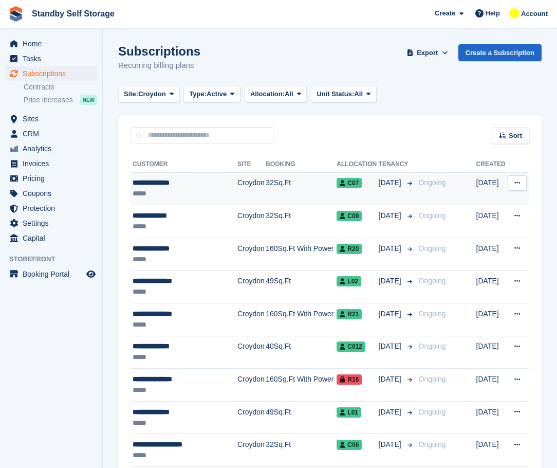
click at [213, 184] on div "**********" at bounding box center [183, 182] width 100 height 11
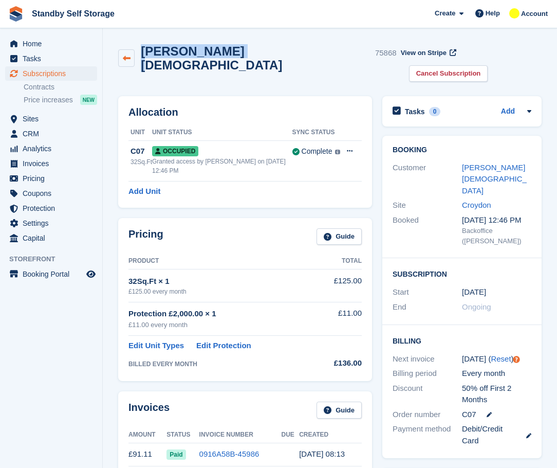
drag, startPoint x: 242, startPoint y: 56, endPoint x: 124, endPoint y: 59, distance: 117.3
click at [124, 59] on div "[DEMOGRAPHIC_DATA][PERSON_NAME][DEMOGRAPHIC_DATA] 75868" at bounding box center [257, 58] width 279 height 28
copy div "[PERSON_NAME][DEMOGRAPHIC_DATA]"
click at [488, 65] on link "Cancel Subscription" at bounding box center [448, 73] width 79 height 17
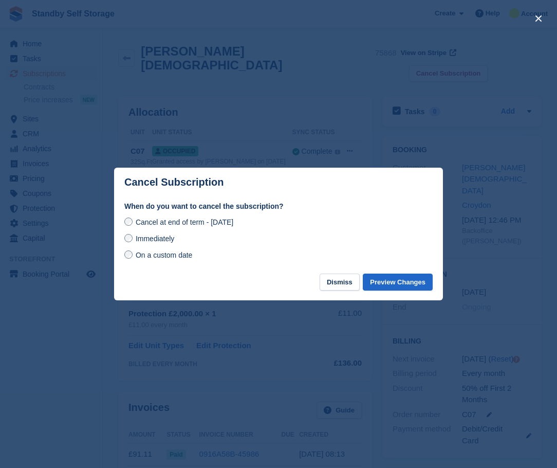
click at [157, 241] on span "Immediately" at bounding box center [155, 238] width 39 height 8
click at [386, 285] on button "Preview Changes" at bounding box center [398, 282] width 70 height 17
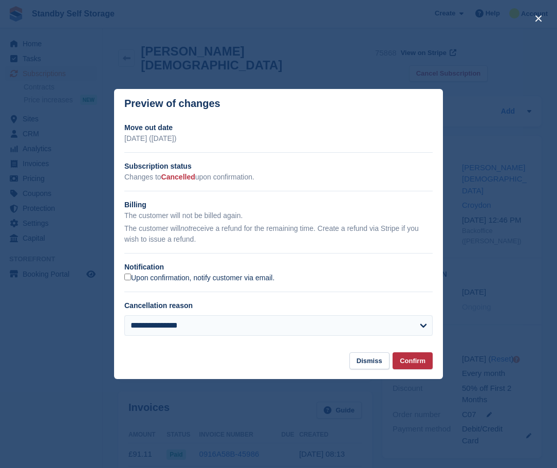
click at [132, 280] on label "Upon confirmation, notify customer via email." at bounding box center [199, 278] width 150 height 9
click at [427, 355] on button "Confirm" at bounding box center [413, 360] width 40 height 17
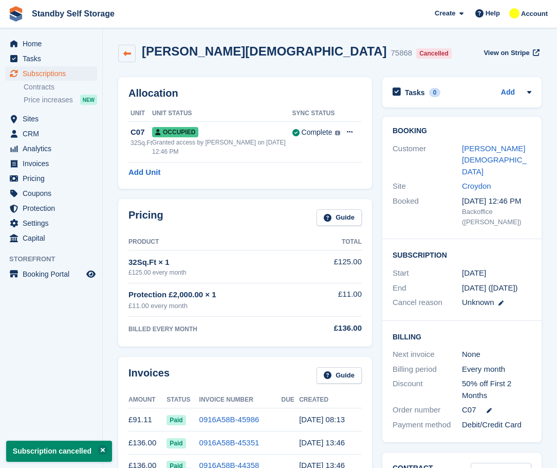
click at [130, 58] on link at bounding box center [126, 53] width 17 height 17
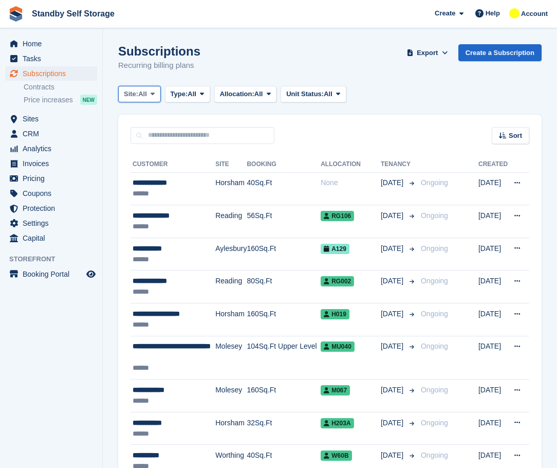
click at [146, 101] on button "Site: All" at bounding box center [139, 94] width 43 height 17
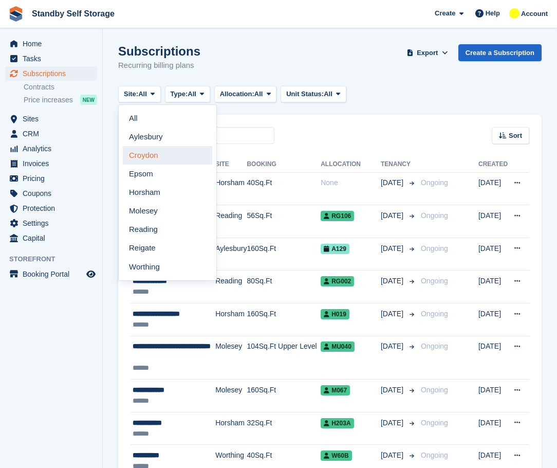
click at [148, 157] on link "Croydon" at bounding box center [167, 155] width 89 height 19
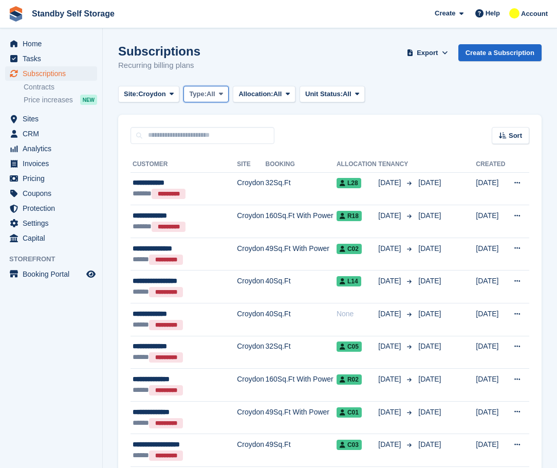
click at [204, 102] on button "Type: All" at bounding box center [206, 94] width 45 height 17
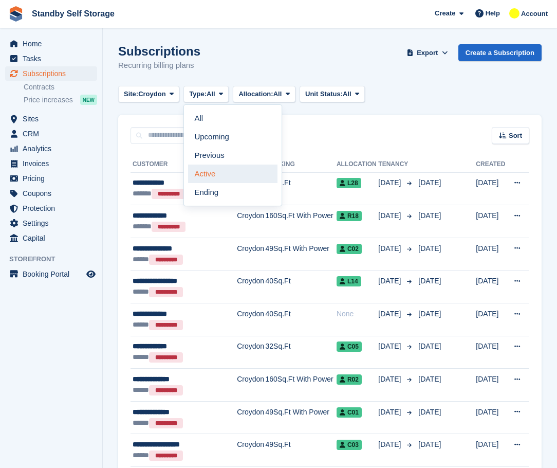
click at [222, 168] on link "Active" at bounding box center [232, 174] width 89 height 19
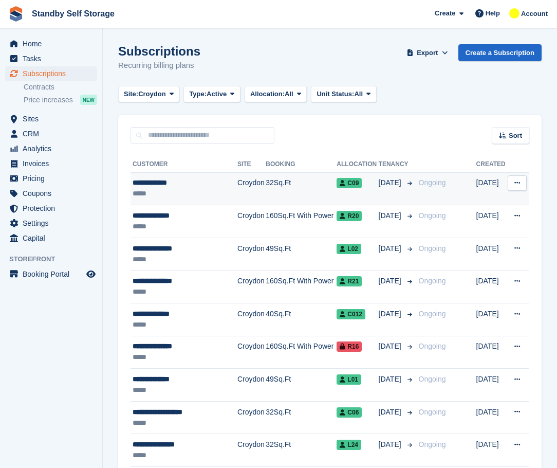
click at [228, 184] on div "**********" at bounding box center [183, 182] width 100 height 11
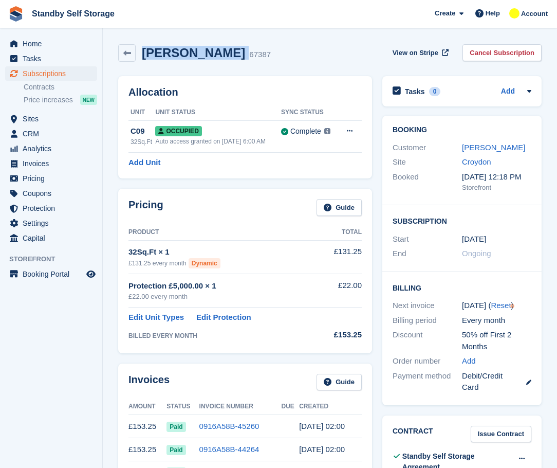
drag, startPoint x: 229, startPoint y: 54, endPoint x: 144, endPoint y: 58, distance: 85.4
click at [144, 58] on div "[PERSON_NAME] 67387" at bounding box center [203, 53] width 135 height 15
copy div "[PERSON_NAME]"
click at [225, 317] on link "Edit Protection" at bounding box center [223, 318] width 55 height 12
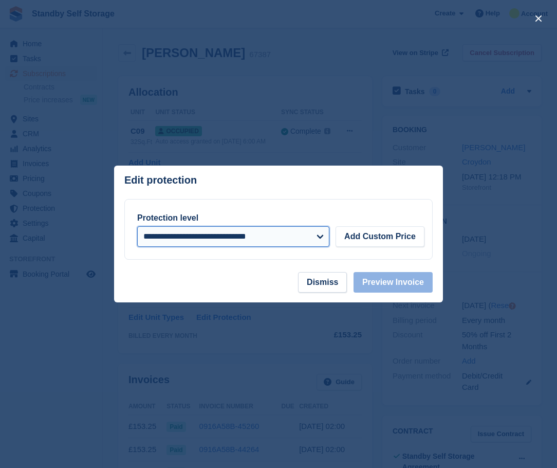
click at [185, 238] on select "**********" at bounding box center [233, 236] width 192 height 21
click at [137, 227] on select "**********" at bounding box center [233, 236] width 192 height 21
click at [331, 282] on button "Dismiss" at bounding box center [322, 282] width 49 height 21
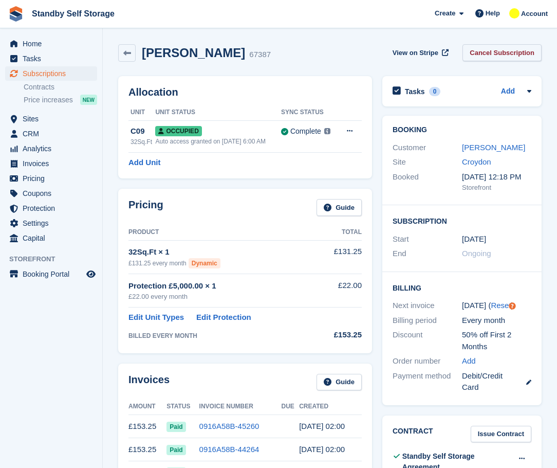
click at [520, 57] on link "Cancel Subscription" at bounding box center [502, 52] width 79 height 17
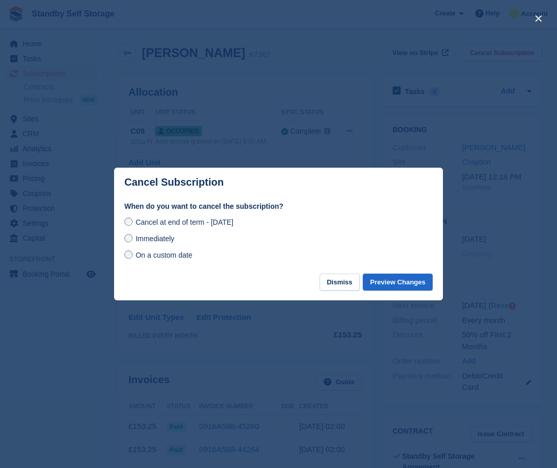
click at [164, 240] on span "Immediately" at bounding box center [155, 238] width 39 height 8
click at [385, 278] on button "Preview Changes" at bounding box center [398, 282] width 70 height 17
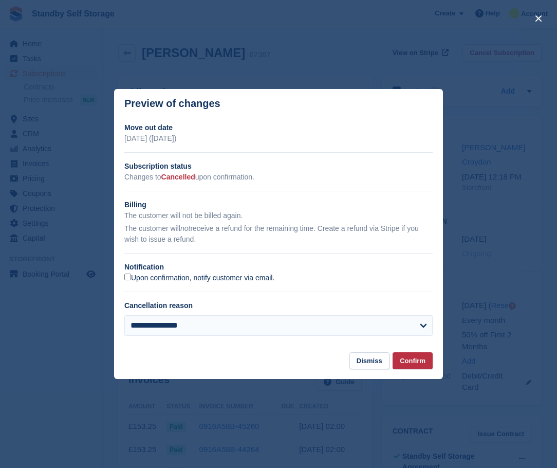
click at [134, 275] on label "Upon confirmation, notify customer via email." at bounding box center [199, 278] width 150 height 9
click at [411, 365] on button "Confirm" at bounding box center [413, 360] width 40 height 17
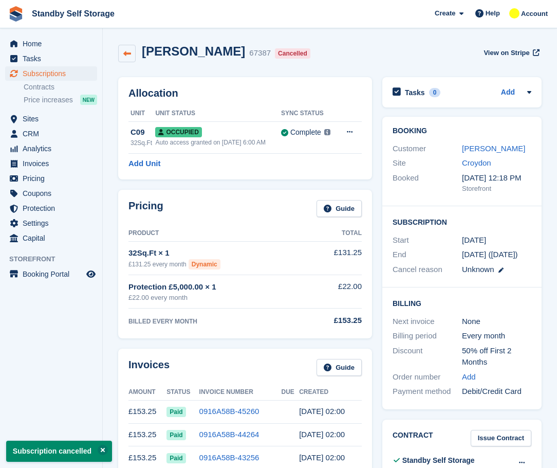
click at [125, 50] on icon at bounding box center [127, 54] width 8 height 8
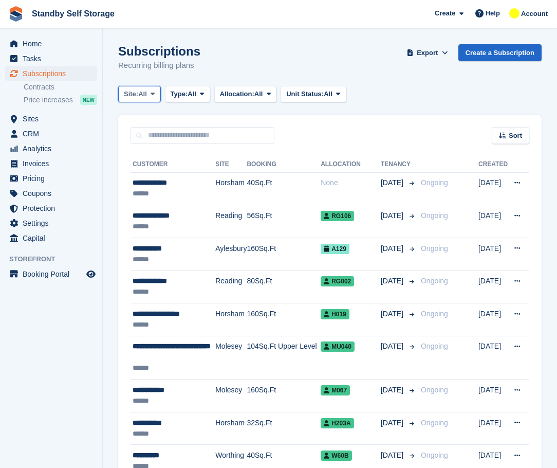
click at [132, 93] on span "Site:" at bounding box center [131, 94] width 14 height 10
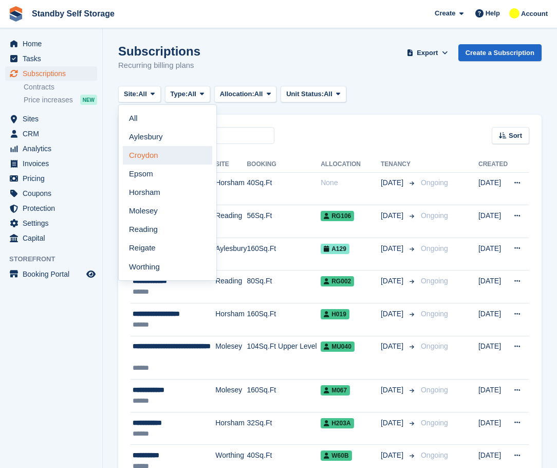
click at [159, 158] on link "Croydon" at bounding box center [167, 155] width 89 height 19
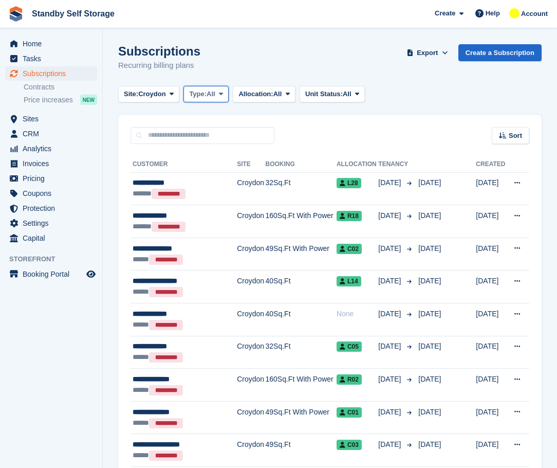
click at [194, 97] on span "Type:" at bounding box center [197, 94] width 17 height 10
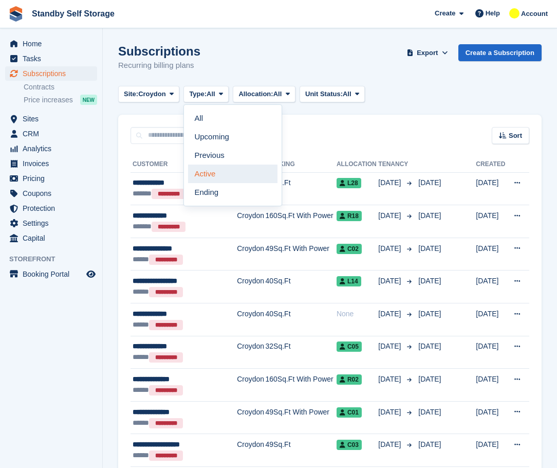
click at [210, 175] on link "Active" at bounding box center [232, 174] width 89 height 19
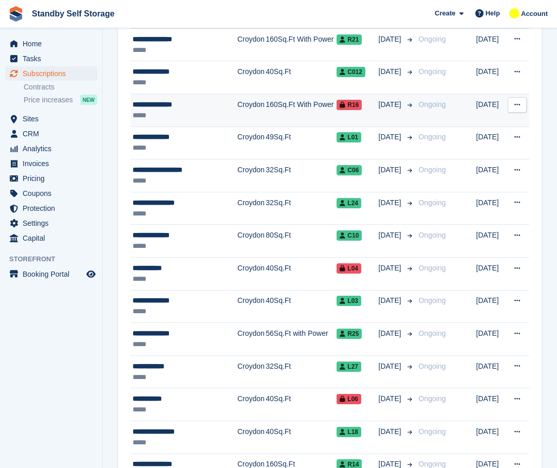
scroll to position [59, 0]
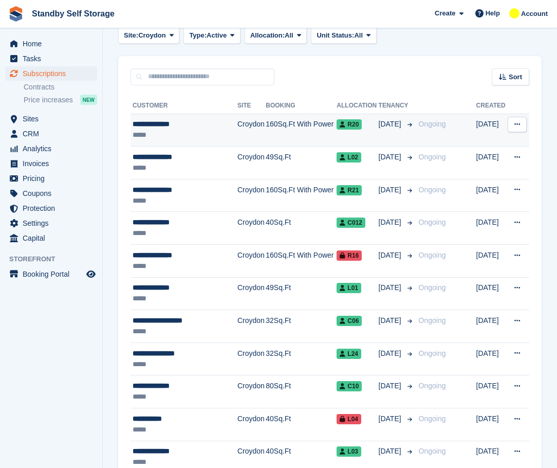
click at [197, 128] on div "**********" at bounding box center [183, 124] width 100 height 11
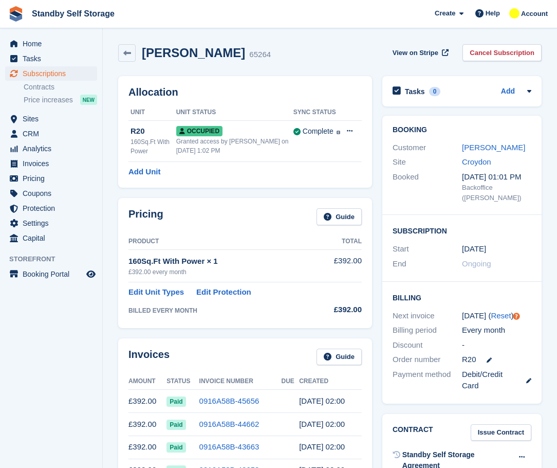
drag, startPoint x: 219, startPoint y: 55, endPoint x: 141, endPoint y: 57, distance: 78.2
click at [141, 57] on div "Britena Clarke 65264" at bounding box center [203, 53] width 135 height 15
copy h2 "Britena Clarke"
click at [514, 57] on link "Cancel Subscription" at bounding box center [502, 52] width 79 height 17
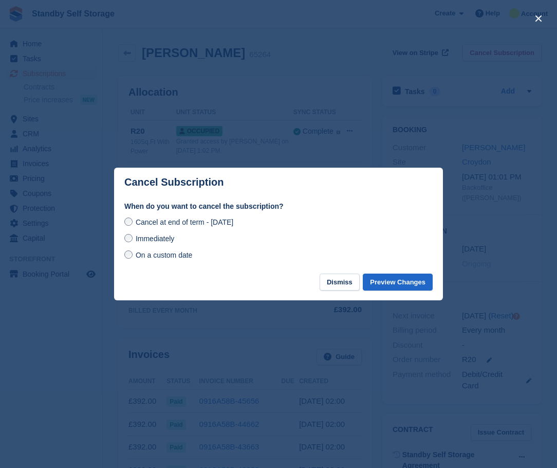
click at [147, 239] on span "Immediately" at bounding box center [155, 238] width 39 height 8
click at [396, 287] on button "Preview Changes" at bounding box center [398, 282] width 70 height 17
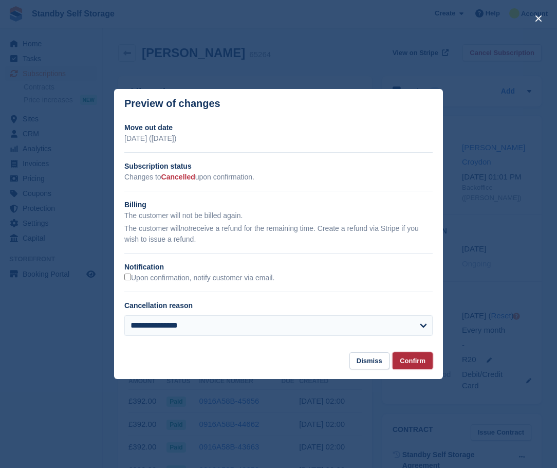
click at [410, 359] on button "Confirm" at bounding box center [413, 360] width 40 height 17
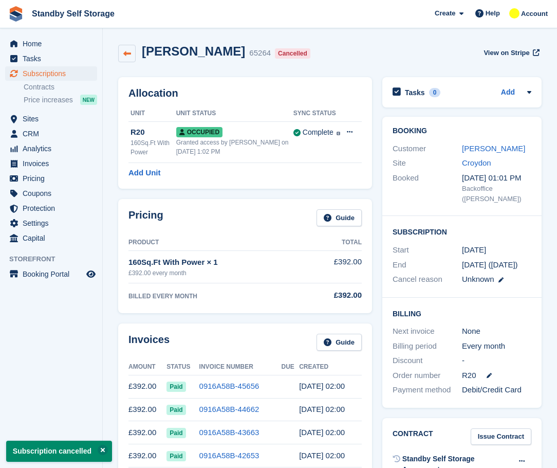
click at [130, 57] on icon at bounding box center [127, 54] width 8 height 8
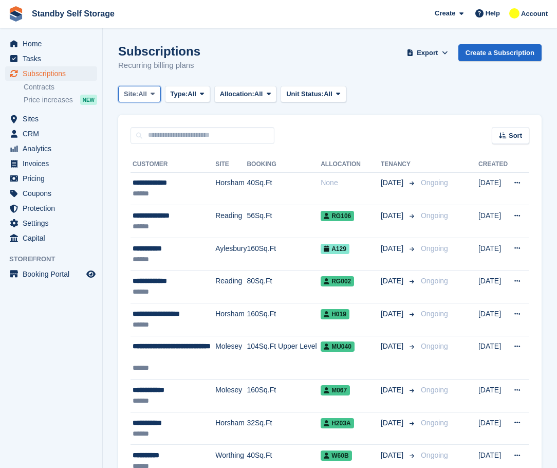
click at [138, 91] on span "Site:" at bounding box center [131, 94] width 14 height 10
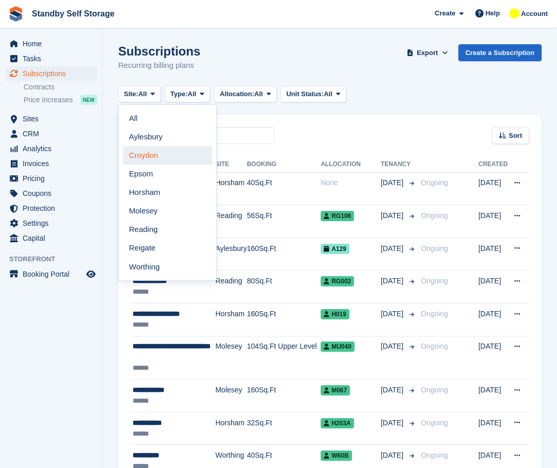
click at [144, 153] on link "Croydon" at bounding box center [167, 155] width 89 height 19
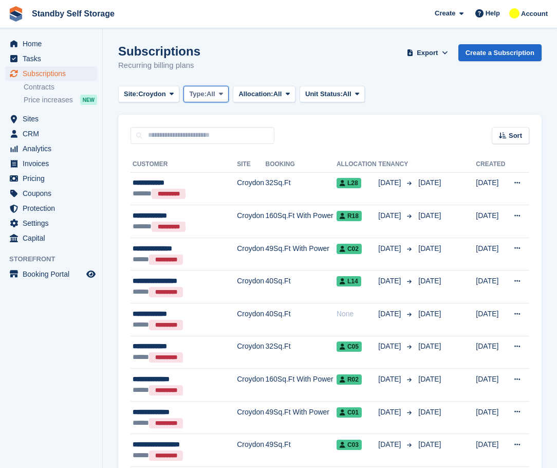
click at [190, 96] on span "Type:" at bounding box center [197, 94] width 17 height 10
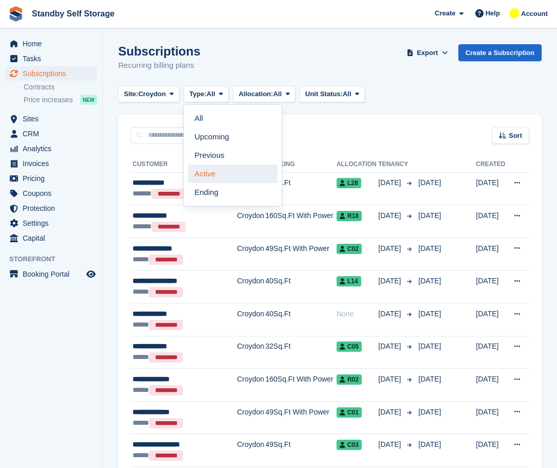
click at [208, 172] on link "Active" at bounding box center [232, 174] width 89 height 19
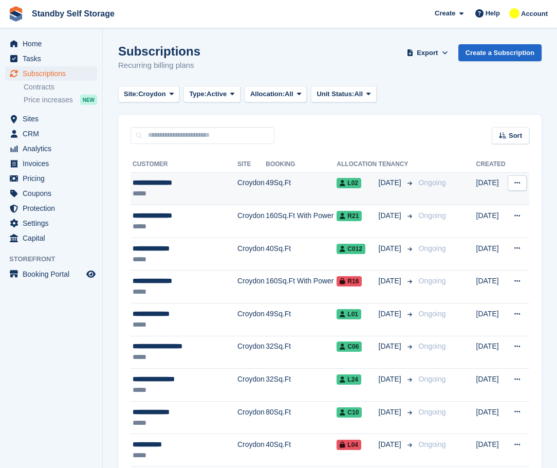
click at [191, 185] on div "**********" at bounding box center [183, 182] width 100 height 11
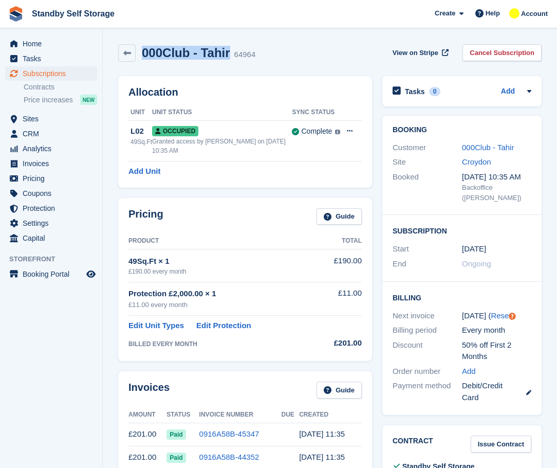
drag, startPoint x: 228, startPoint y: 53, endPoint x: 144, endPoint y: 57, distance: 83.9
click at [144, 57] on div "000Club - Tahir 64964" at bounding box center [196, 53] width 120 height 15
copy h2 "000Club - Tahir"
click at [501, 57] on link "Cancel Subscription" at bounding box center [502, 52] width 79 height 17
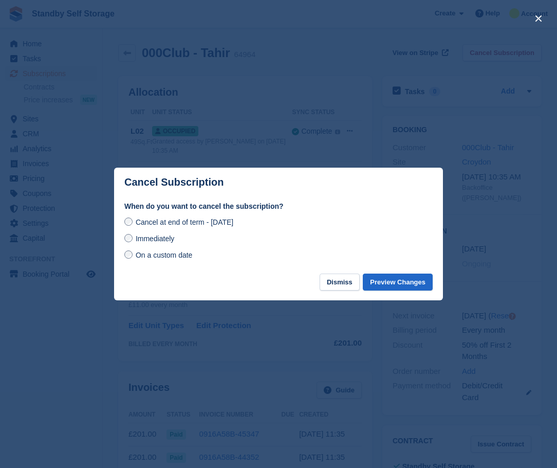
click at [160, 240] on span "Immediately" at bounding box center [155, 238] width 39 height 8
click at [395, 281] on button "Preview Changes" at bounding box center [398, 282] width 70 height 17
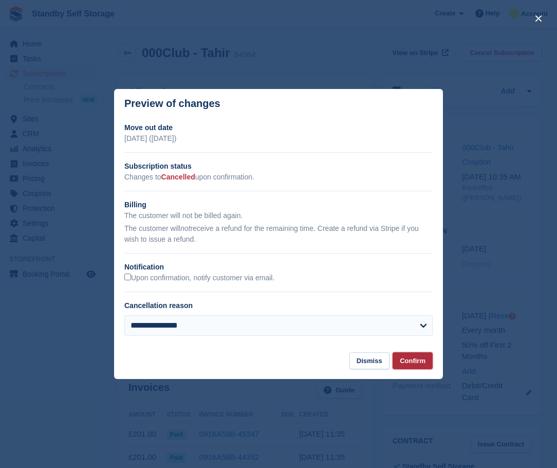
click at [414, 362] on button "Confirm" at bounding box center [413, 360] width 40 height 17
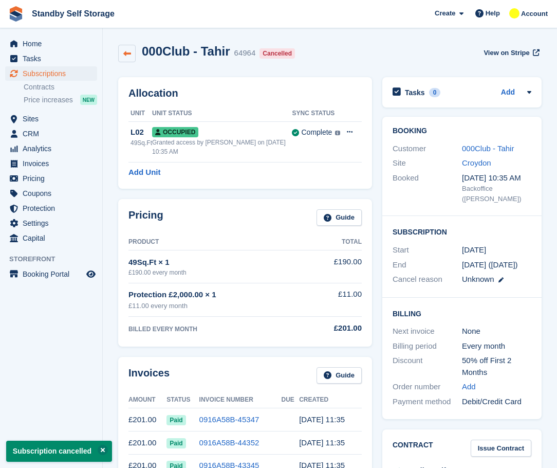
click at [122, 53] on link at bounding box center [126, 53] width 17 height 17
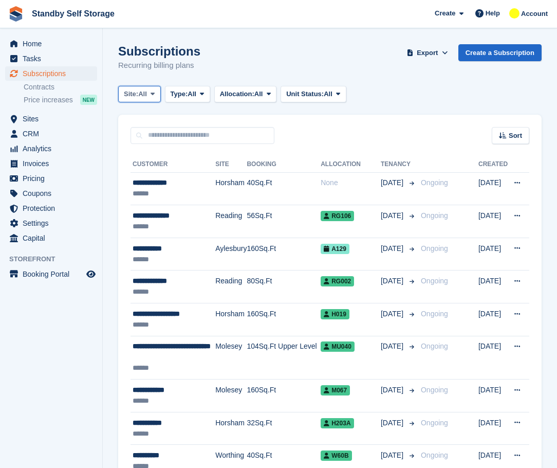
click at [147, 94] on span "All" at bounding box center [142, 94] width 9 height 10
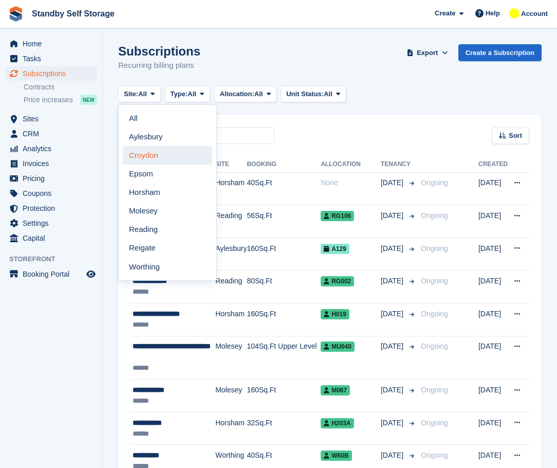
click at [147, 159] on link "Croydon" at bounding box center [167, 155] width 89 height 19
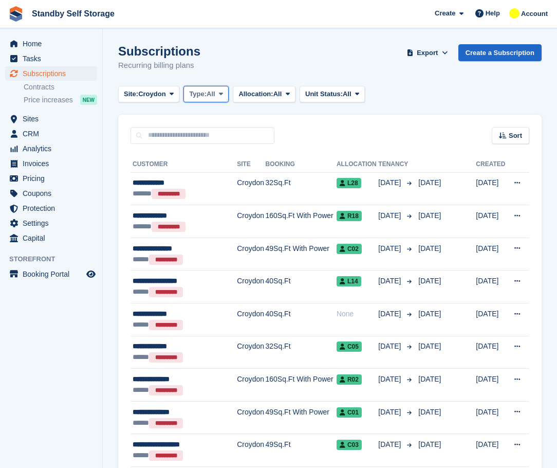
click at [184, 97] on button "Type: All" at bounding box center [206, 94] width 45 height 17
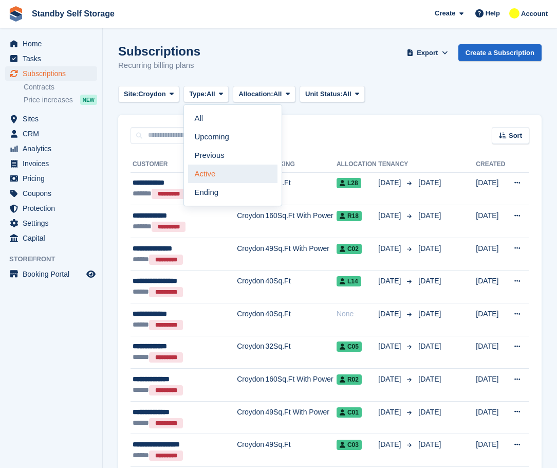
click at [208, 176] on link "Active" at bounding box center [232, 174] width 89 height 19
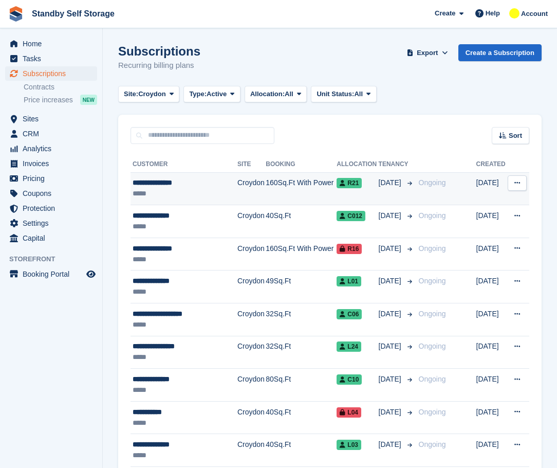
click at [224, 189] on div "*****" at bounding box center [183, 193] width 100 height 11
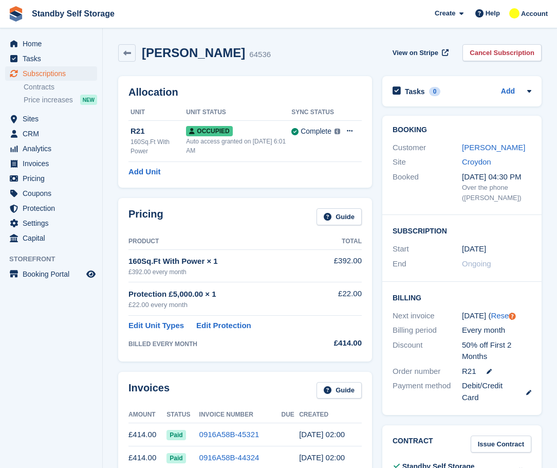
drag, startPoint x: 241, startPoint y: 55, endPoint x: 142, endPoint y: 51, distance: 99.3
click at [142, 51] on h2 "[PERSON_NAME]" at bounding box center [193, 53] width 103 height 14
copy h2 "[PERSON_NAME]"
click at [512, 50] on link "Cancel Subscription" at bounding box center [502, 52] width 79 height 17
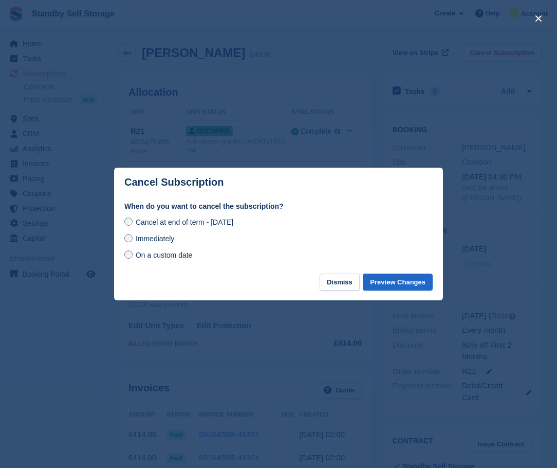
click at [172, 238] on span "Immediately" at bounding box center [155, 238] width 39 height 8
click at [395, 282] on button "Preview Changes" at bounding box center [398, 282] width 70 height 17
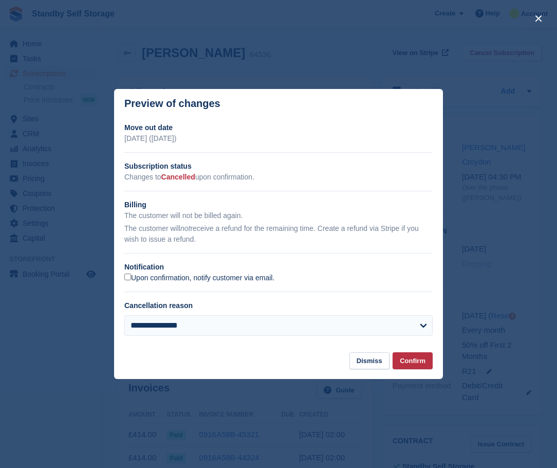
click at [167, 280] on label "Upon confirmation, notify customer via email." at bounding box center [199, 278] width 150 height 9
click at [416, 360] on button "Confirm" at bounding box center [413, 360] width 40 height 17
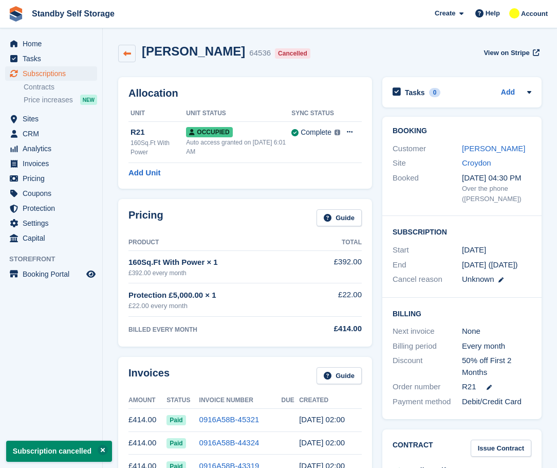
click at [124, 53] on icon at bounding box center [127, 54] width 8 height 8
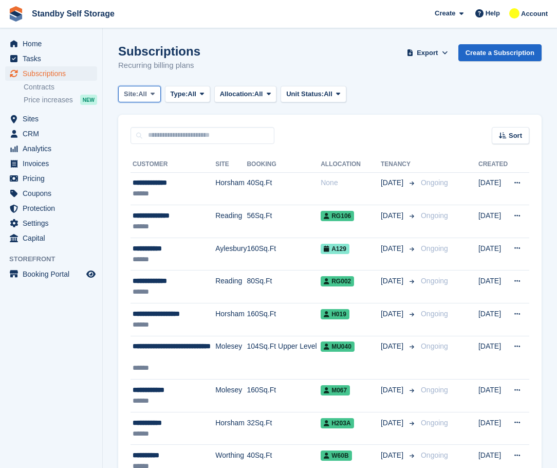
click at [150, 96] on span at bounding box center [153, 94] width 8 height 8
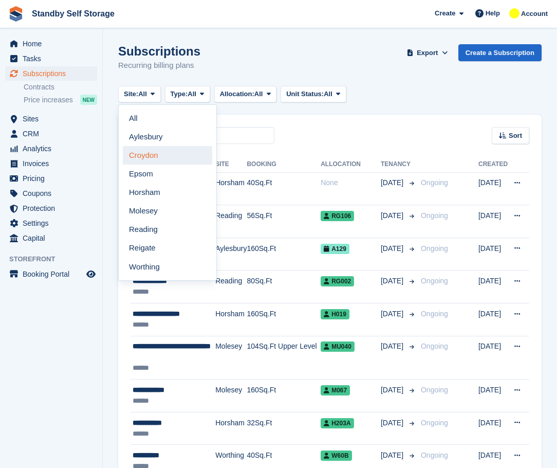
click at [157, 151] on link "Croydon" at bounding box center [167, 155] width 89 height 19
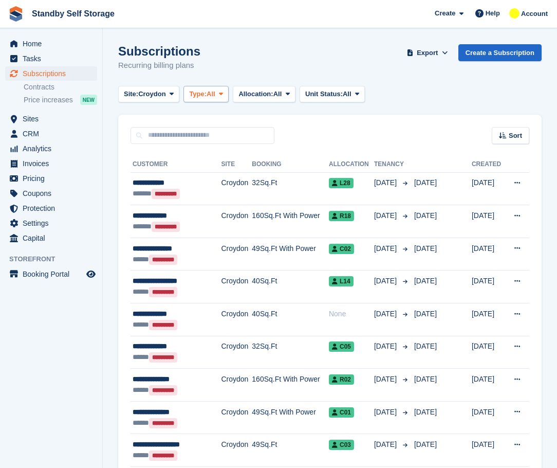
click at [189, 99] on button "Type: All" at bounding box center [206, 94] width 45 height 17
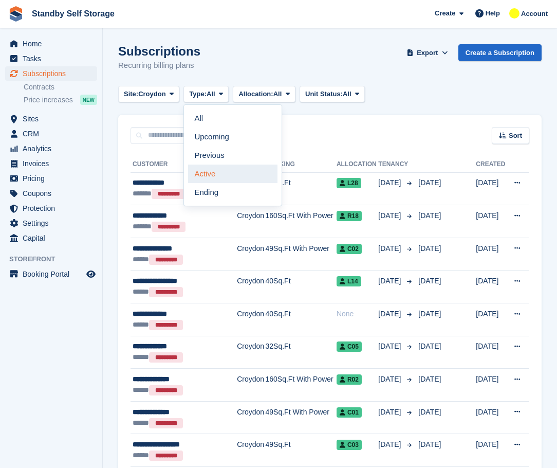
click at [220, 176] on link "Active" at bounding box center [232, 174] width 89 height 19
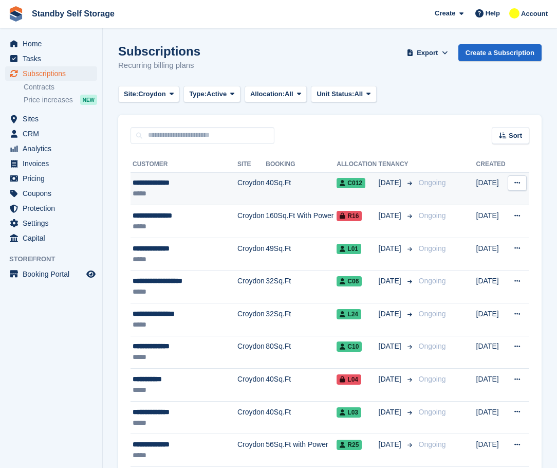
click at [195, 185] on div "**********" at bounding box center [183, 182] width 100 height 11
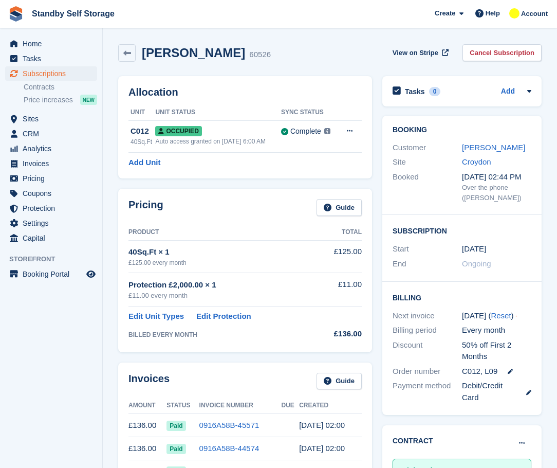
drag, startPoint x: 222, startPoint y: 52, endPoint x: 139, endPoint y: 53, distance: 82.3
click at [139, 53] on div "[PERSON_NAME] 60526" at bounding box center [203, 53] width 135 height 15
copy h2 "[PERSON_NAME]"
click at [493, 56] on link "Cancel Subscription" at bounding box center [502, 52] width 79 height 17
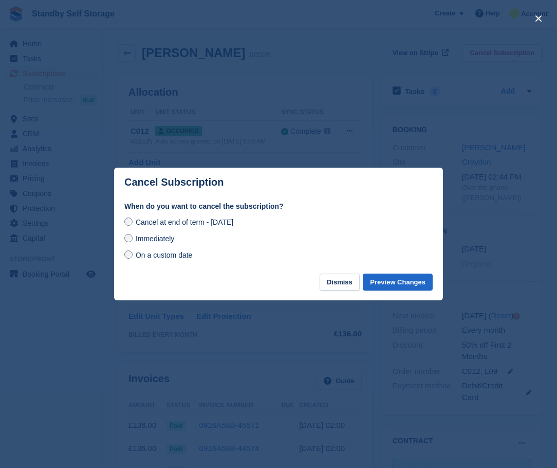
click at [156, 239] on span "Immediately" at bounding box center [155, 238] width 39 height 8
click at [384, 276] on button "Preview Changes" at bounding box center [398, 282] width 70 height 17
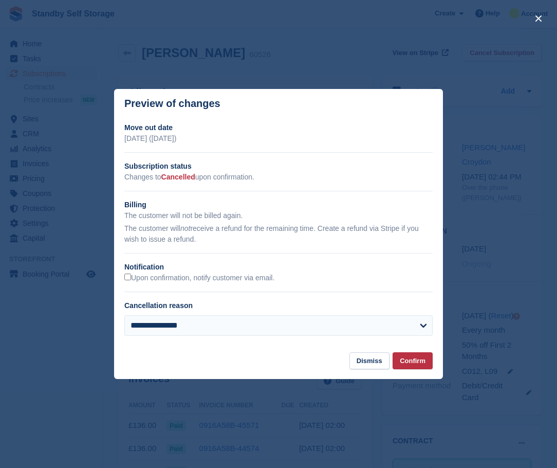
click at [125, 285] on div "**********" at bounding box center [278, 233] width 329 height 222
click at [132, 279] on label "Upon confirmation, notify customer via email." at bounding box center [199, 278] width 150 height 9
click at [429, 363] on button "Confirm" at bounding box center [413, 360] width 40 height 17
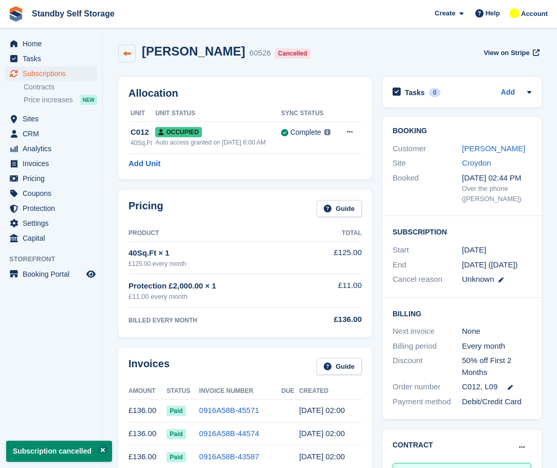
click at [126, 53] on icon at bounding box center [127, 54] width 8 height 8
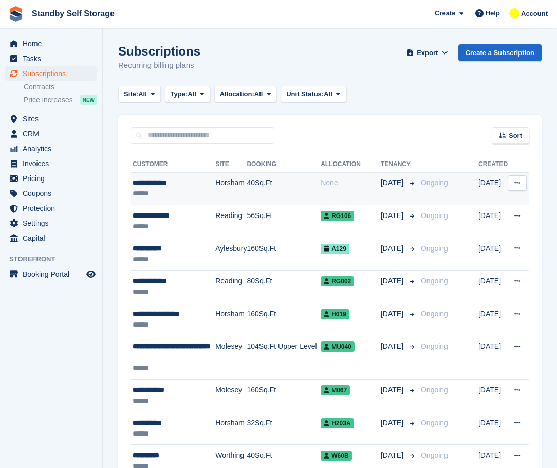
click at [217, 185] on td "Horsham" at bounding box center [230, 188] width 31 height 33
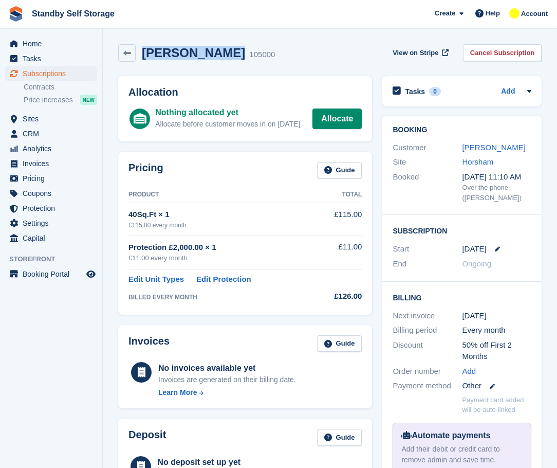
drag, startPoint x: 214, startPoint y: 53, endPoint x: 144, endPoint y: 49, distance: 70.6
click at [144, 49] on h2 "[PERSON_NAME]" at bounding box center [193, 53] width 103 height 14
copy h2 "[PERSON_NAME]"
click at [497, 147] on link "[PERSON_NAME]" at bounding box center [493, 147] width 63 height 9
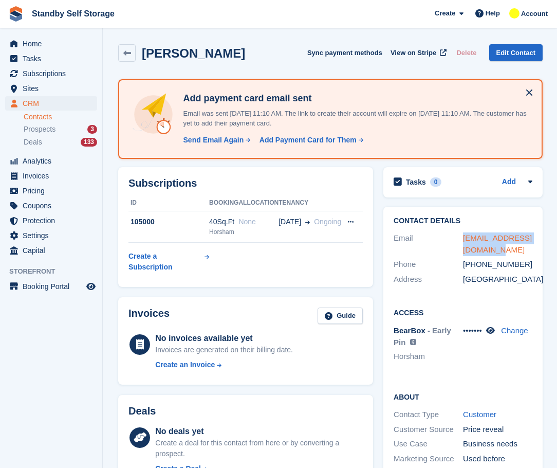
drag, startPoint x: 503, startPoint y: 251, endPoint x: 463, endPoint y: 242, distance: 40.7
click at [458, 244] on div "Email progearheating@gmail.com" at bounding box center [463, 244] width 139 height 26
copy div "progearheating@gmail.com"
click at [125, 56] on icon at bounding box center [127, 53] width 8 height 8
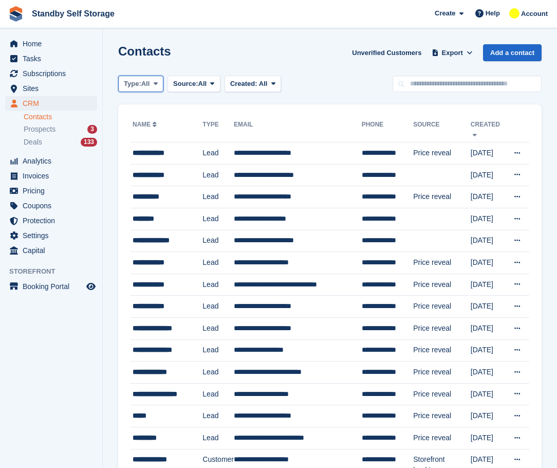
click at [139, 82] on span "Type:" at bounding box center [132, 84] width 17 height 10
click at [202, 63] on div "Contacts Unverified Customers Export Export Contacts Export a CSV of all Contac…" at bounding box center [330, 58] width 424 height 29
click at [54, 76] on span "Subscriptions" at bounding box center [54, 73] width 62 height 14
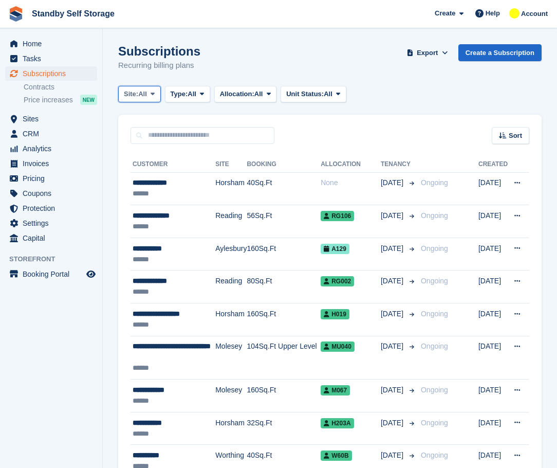
click at [147, 97] on span "All" at bounding box center [142, 94] width 9 height 10
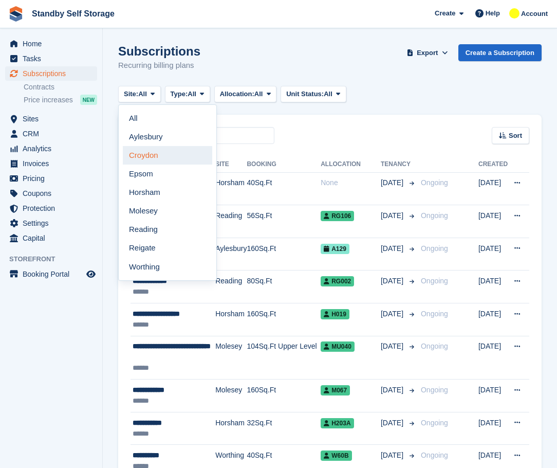
click at [146, 150] on link "Croydon" at bounding box center [167, 155] width 89 height 19
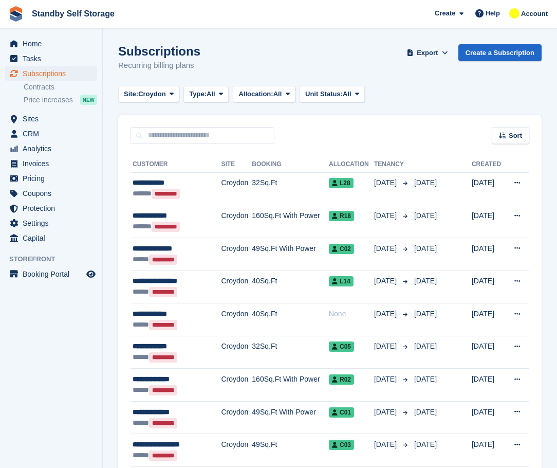
click at [185, 94] on button "Type: All" at bounding box center [206, 94] width 45 height 17
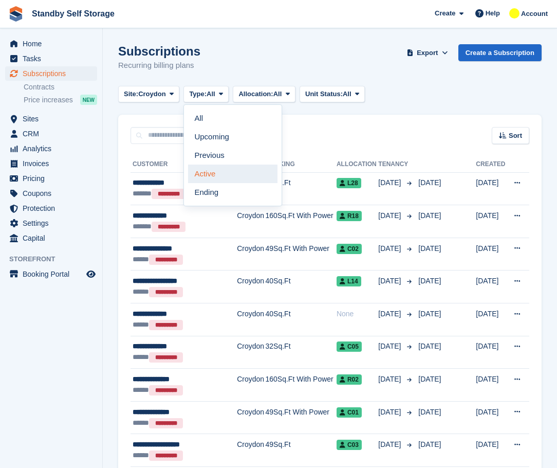
click at [224, 171] on link "Active" at bounding box center [232, 174] width 89 height 19
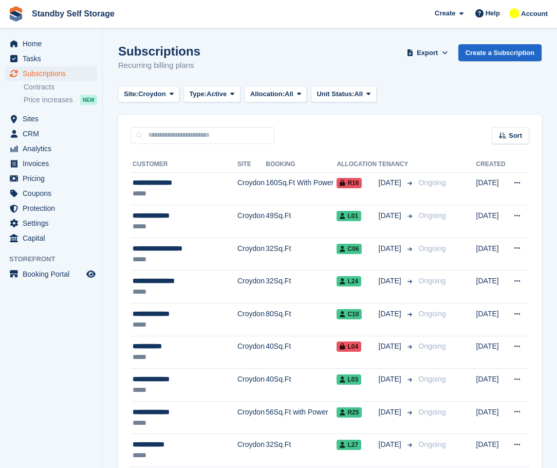
click at [346, 118] on div "Sort Sort by Customer name Date created Move in date Move out date Created (old…" at bounding box center [330, 129] width 424 height 29
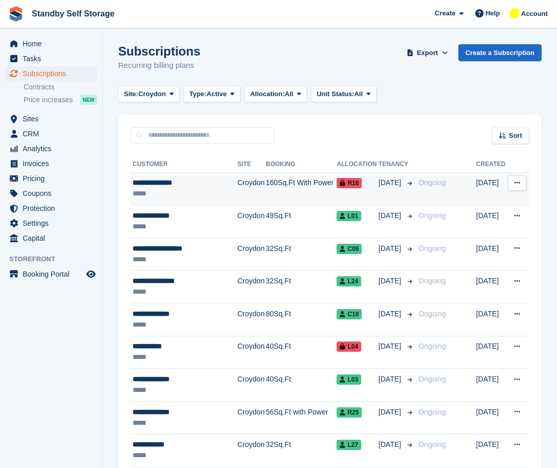
click at [311, 177] on td "160Sq.Ft With Power" at bounding box center [301, 188] width 71 height 33
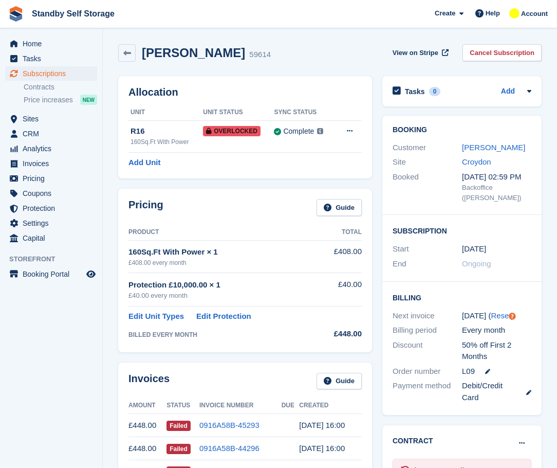
drag, startPoint x: 238, startPoint y: 53, endPoint x: 143, endPoint y: 56, distance: 95.1
click at [143, 56] on div "[PERSON_NAME] 59614" at bounding box center [203, 53] width 135 height 15
copy h2 "[PERSON_NAME]"
click at [514, 57] on link "Cancel Subscription" at bounding box center [502, 52] width 79 height 17
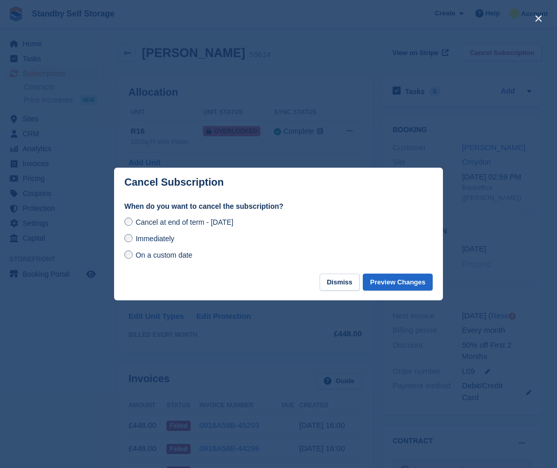
click at [165, 243] on span "Immediately" at bounding box center [155, 238] width 39 height 8
click at [391, 286] on button "Preview Changes" at bounding box center [398, 282] width 70 height 17
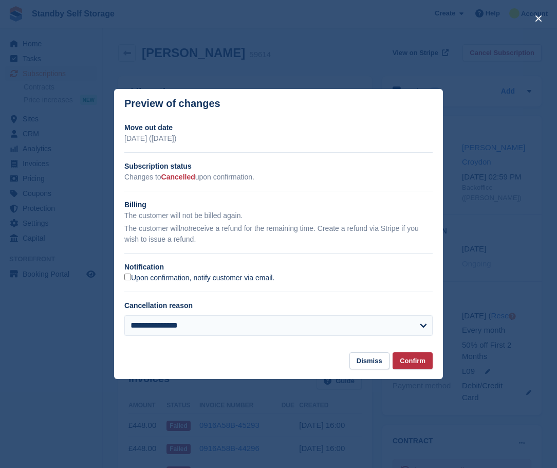
click at [147, 278] on label "Upon confirmation, notify customer via email." at bounding box center [199, 278] width 150 height 9
click at [417, 364] on button "Confirm" at bounding box center [413, 360] width 40 height 17
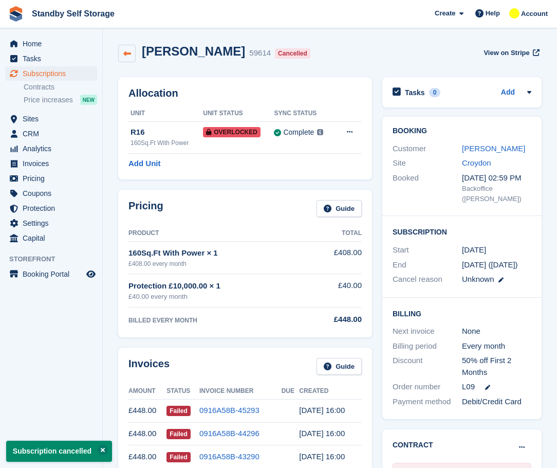
click at [125, 56] on icon at bounding box center [127, 54] width 8 height 8
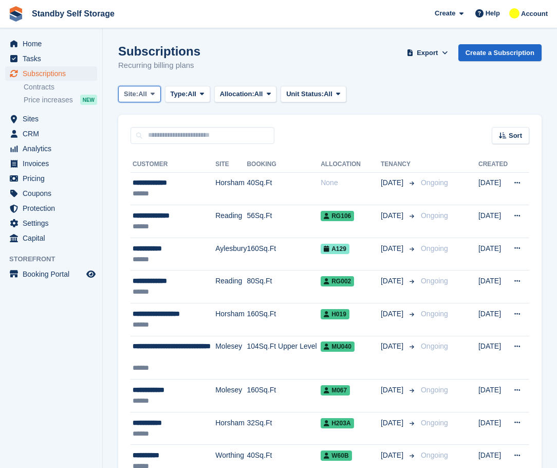
click at [133, 92] on span "Site:" at bounding box center [131, 94] width 14 height 10
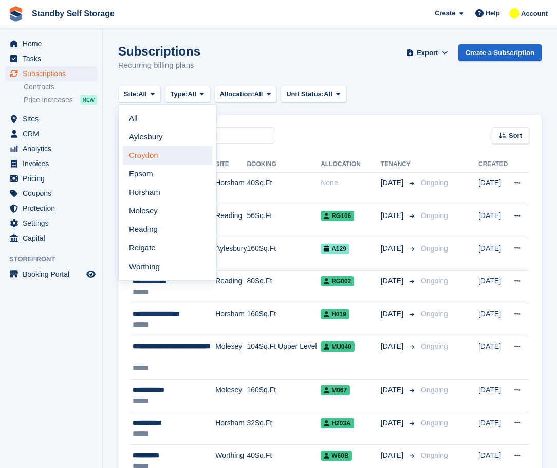
click at [135, 155] on link "Croydon" at bounding box center [167, 155] width 89 height 19
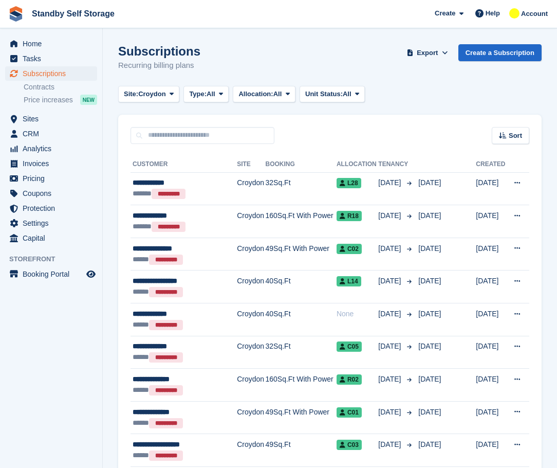
click at [183, 94] on div "Site: Croydon All Aylesbury Croydon Epsom Horsham Molesey Reading Reigate Worth…" at bounding box center [243, 94] width 251 height 17
click at [205, 90] on span "Type:" at bounding box center [197, 94] width 17 height 10
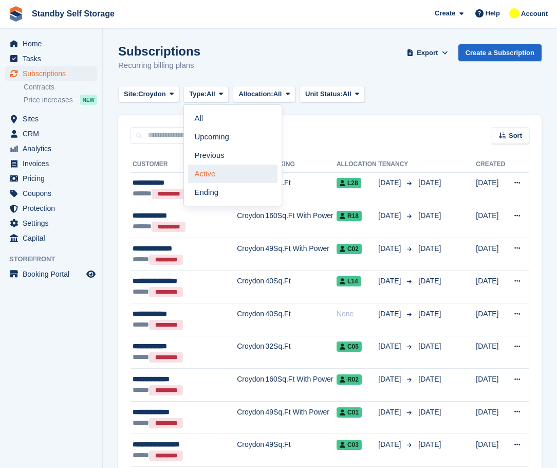
click at [211, 174] on link "Active" at bounding box center [232, 174] width 89 height 19
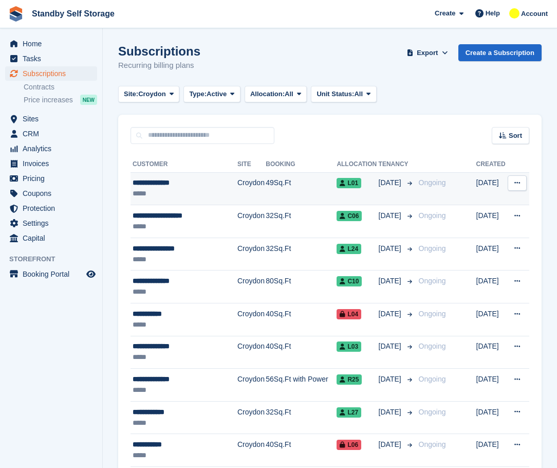
click at [214, 187] on div "**********" at bounding box center [183, 182] width 100 height 11
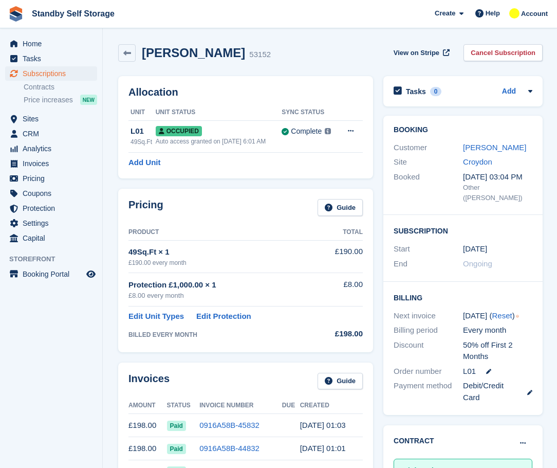
drag, startPoint x: 232, startPoint y: 53, endPoint x: 144, endPoint y: 55, distance: 87.4
click at [144, 55] on h2 "Andrej Gubanov" at bounding box center [193, 53] width 103 height 14
copy h2 "Andrej Gubanov"
click at [477, 149] on link "Andrej Gubanov" at bounding box center [494, 147] width 63 height 9
click at [504, 47] on link "Cancel Subscription" at bounding box center [503, 52] width 79 height 17
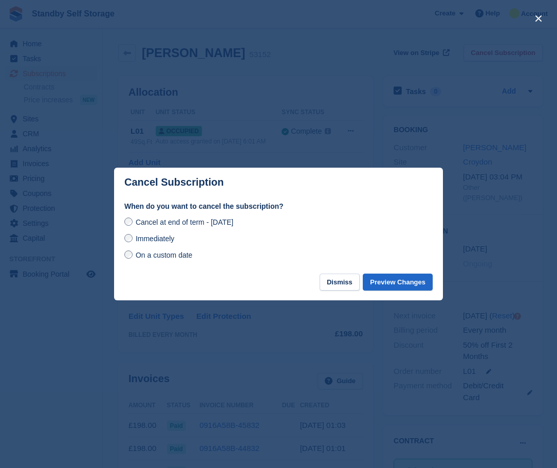
click at [162, 240] on span "Immediately" at bounding box center [155, 238] width 39 height 8
click at [380, 284] on button "Preview Changes" at bounding box center [398, 282] width 70 height 17
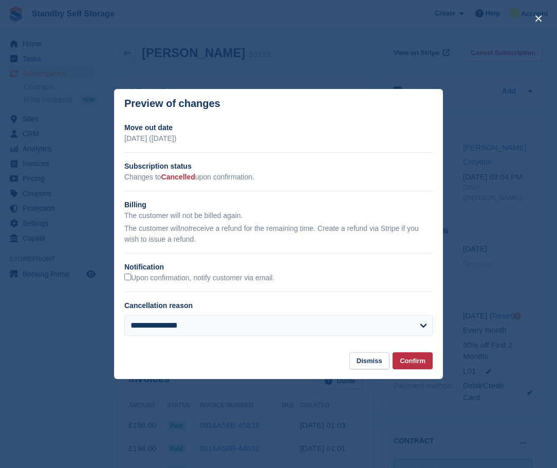
click at [151, 283] on div "Upon confirmation, notify customer via email." at bounding box center [278, 278] width 308 height 11
click at [414, 359] on button "Confirm" at bounding box center [413, 360] width 40 height 17
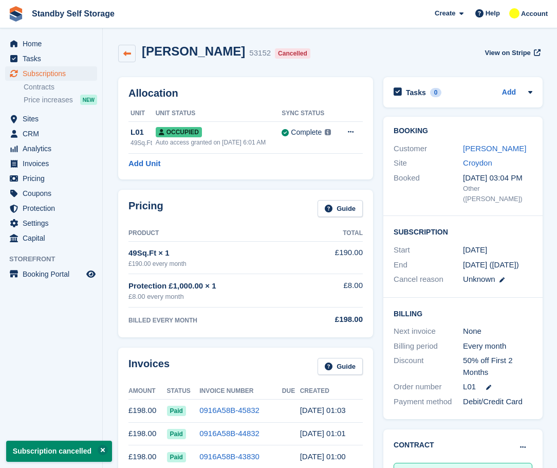
click at [124, 50] on icon at bounding box center [127, 54] width 8 height 8
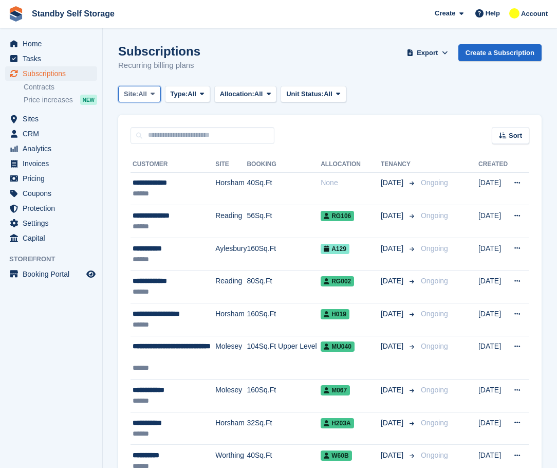
click at [147, 99] on span "All" at bounding box center [142, 94] width 9 height 10
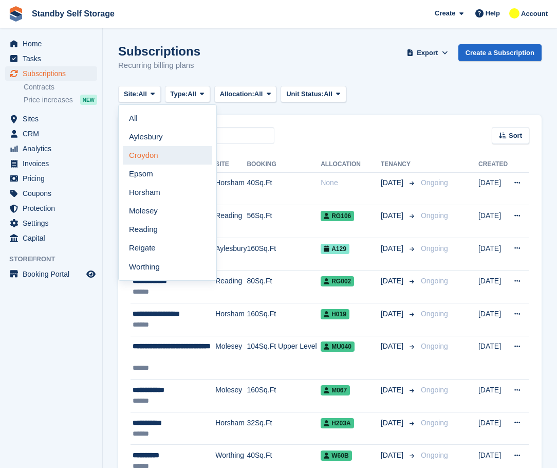
click at [154, 155] on link "Croydon" at bounding box center [167, 155] width 89 height 19
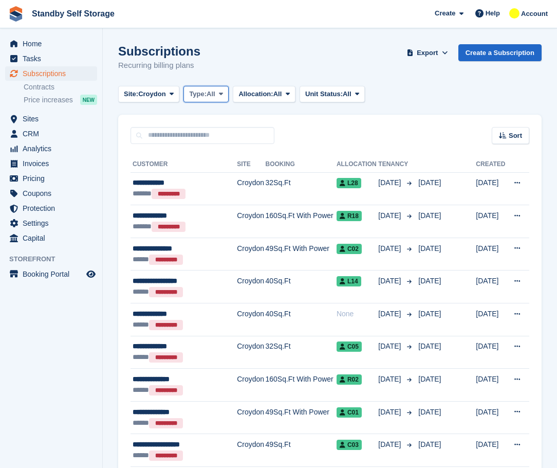
click at [219, 90] on span at bounding box center [221, 94] width 8 height 8
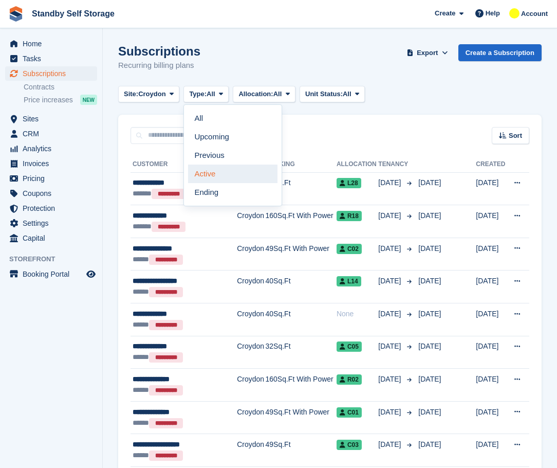
click at [227, 175] on link "Active" at bounding box center [232, 174] width 89 height 19
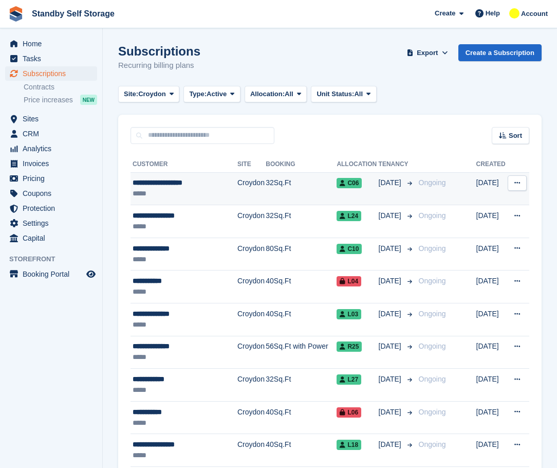
click at [156, 189] on div "*****" at bounding box center [183, 193] width 100 height 11
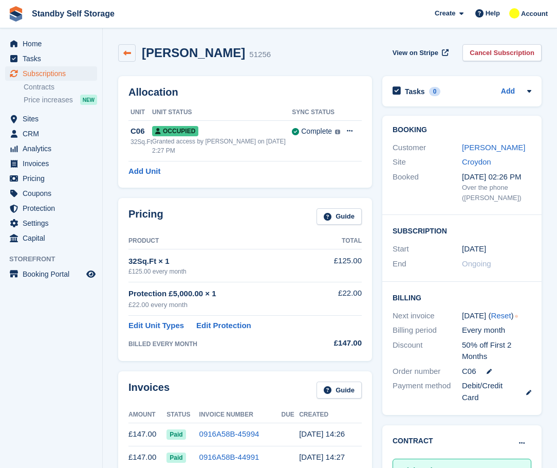
click at [127, 56] on icon at bounding box center [127, 53] width 8 height 8
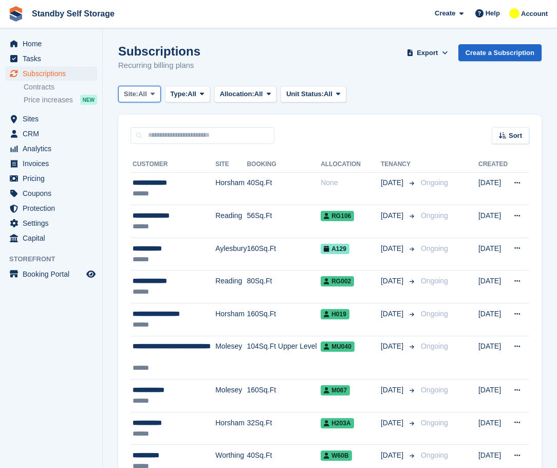
click at [143, 95] on span "All" at bounding box center [142, 94] width 9 height 10
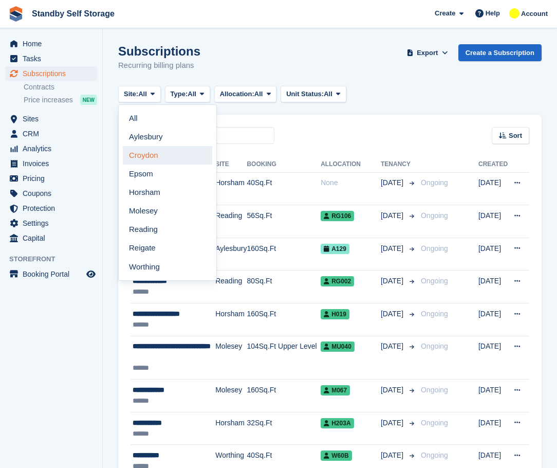
click at [147, 153] on link "Croydon" at bounding box center [167, 155] width 89 height 19
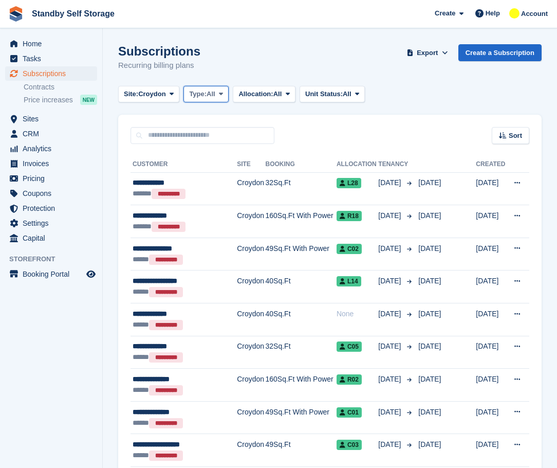
click at [199, 92] on span "Type:" at bounding box center [197, 94] width 17 height 10
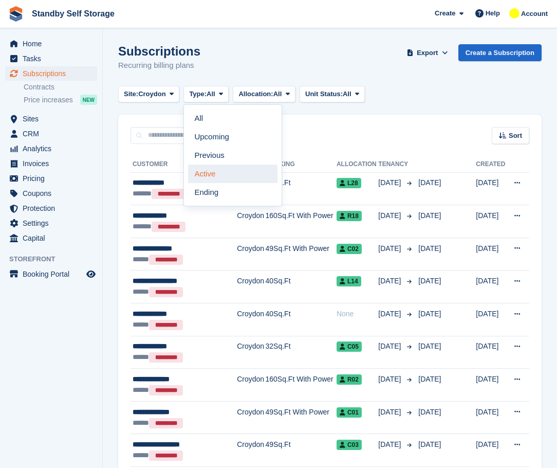
click at [228, 175] on link "Active" at bounding box center [232, 174] width 89 height 19
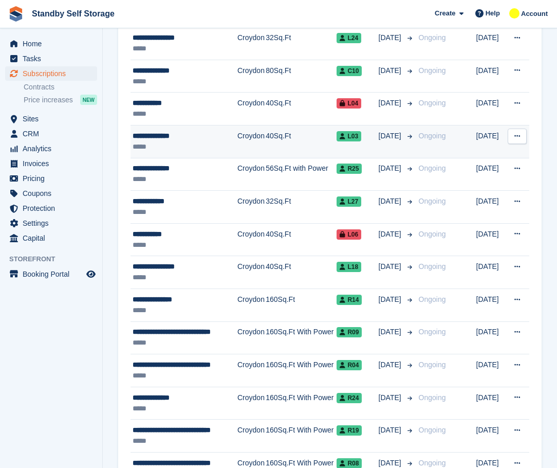
scroll to position [68, 0]
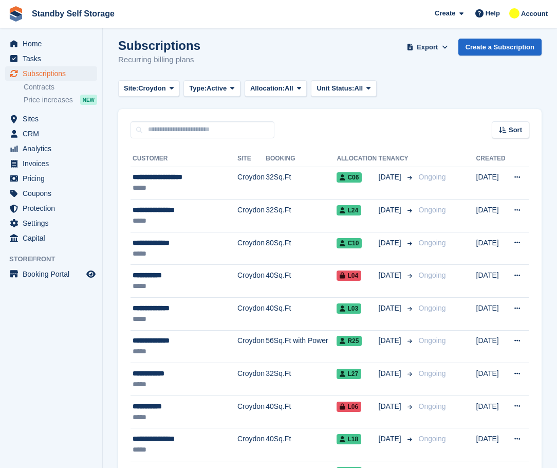
scroll to position [0, 0]
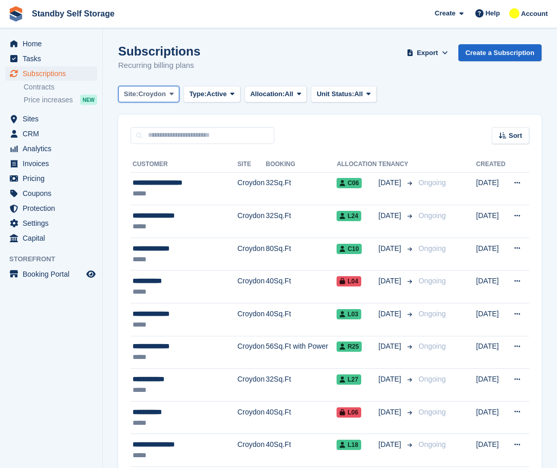
click at [158, 92] on span "Croydon" at bounding box center [151, 94] width 27 height 10
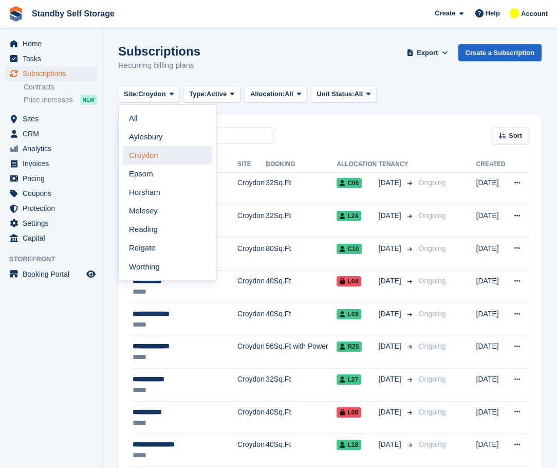
click at [150, 160] on link "Croydon" at bounding box center [167, 155] width 89 height 19
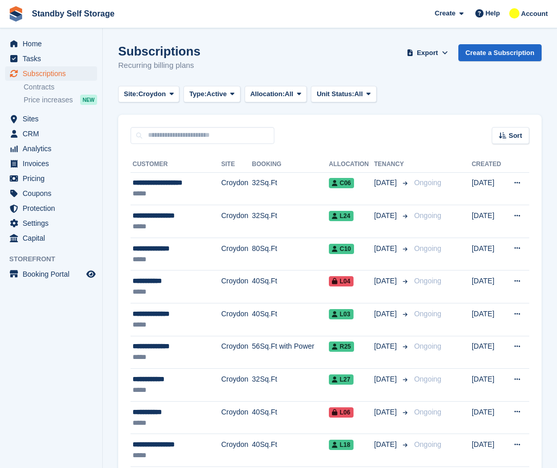
click at [211, 88] on button "Type: Active" at bounding box center [212, 94] width 57 height 17
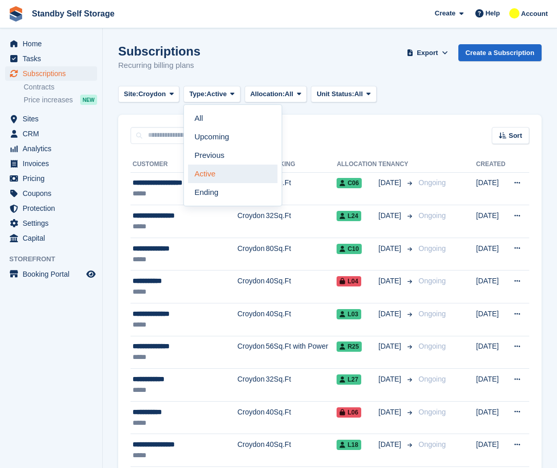
click at [207, 178] on link "Active" at bounding box center [232, 174] width 89 height 19
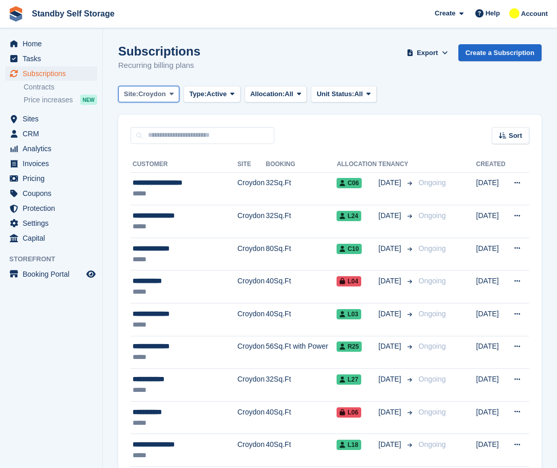
click at [159, 86] on button "Site: Croydon" at bounding box center [148, 94] width 61 height 17
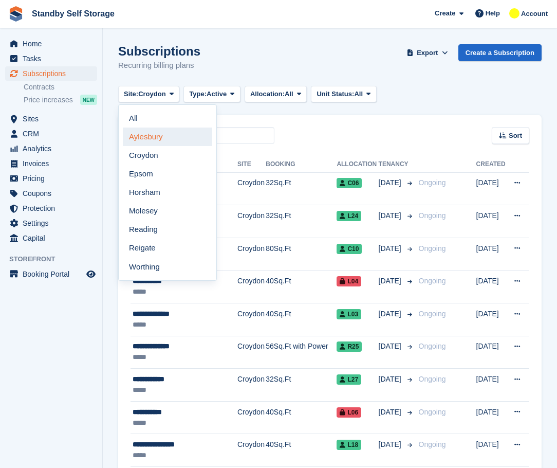
click at [163, 135] on link "Aylesbury" at bounding box center [167, 137] width 89 height 19
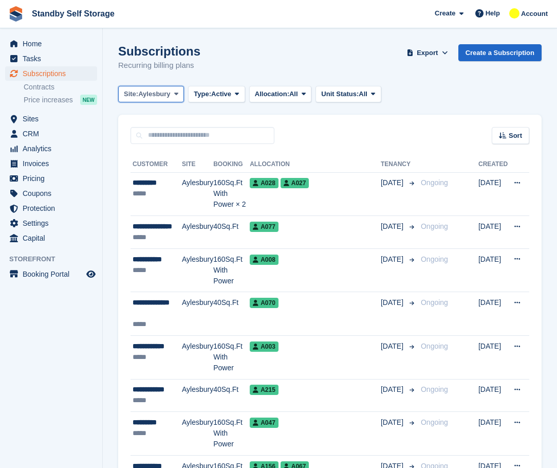
drag, startPoint x: 144, startPoint y: 96, endPoint x: 146, endPoint y: 129, distance: 32.5
click at [144, 100] on button "Site: [GEOGRAPHIC_DATA]" at bounding box center [151, 94] width 66 height 17
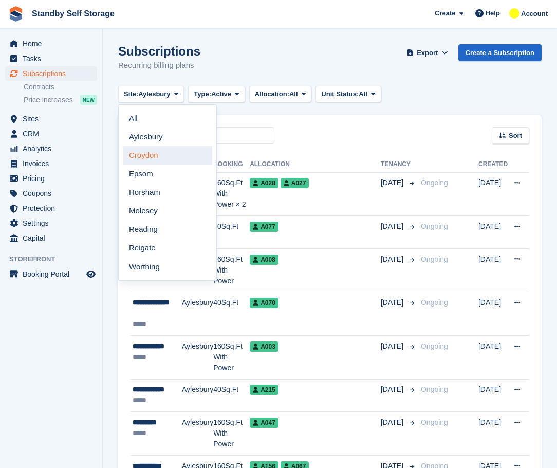
click at [164, 158] on link "Croydon" at bounding box center [167, 155] width 89 height 19
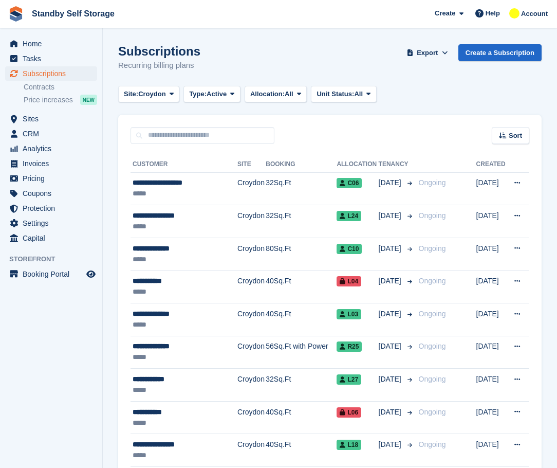
click at [308, 67] on div "Subscriptions Recurring billing plans Export Export Subscriptions Export a CSV …" at bounding box center [330, 64] width 424 height 40
click at [149, 94] on span "Croydon" at bounding box center [151, 94] width 27 height 10
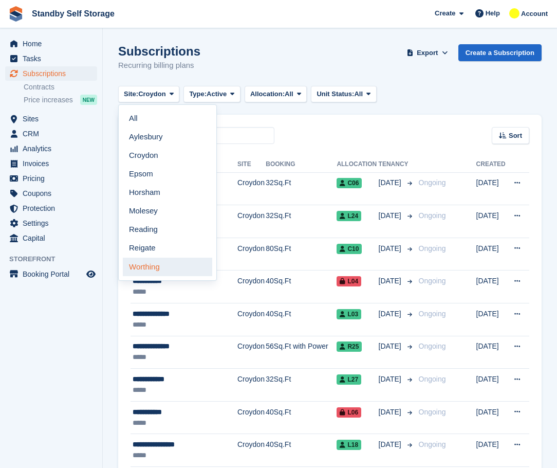
click at [159, 262] on link "Worthing" at bounding box center [167, 267] width 89 height 19
